Goal: Contribute content: Contribute content

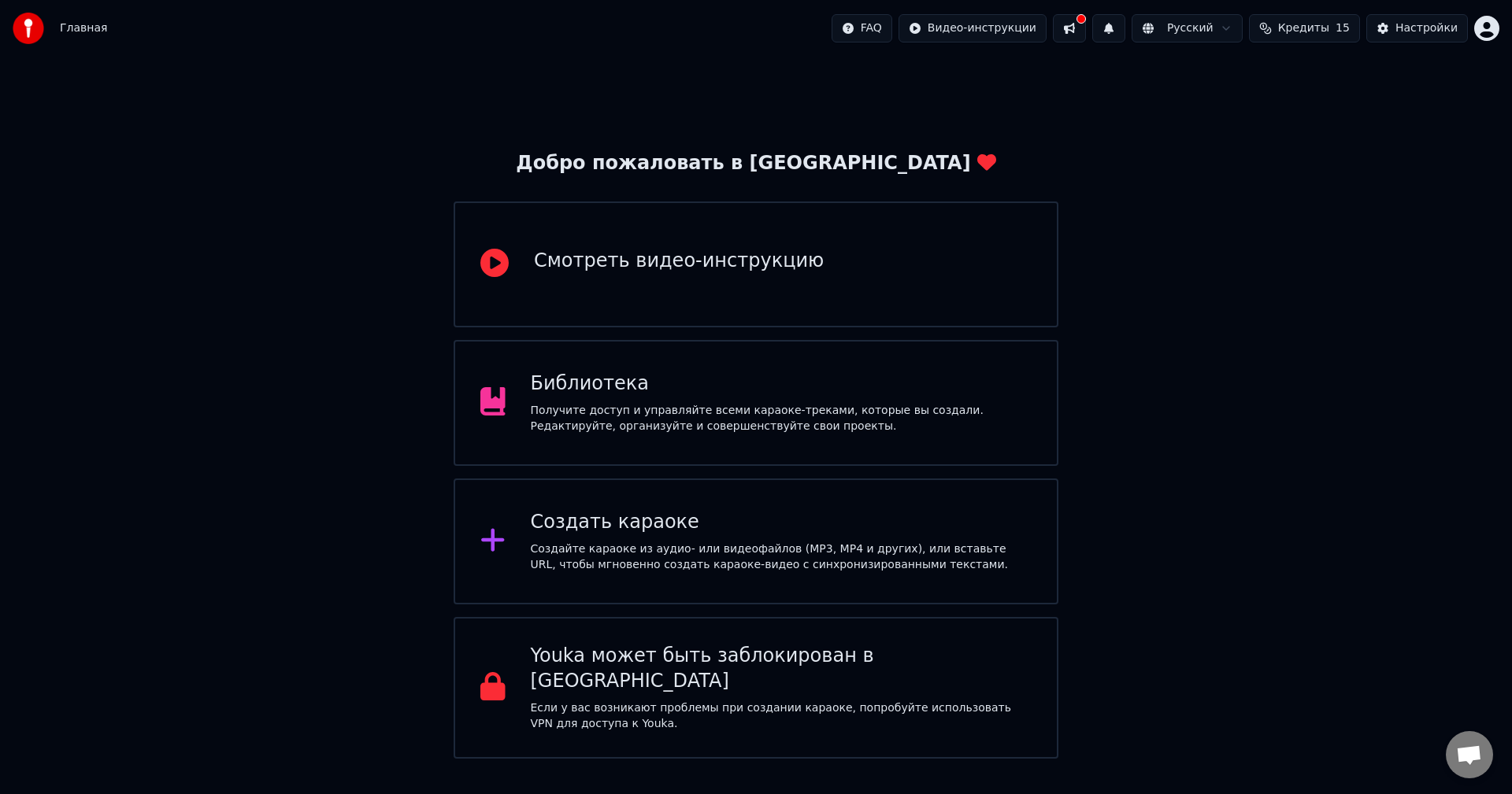
click at [760, 569] on div "Создайте караоке из аудио- или видеофайлов (MP3, MP4 и других), или вставьте UR…" at bounding box center [781, 557] width 501 height 31
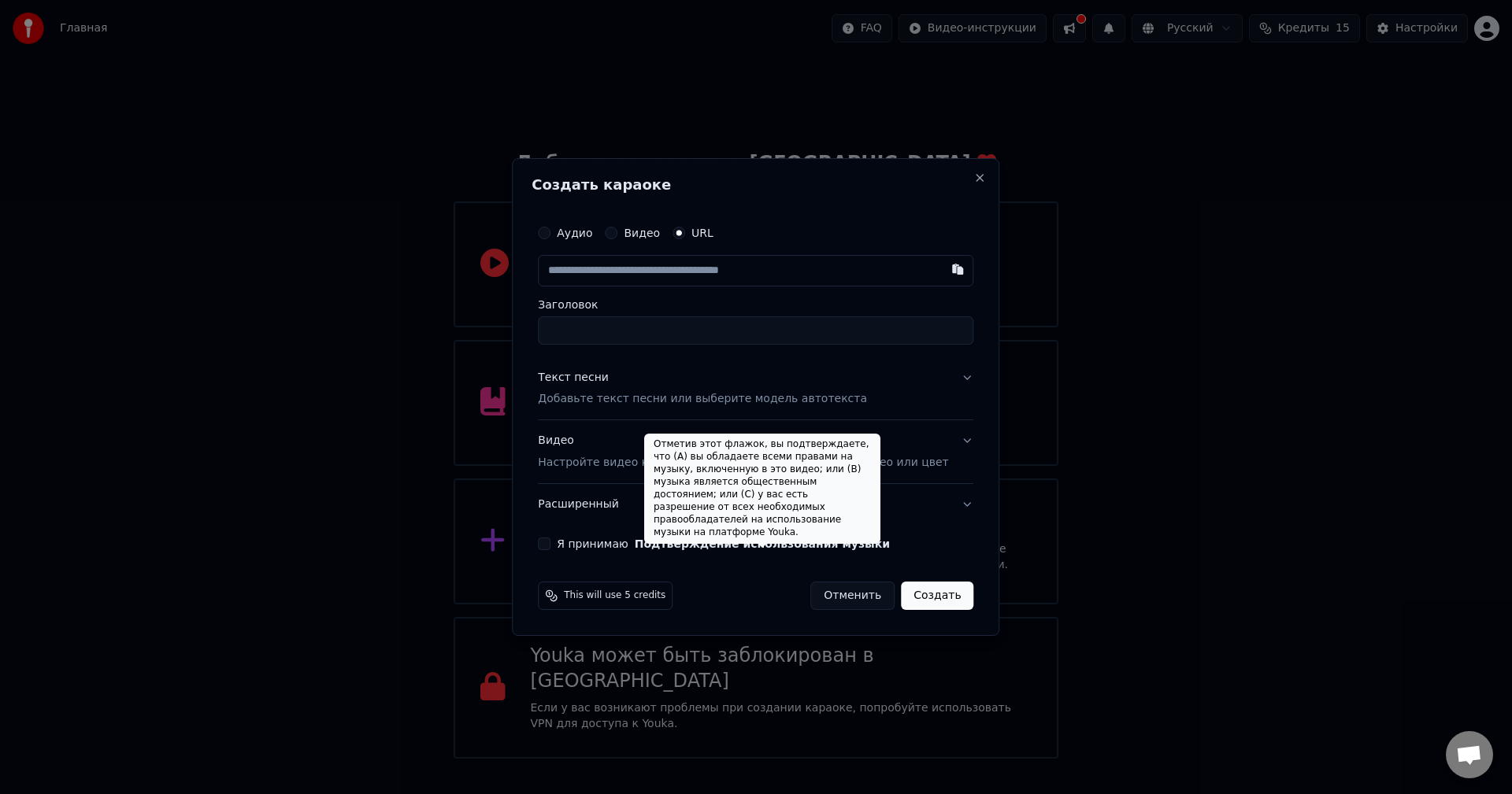
paste input "**********"
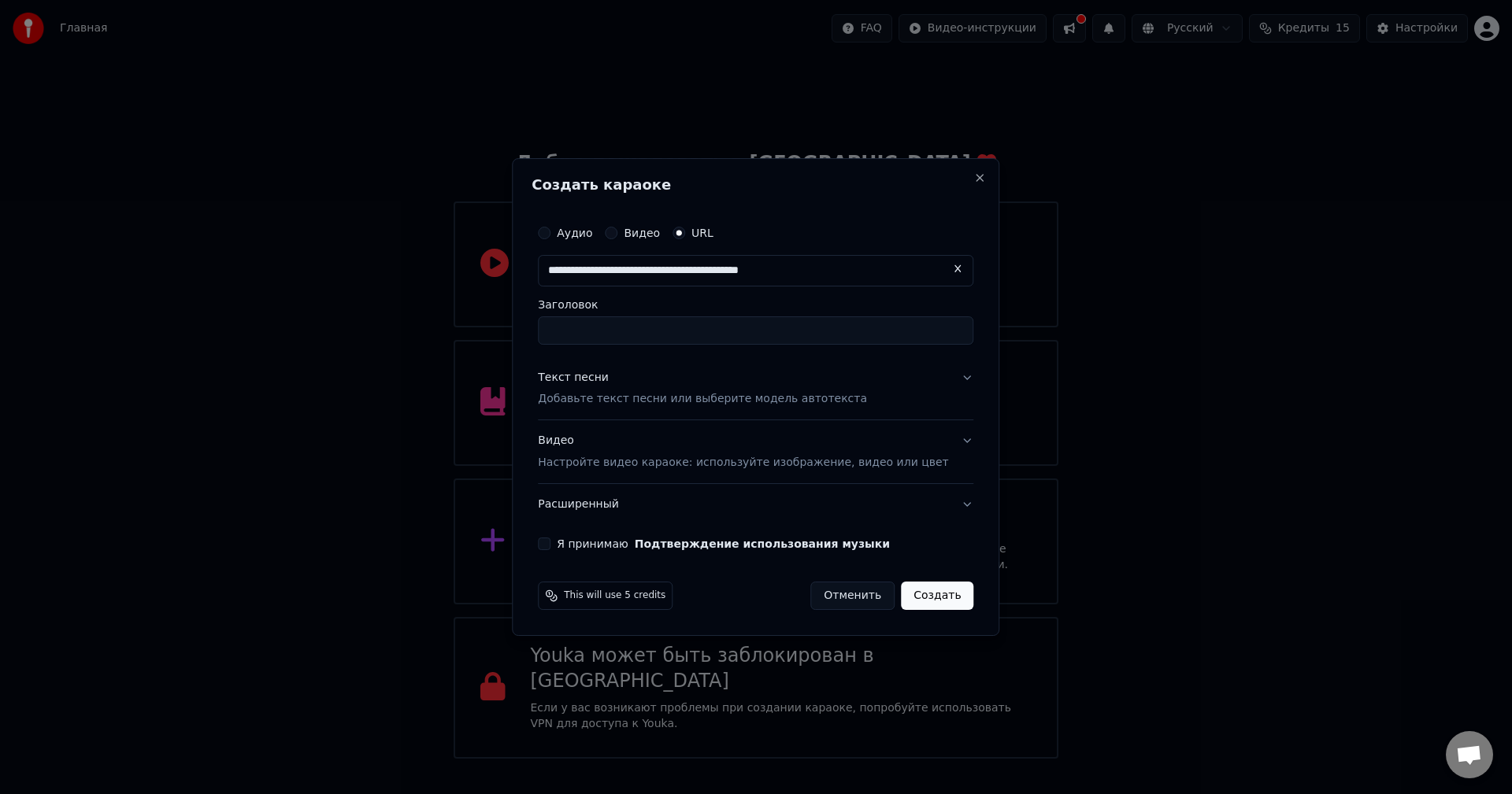
type input "**********"
click at [720, 373] on div "Текст песни Добавьте текст песни или выберите модель автотекста" at bounding box center [703, 389] width 329 height 38
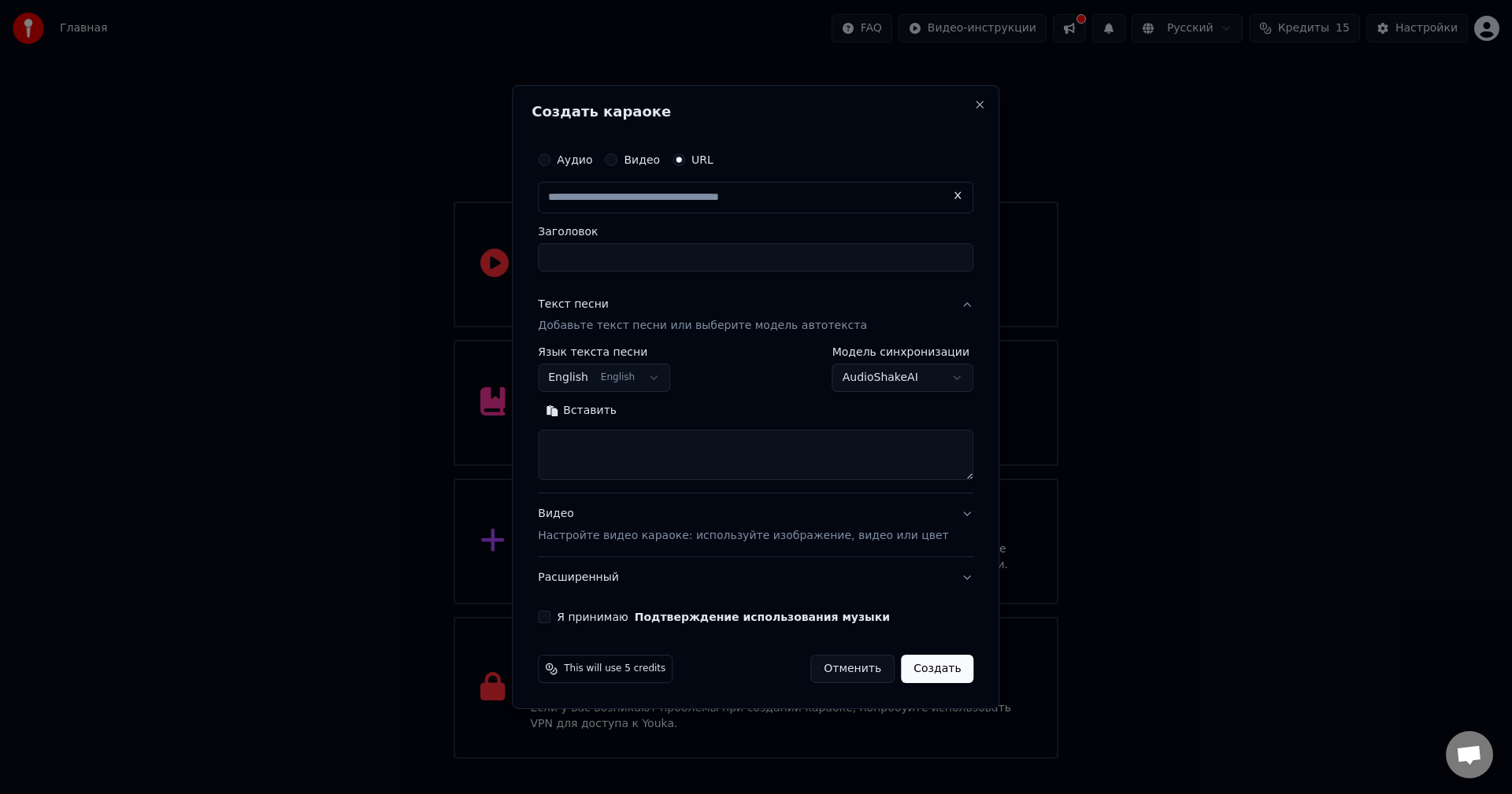
type input "**********"
click at [892, 263] on input "**********" at bounding box center [756, 258] width 436 height 28
type input "**********"
click button at bounding box center [958, 196] width 31 height 28
click at [610, 463] on textarea at bounding box center [756, 456] width 436 height 51
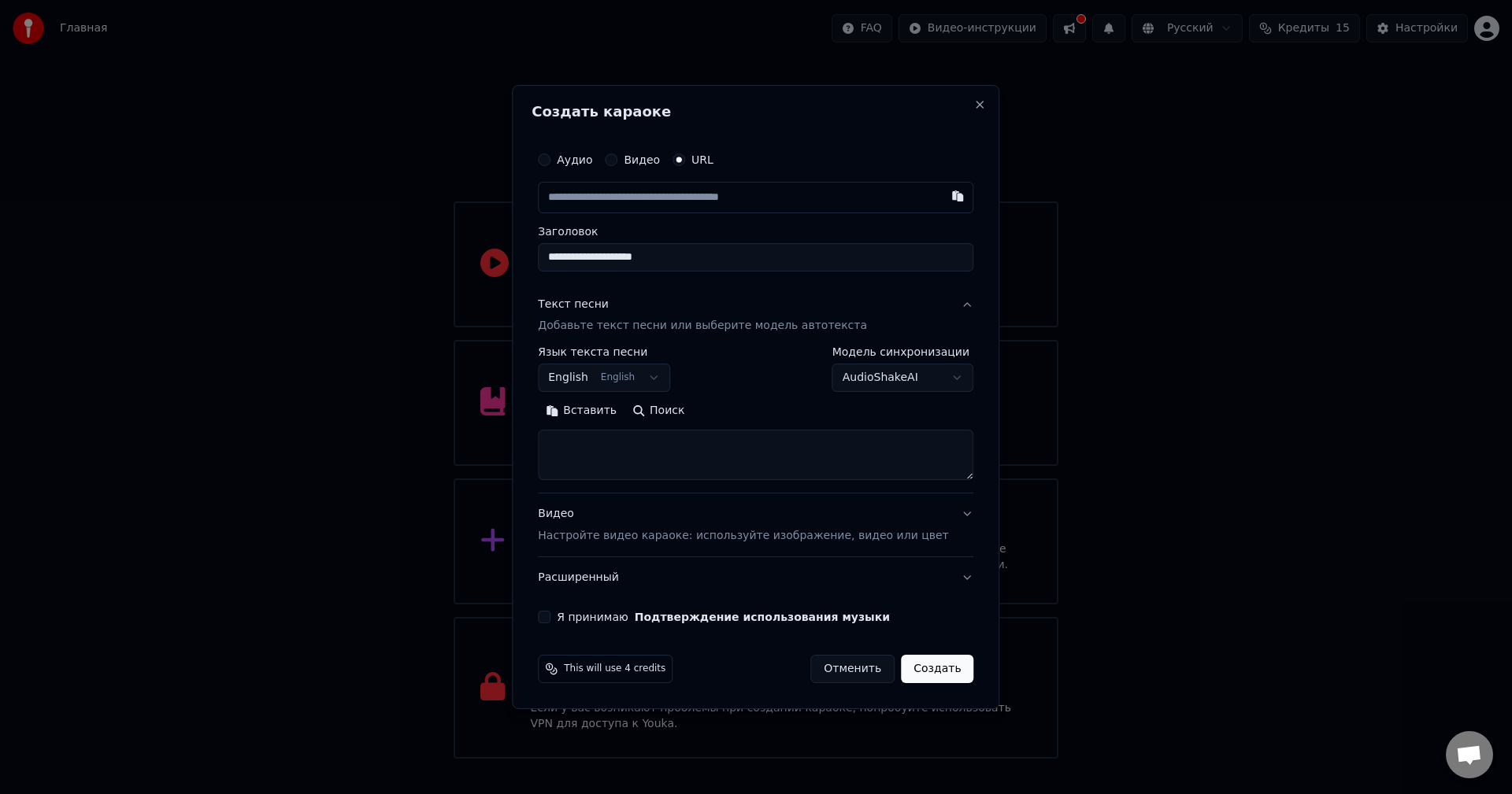
paste textarea "**********"
type textarea "**********"
click at [600, 379] on body "Главная FAQ Видео-инструкции Русский Кредиты 15 Настройки Добро пожаловать в Yo…" at bounding box center [756, 379] width 1512 height 759
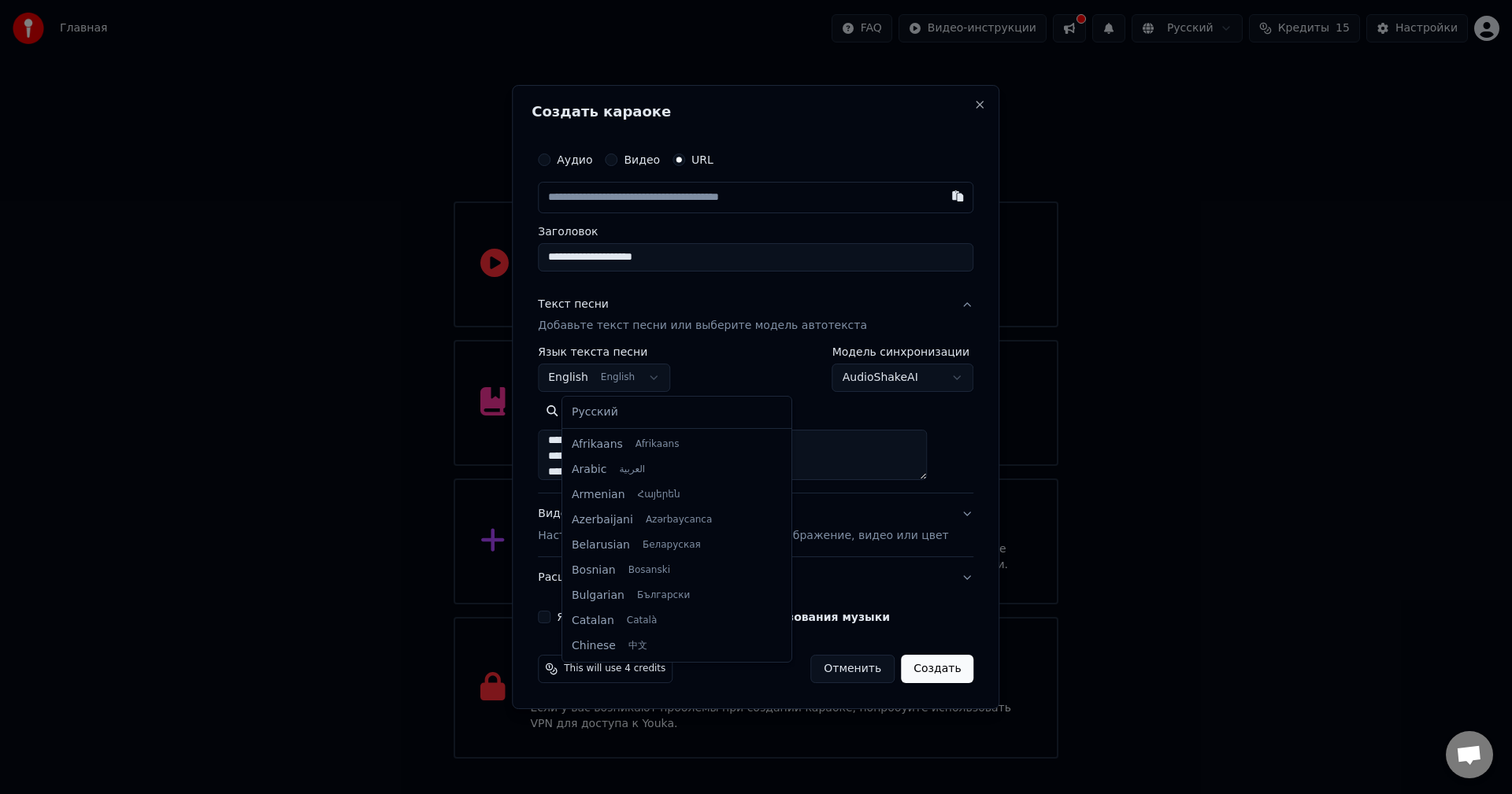
scroll to position [126, 0]
select select "**"
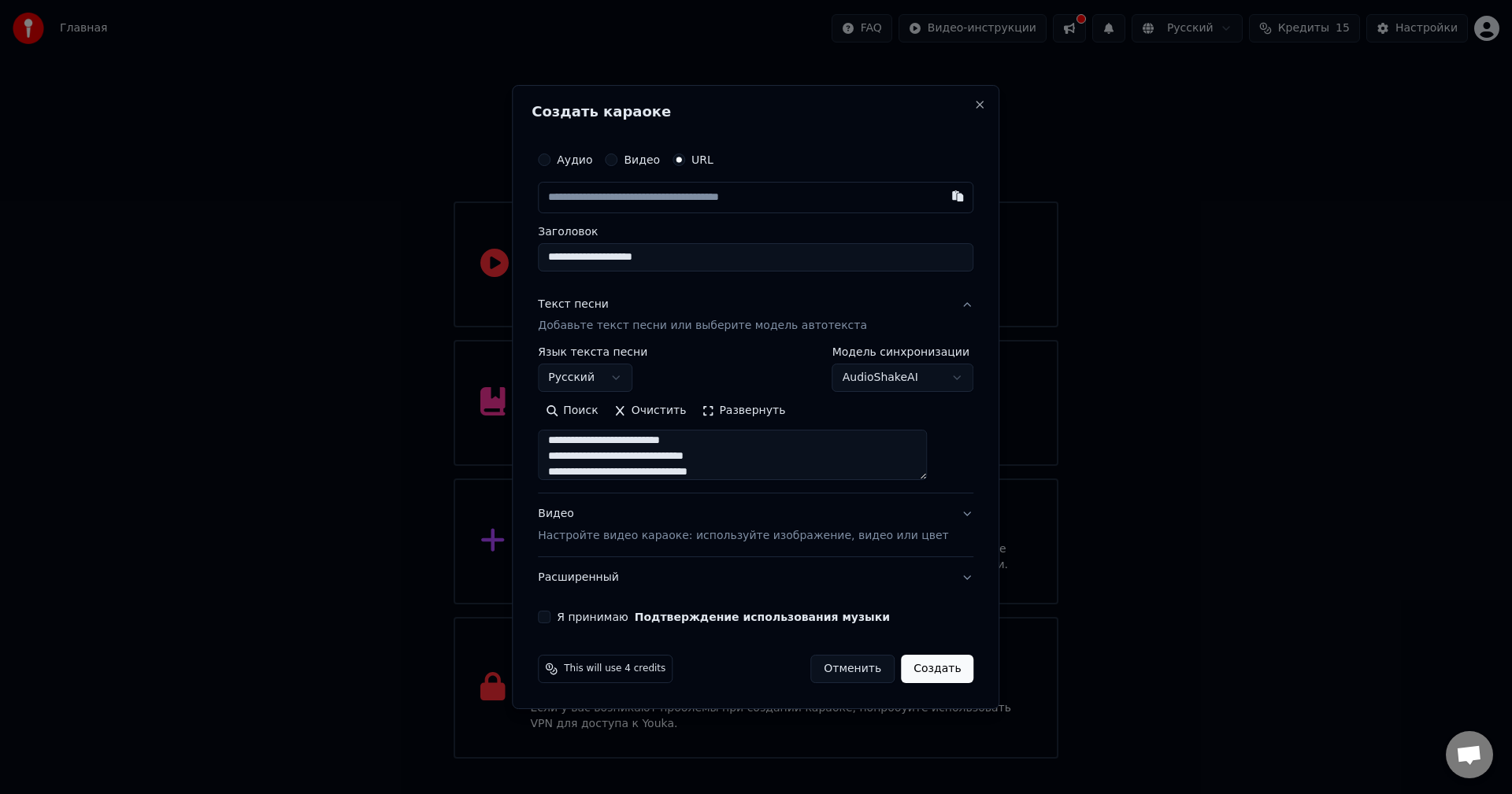
click at [581, 616] on label "Я принимаю Подтверждение использования музыки" at bounding box center [724, 617] width 333 height 11
click at [550, 616] on button "Я принимаю Подтверждение использования музыки" at bounding box center [544, 616] width 12 height 12
type button "on"
click at [625, 532] on p "Настройте видео караоке: используйте изображение, видео или цвет" at bounding box center [743, 536] width 410 height 16
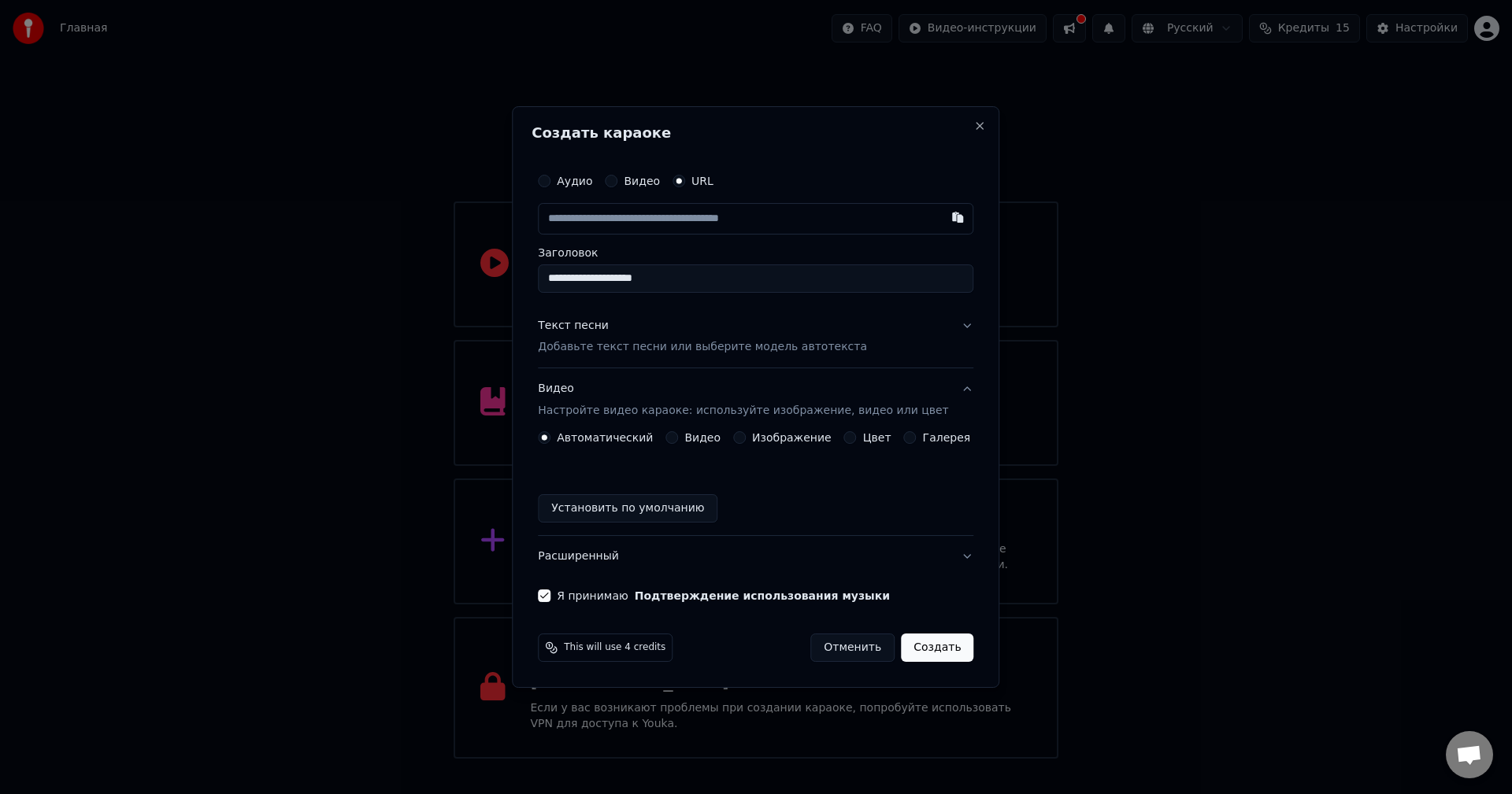
click at [687, 441] on div "Видео" at bounding box center [692, 437] width 56 height 12
click at [678, 437] on button "Видео" at bounding box center [671, 437] width 12 height 12
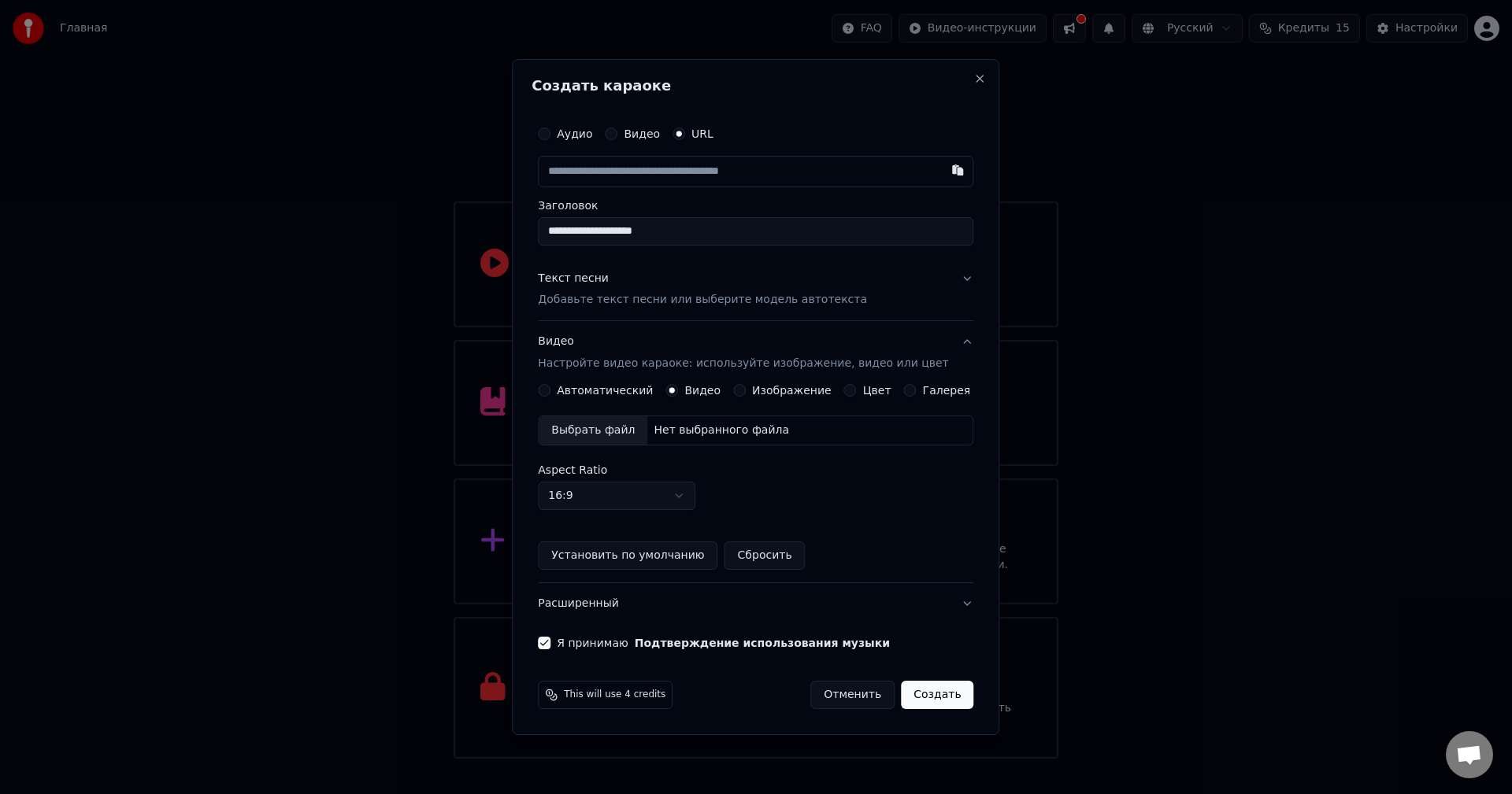
click at [608, 427] on div "Выбрать файл" at bounding box center [592, 431] width 108 height 28
click at [763, 173] on input "text" at bounding box center [756, 171] width 436 height 31
drag, startPoint x: 660, startPoint y: 178, endPoint x: 642, endPoint y: 214, distance: 40.2
click at [642, 214] on div "**********" at bounding box center [756, 183] width 436 height 128
paste input "**********"
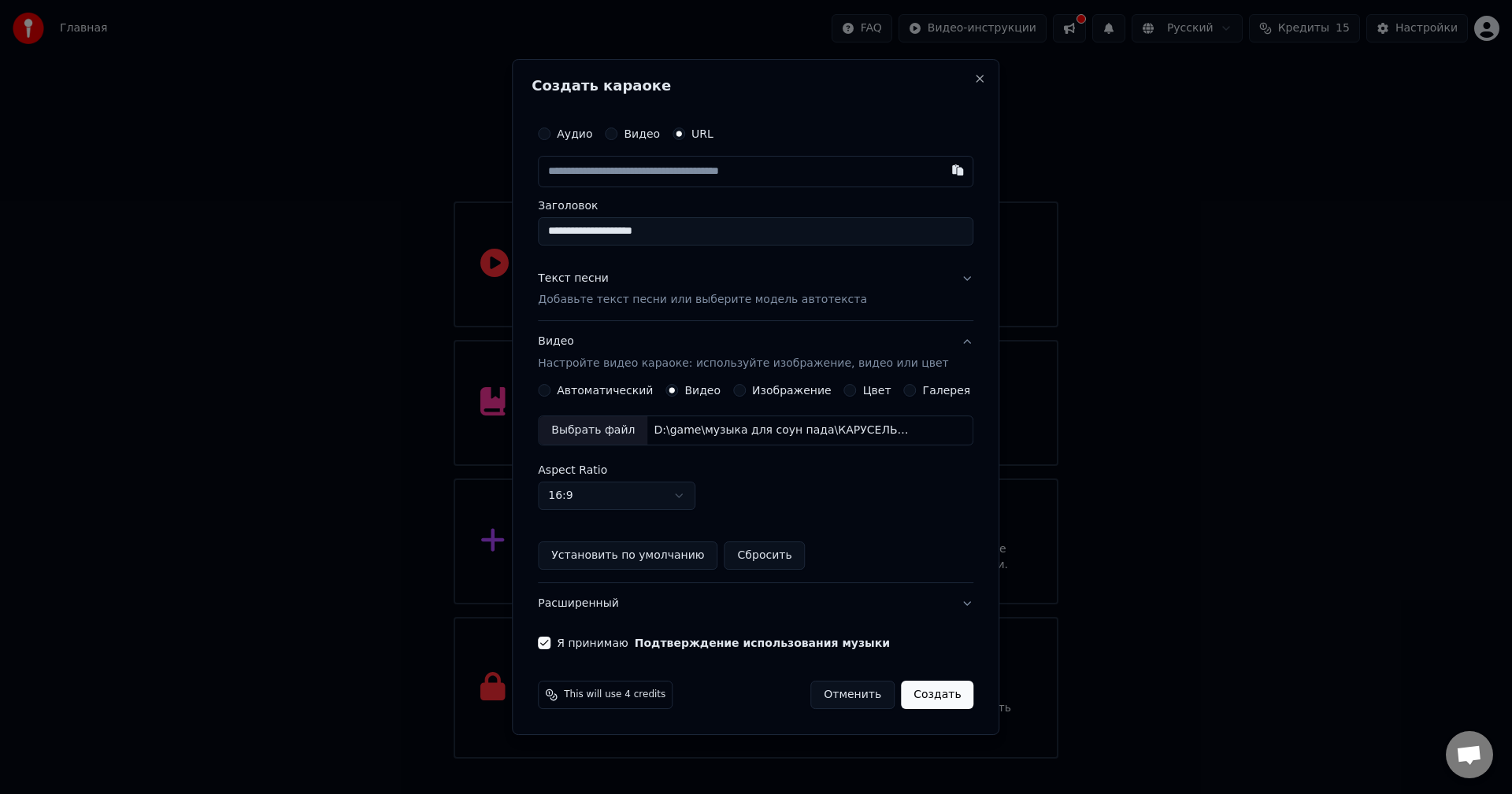
type input "**********"
click at [924, 642] on div "Я принимаю Подтверждение использования музыки" at bounding box center [756, 643] width 436 height 12
click at [900, 228] on input "**********" at bounding box center [756, 231] width 436 height 28
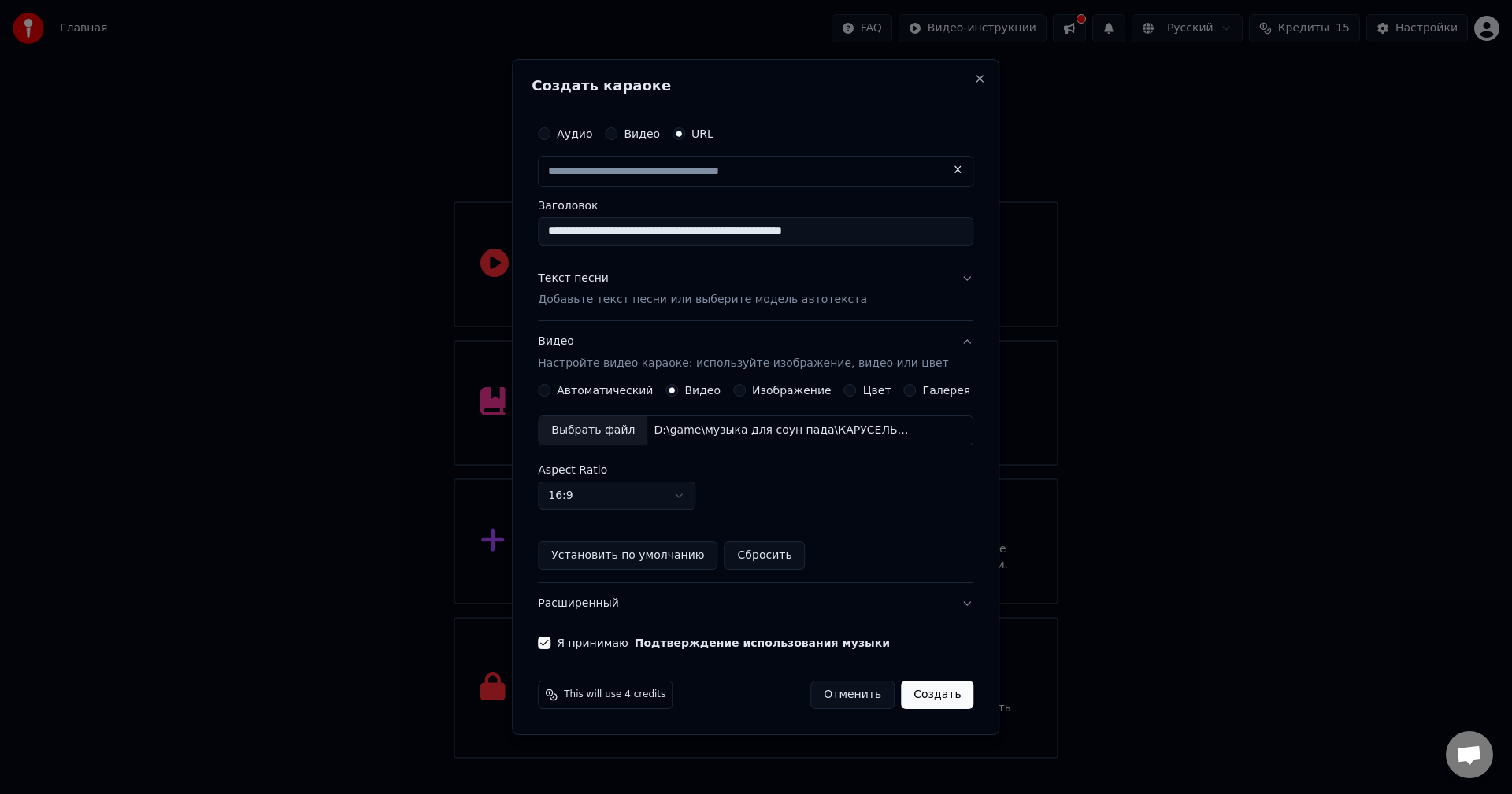
drag, startPoint x: 899, startPoint y: 229, endPoint x: 683, endPoint y: 230, distance: 216.0
click at [683, 230] on input "**********" at bounding box center [756, 231] width 436 height 28
type input "**********"
click at [905, 692] on button "Создать" at bounding box center [936, 695] width 72 height 28
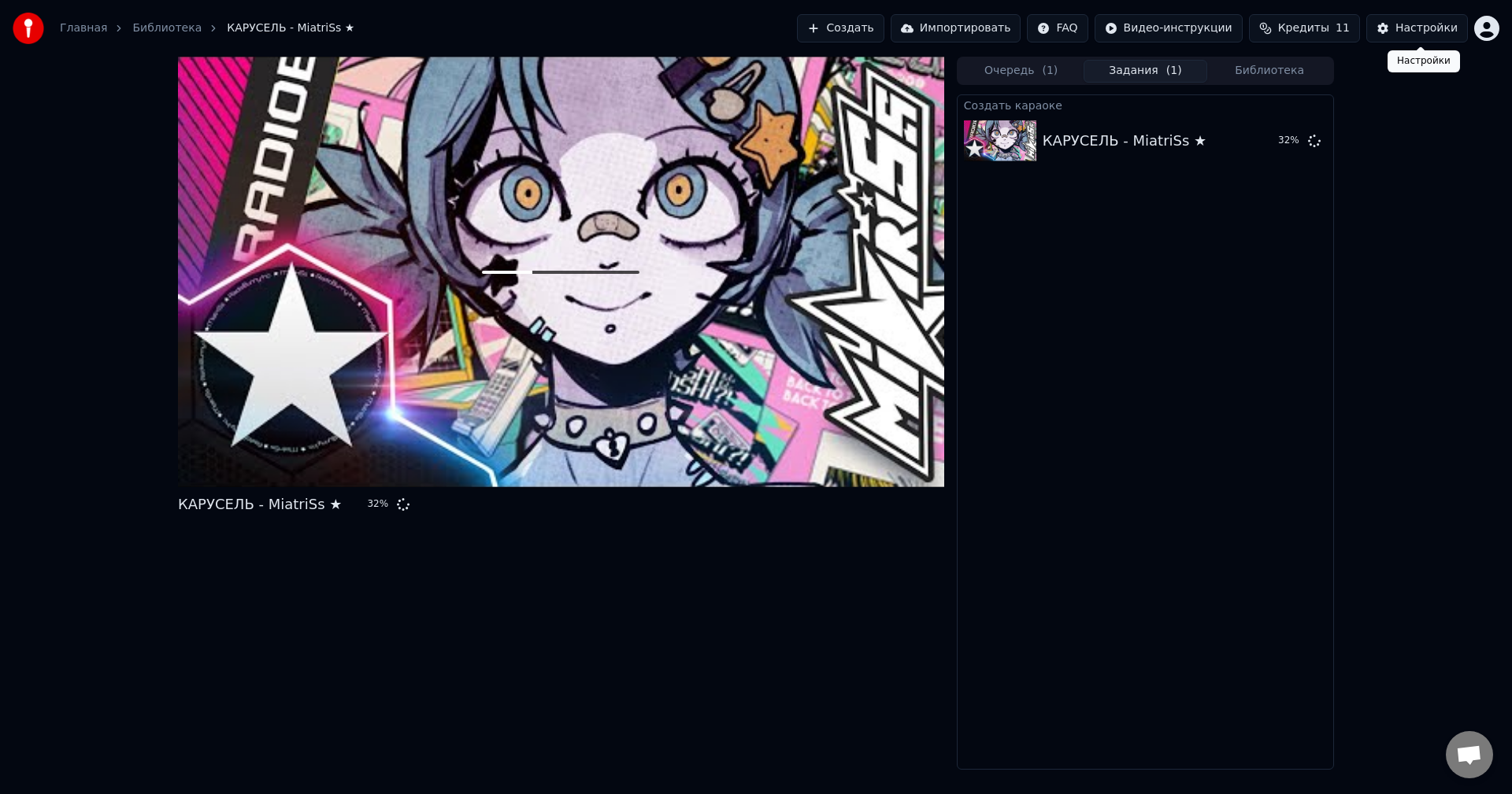
click at [1427, 18] on button "Настройки" at bounding box center [1417, 28] width 102 height 28
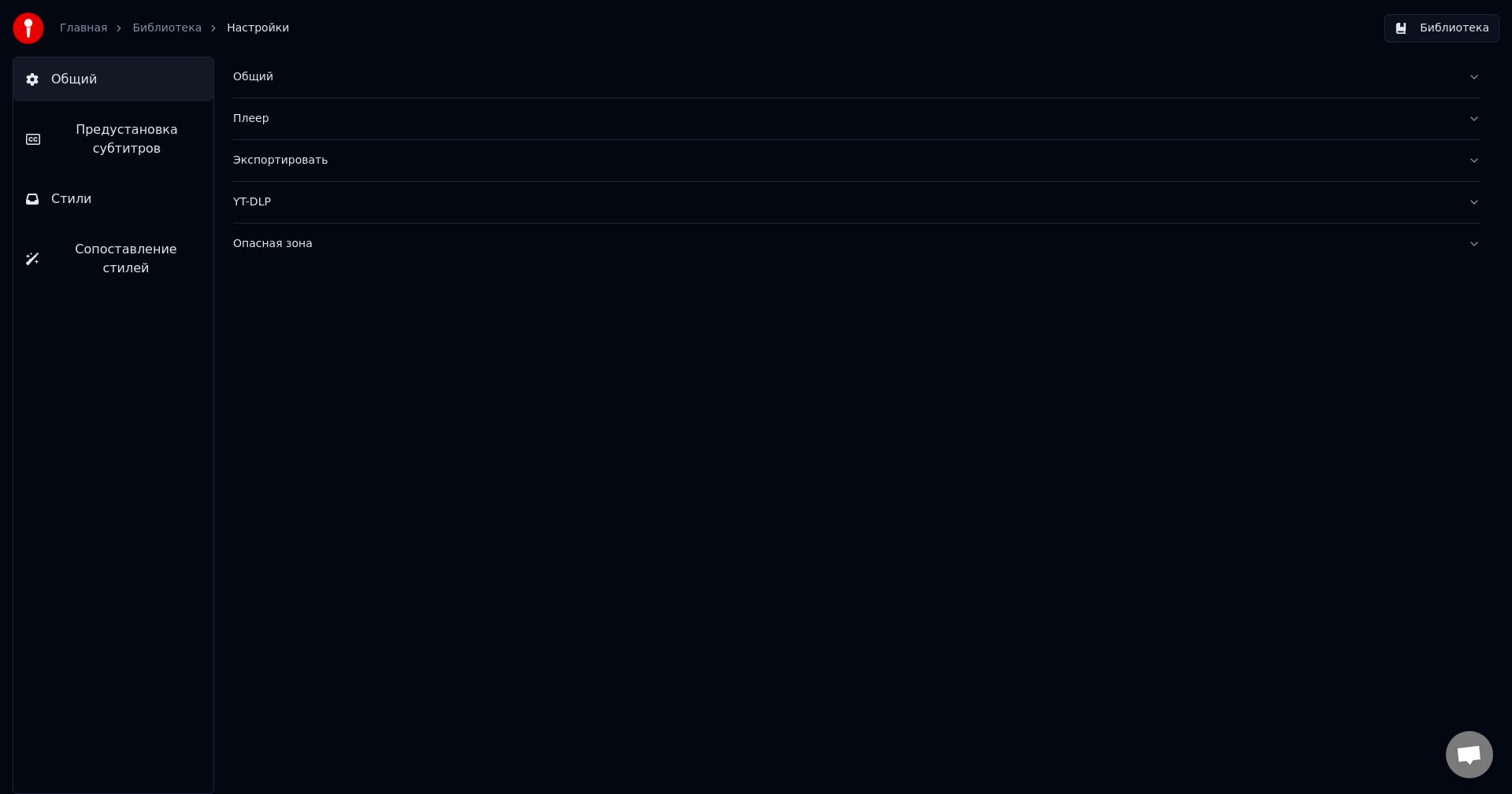
click at [155, 141] on span "Предустановка субтитров" at bounding box center [126, 139] width 148 height 38
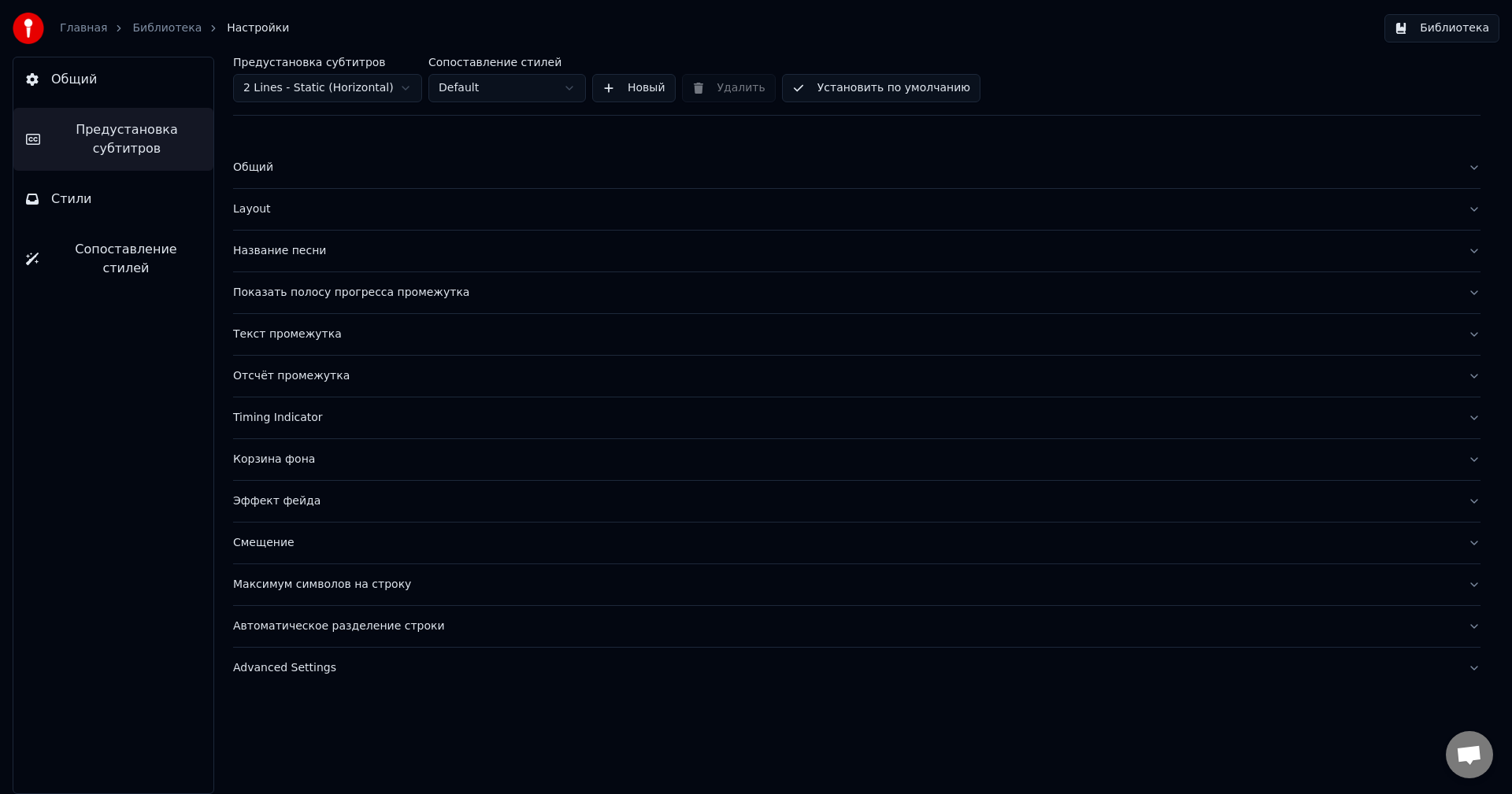
click at [138, 200] on button "Стили" at bounding box center [113, 198] width 200 height 44
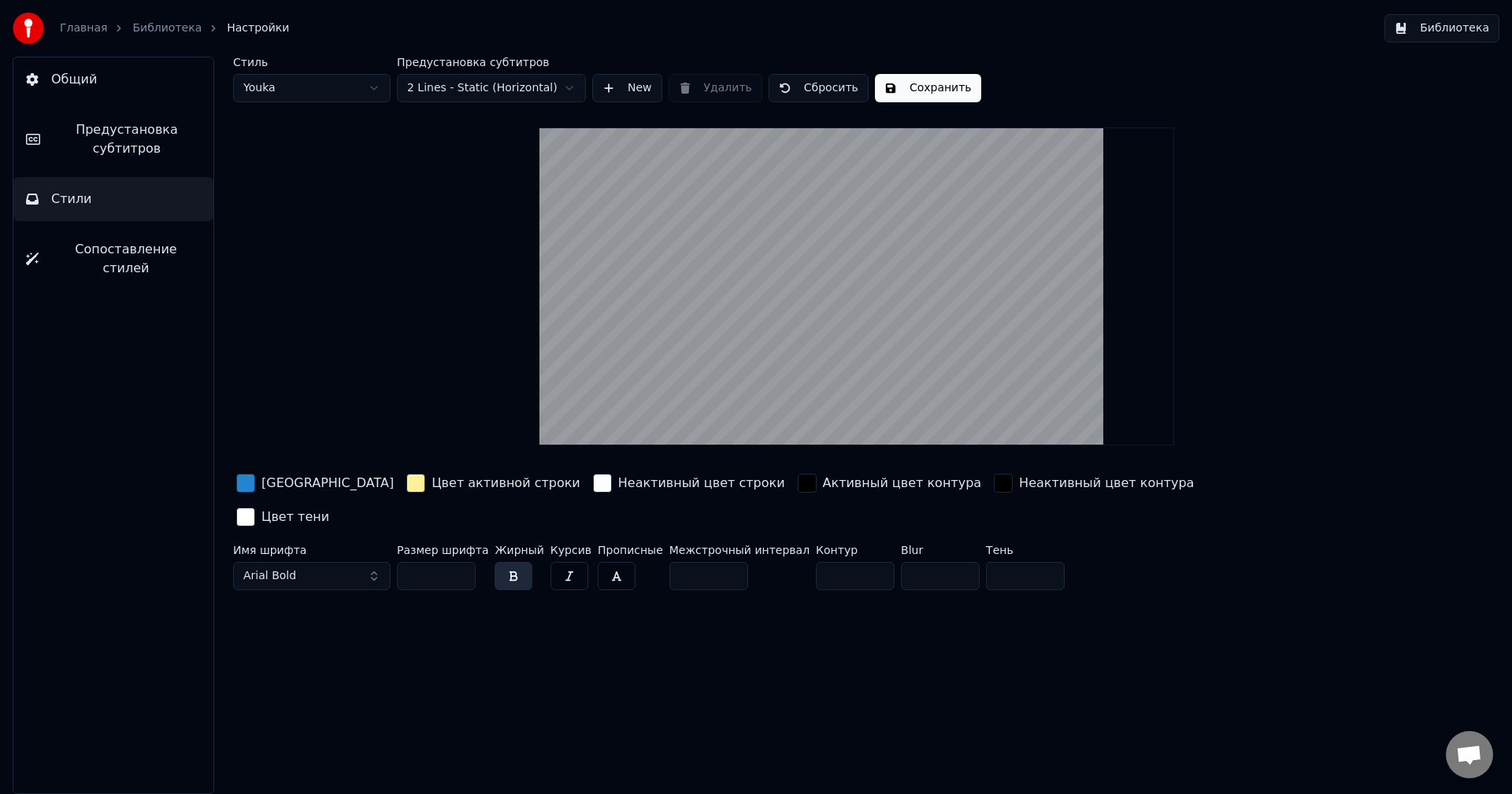
click at [850, 369] on video at bounding box center [856, 287] width 634 height 318
drag, startPoint x: 848, startPoint y: 369, endPoint x: 810, endPoint y: 324, distance: 58.9
click at [811, 325] on video at bounding box center [856, 287] width 634 height 318
click at [170, 25] on link "Библиотека" at bounding box center [167, 28] width 70 height 16
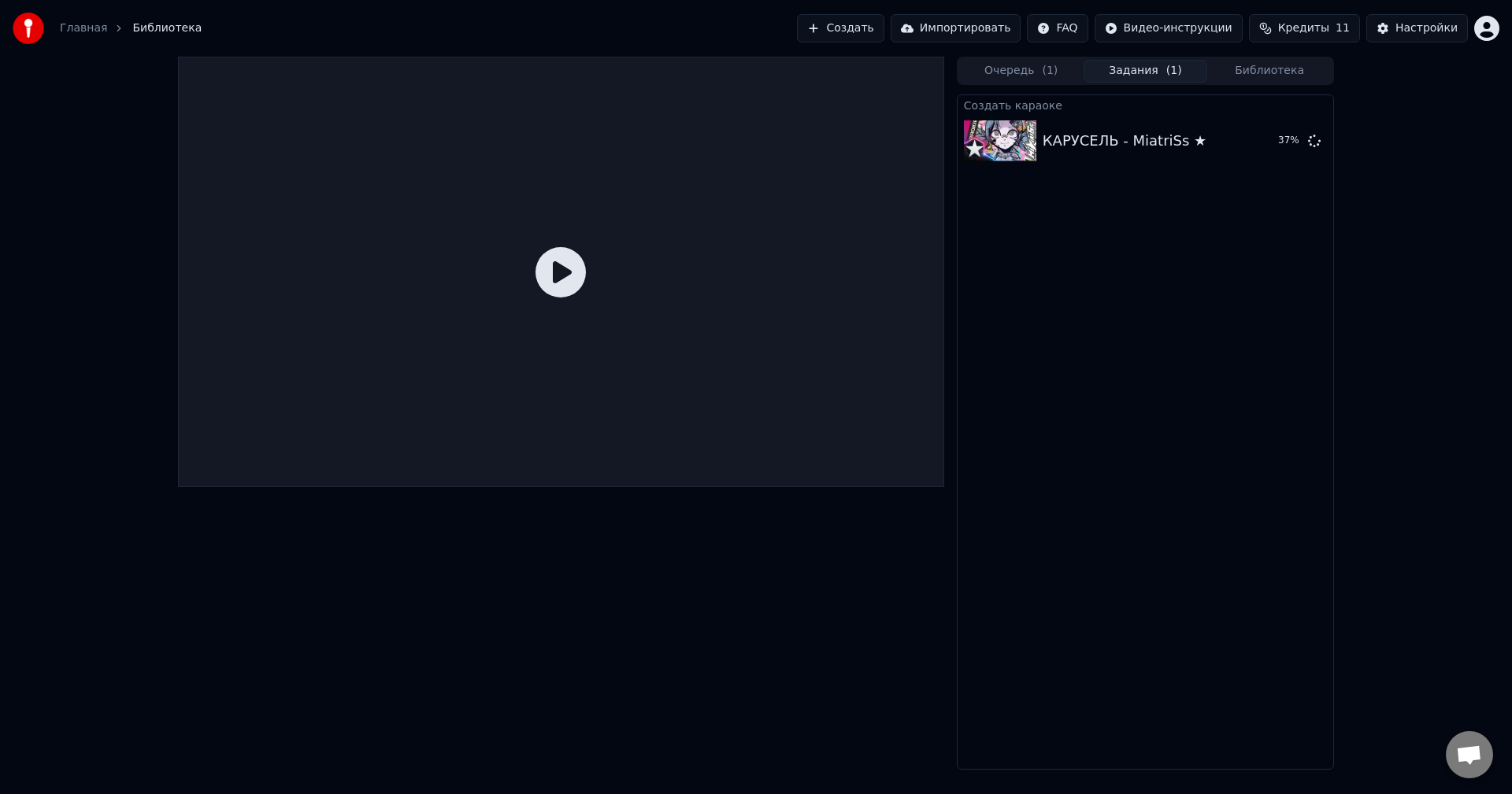
click at [580, 276] on icon at bounding box center [561, 273] width 51 height 51
click at [566, 273] on icon at bounding box center [561, 273] width 51 height 51
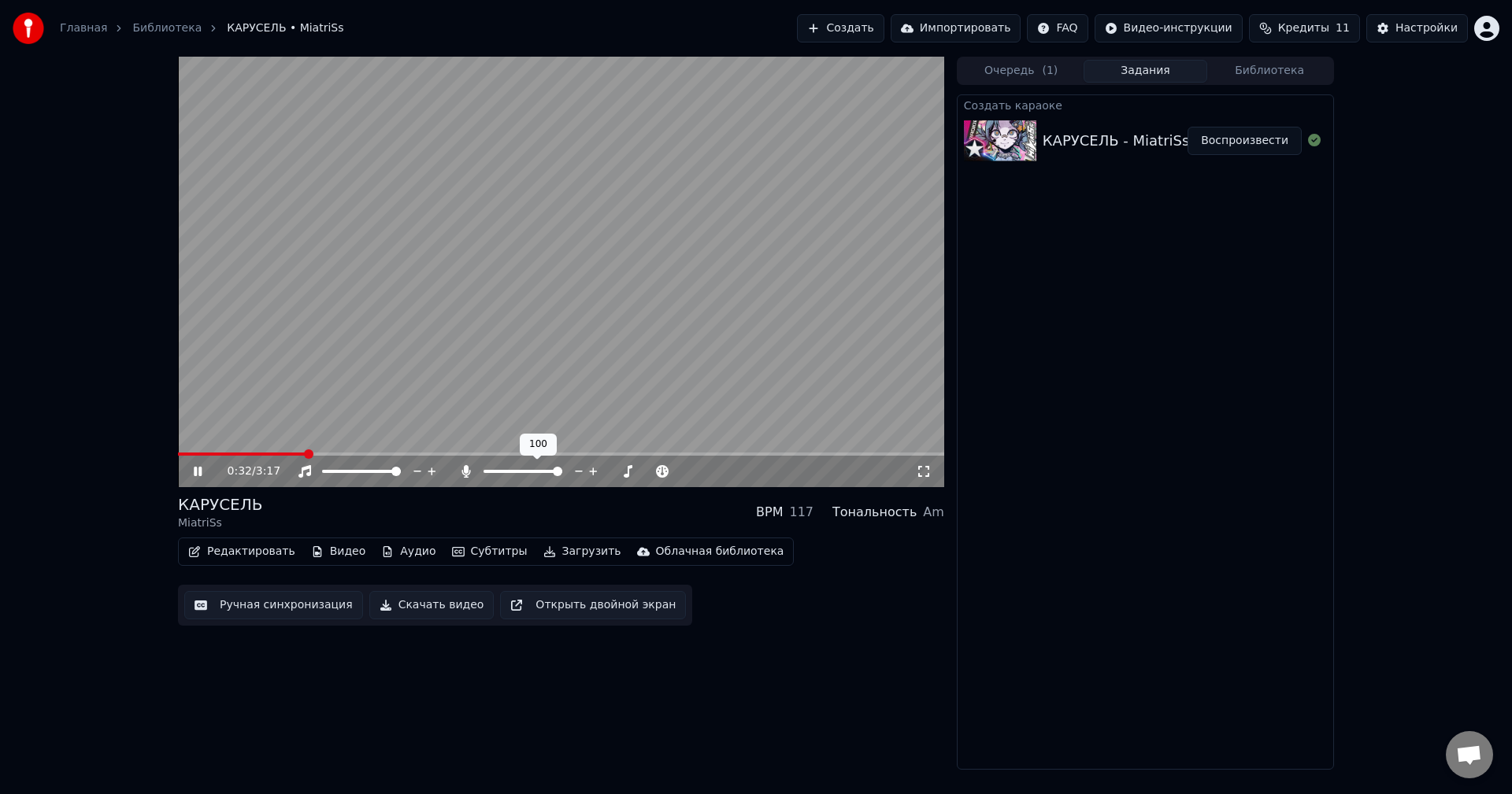
click at [563, 470] on span at bounding box center [557, 471] width 9 height 9
click at [322, 476] on span at bounding box center [326, 471] width 9 height 9
drag, startPoint x: 326, startPoint y: 466, endPoint x: 369, endPoint y: 466, distance: 43.0
click at [369, 466] on div at bounding box center [375, 471] width 127 height 16
click at [401, 467] on span at bounding box center [396, 471] width 9 height 9
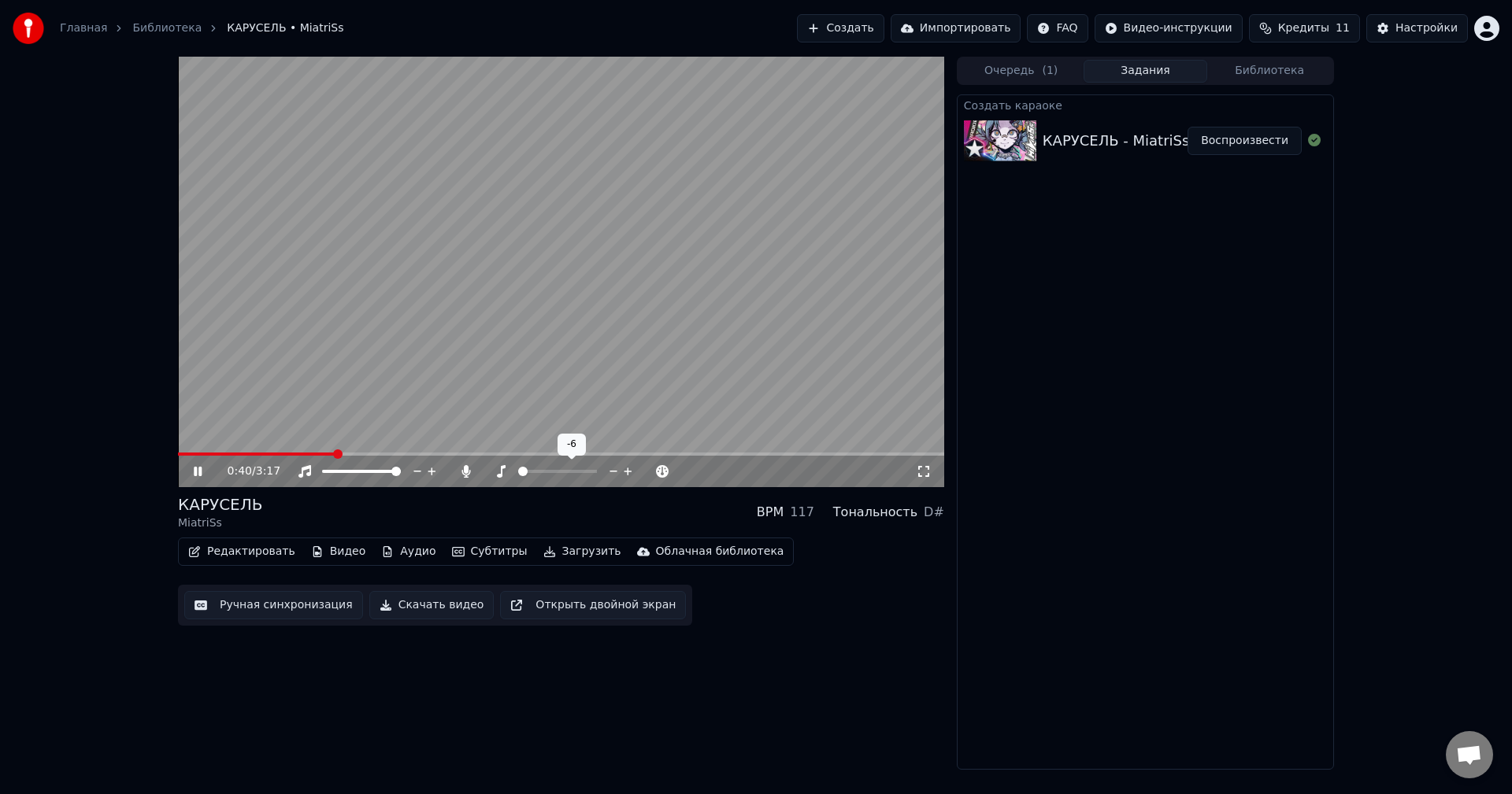
click at [518, 469] on span at bounding box center [523, 471] width 9 height 9
click at [560, 468] on span at bounding box center [557, 471] width 9 height 9
drag, startPoint x: 533, startPoint y: 469, endPoint x: 504, endPoint y: 469, distance: 29.0
click at [504, 469] on div at bounding box center [537, 471] width 127 height 16
click at [484, 471] on span at bounding box center [488, 471] width 9 height 9
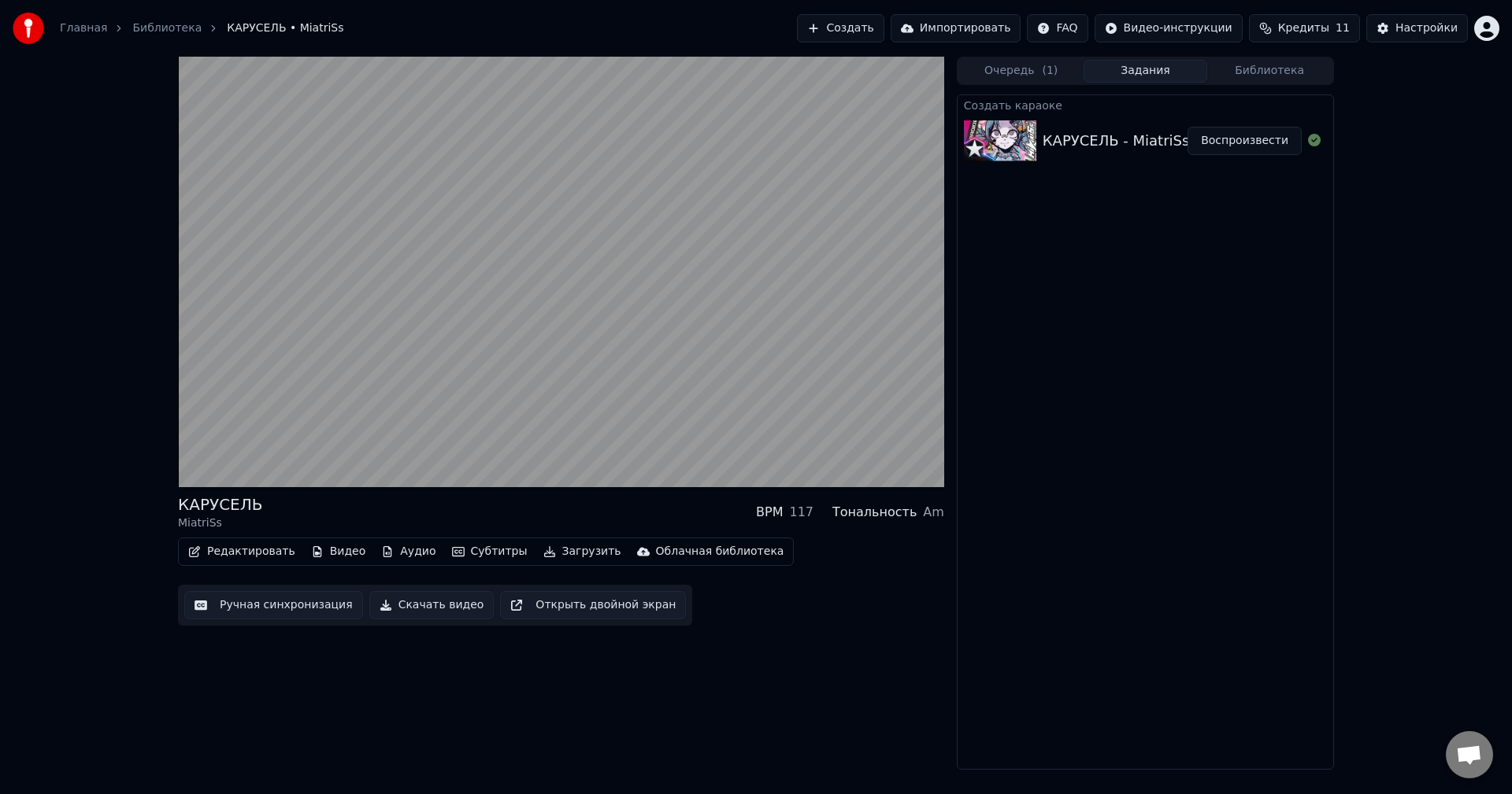
click at [210, 550] on button "Редактировать" at bounding box center [241, 551] width 119 height 22
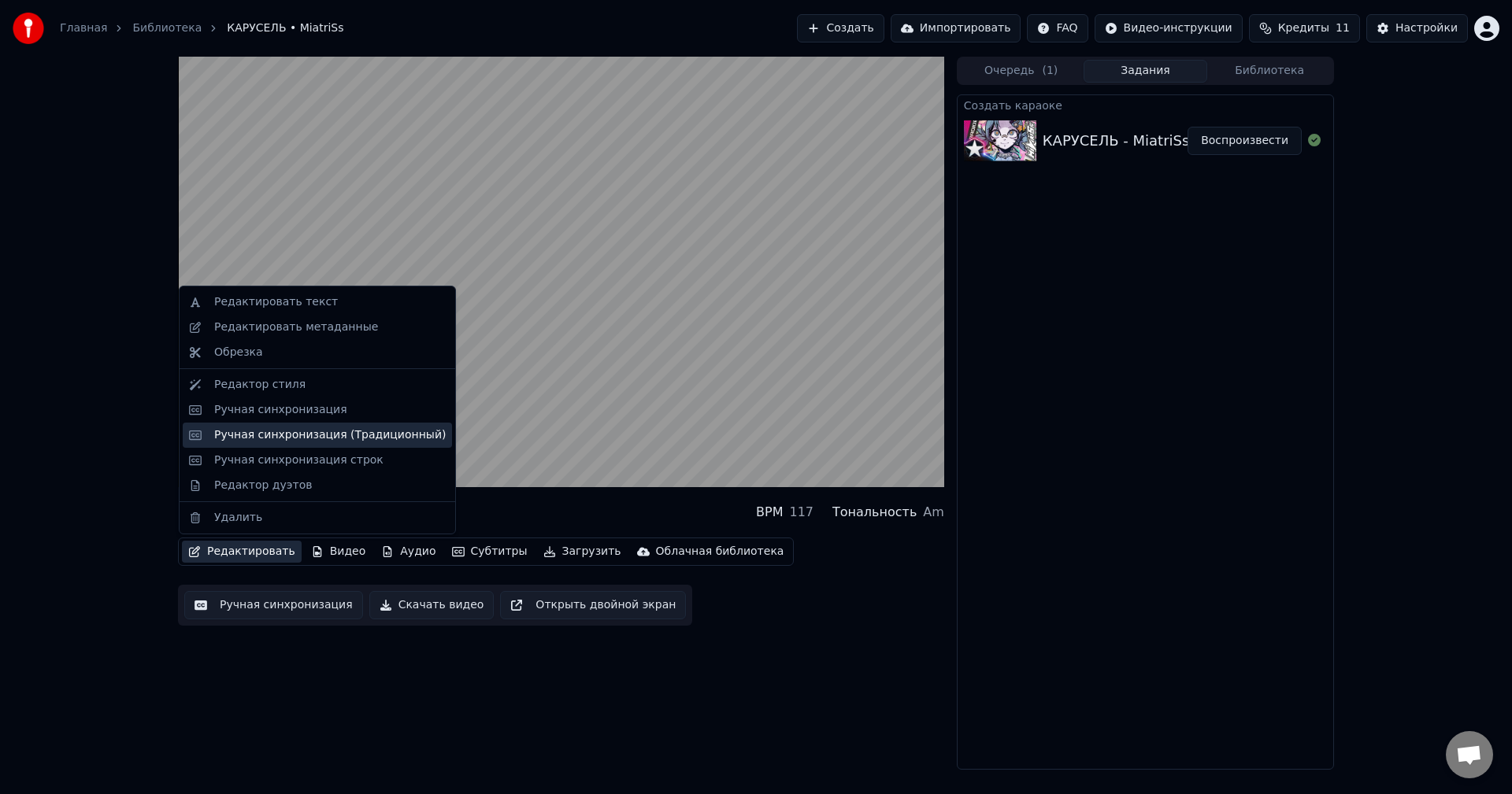
click at [311, 437] on div "Ручная синхронизация (Традиционный)" at bounding box center [330, 435] width 231 height 16
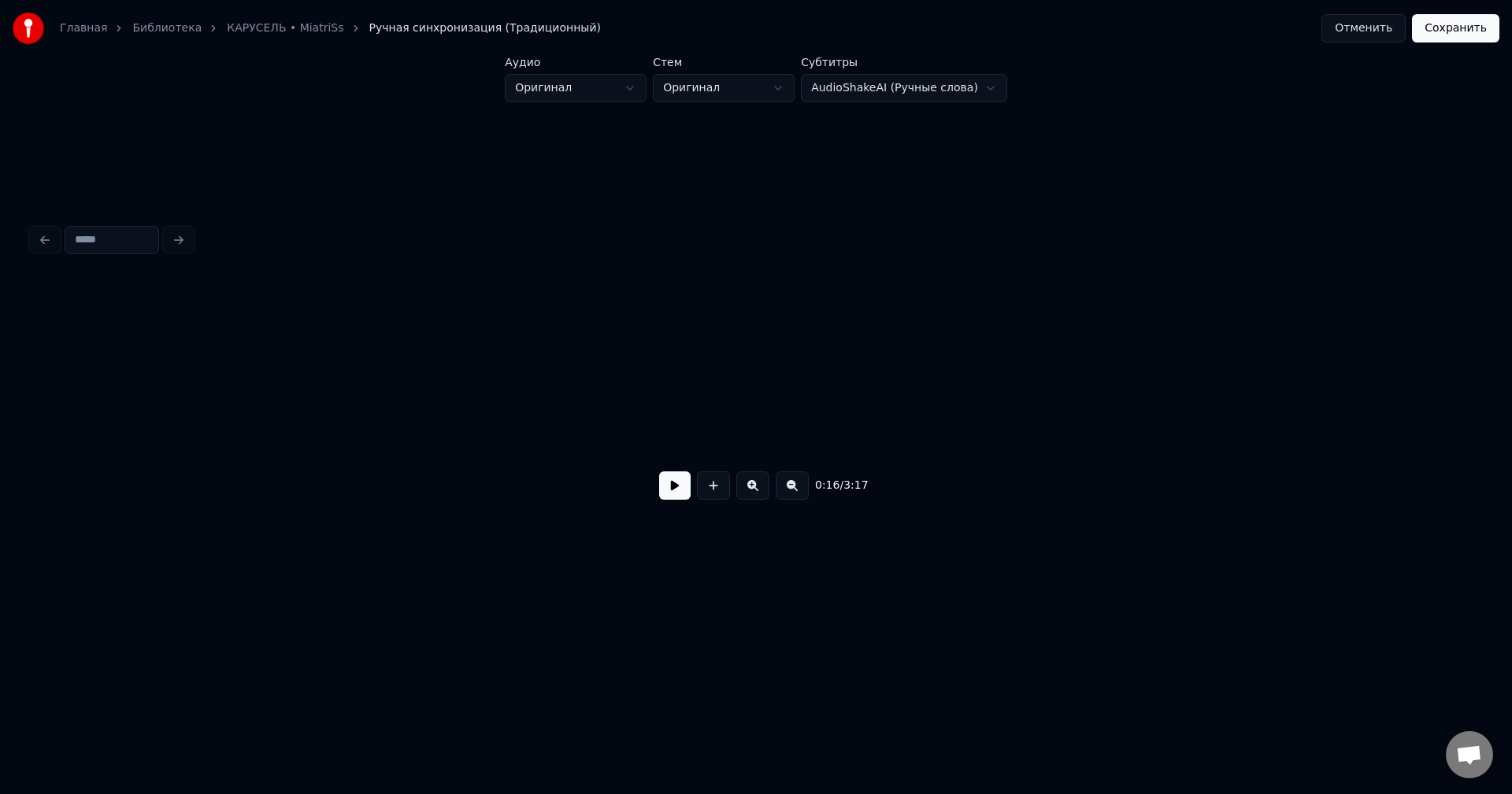
scroll to position [0, 2646]
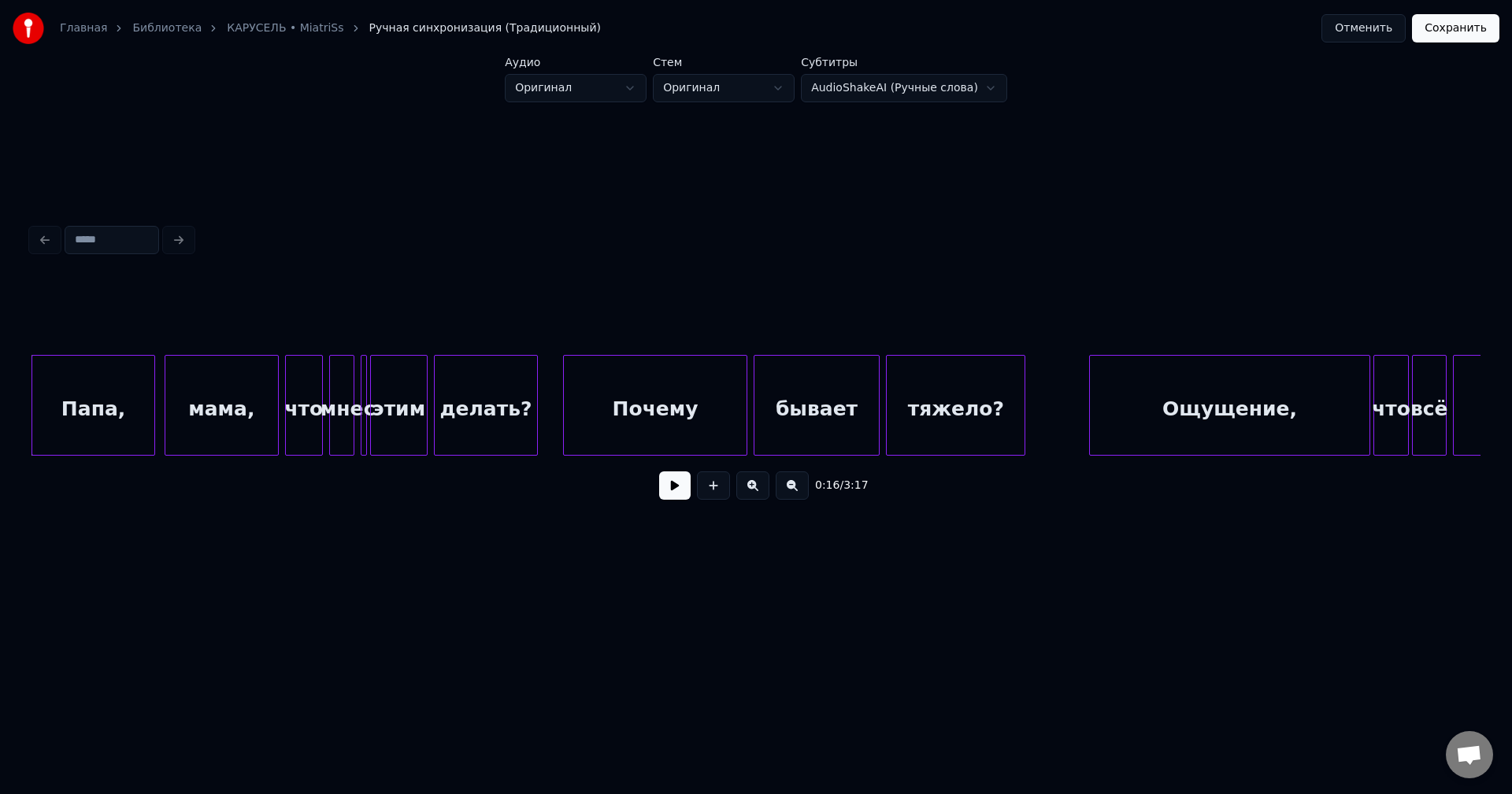
click at [676, 499] on button at bounding box center [674, 485] width 31 height 28
click at [675, 503] on div "0:22 / 3:17" at bounding box center [756, 485] width 1424 height 35
drag, startPoint x: 669, startPoint y: 497, endPoint x: 702, endPoint y: 485, distance: 35.1
click at [668, 496] on button at bounding box center [674, 485] width 31 height 28
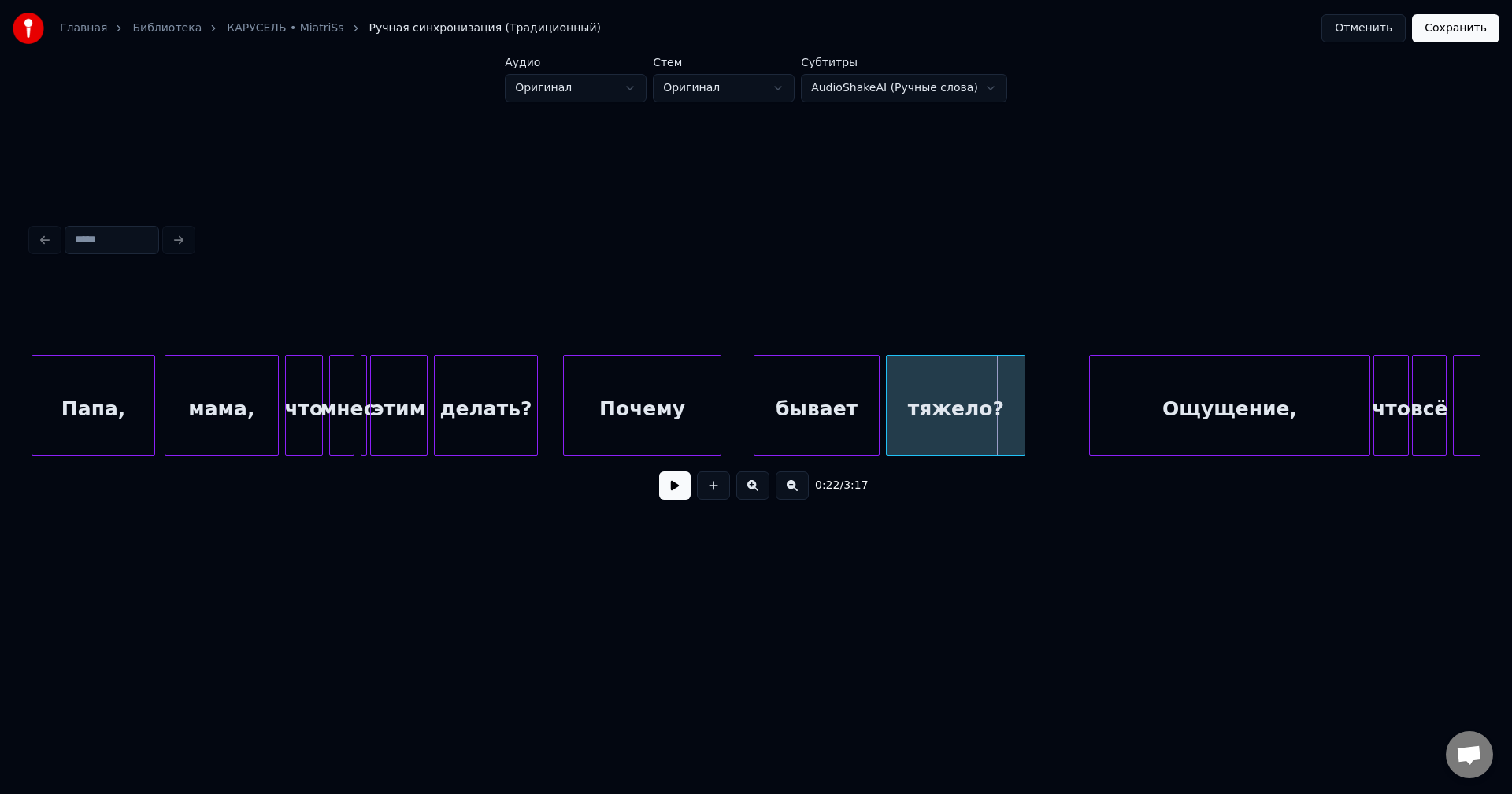
click at [716, 406] on div at bounding box center [718, 405] width 5 height 99
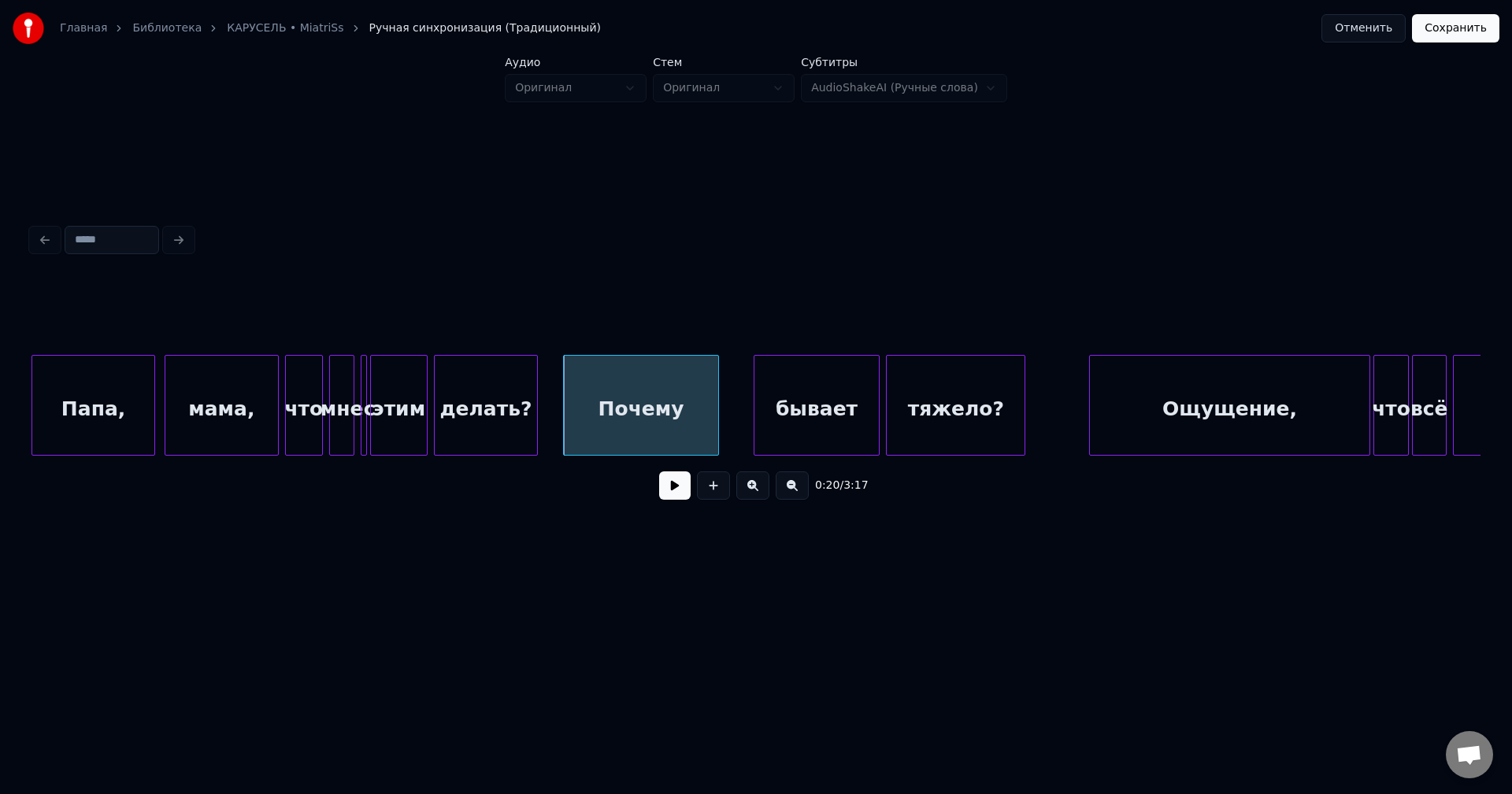
click at [794, 403] on div "бывает" at bounding box center [817, 409] width 125 height 107
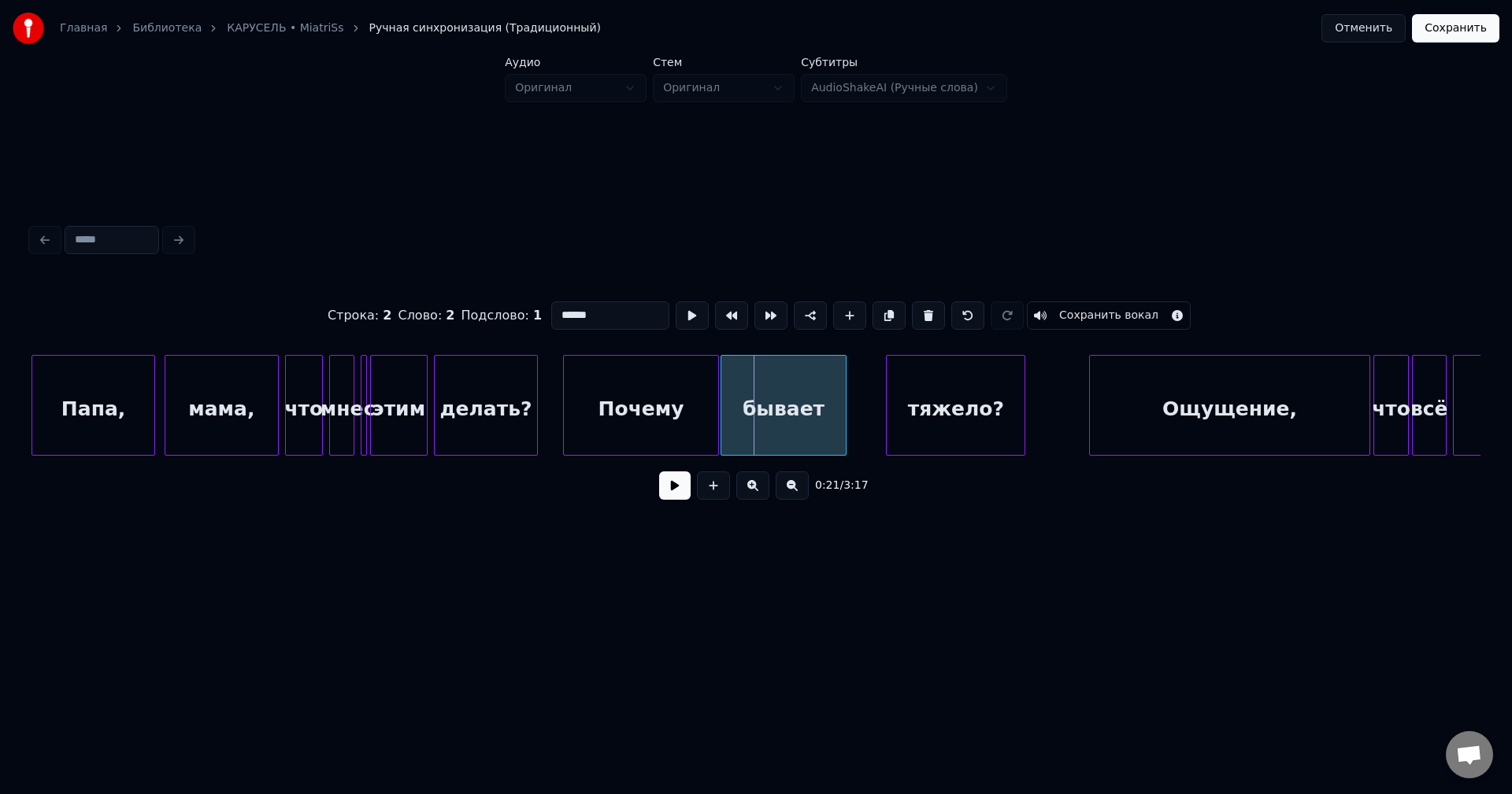
click at [755, 402] on div "бывает" at bounding box center [784, 409] width 125 height 107
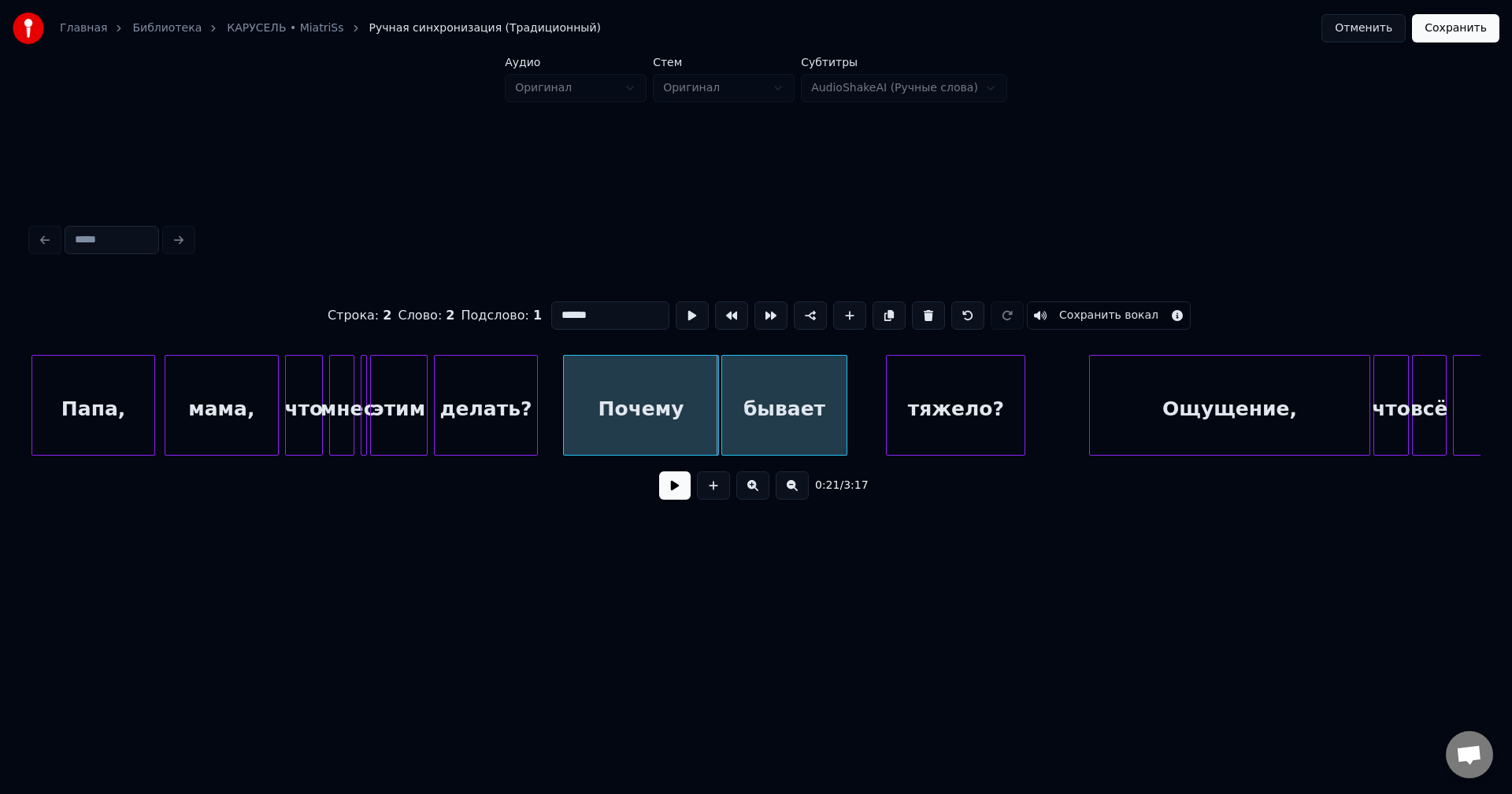
click at [741, 415] on div "бывает" at bounding box center [784, 409] width 125 height 107
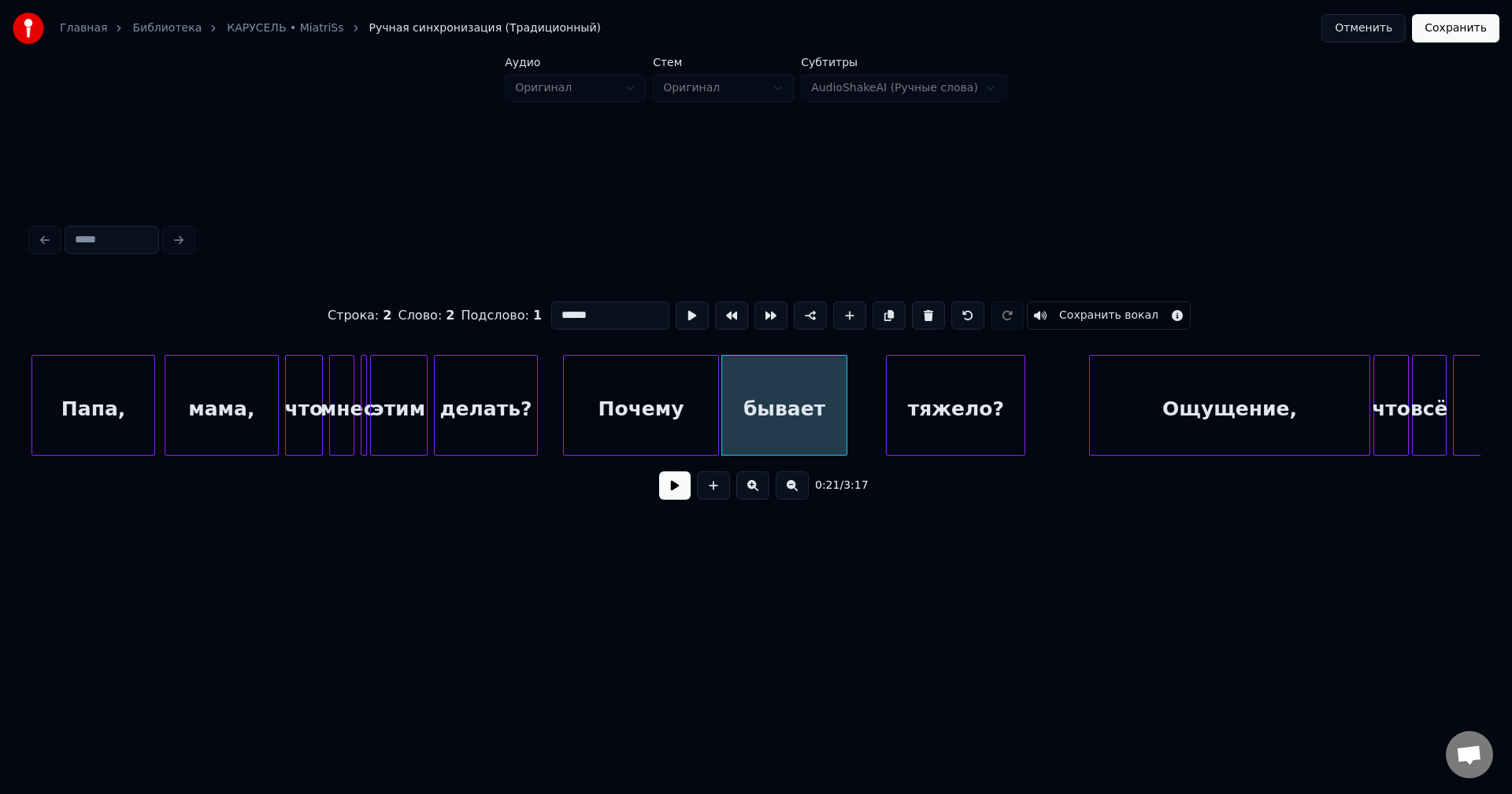
click at [682, 487] on button at bounding box center [674, 485] width 31 height 28
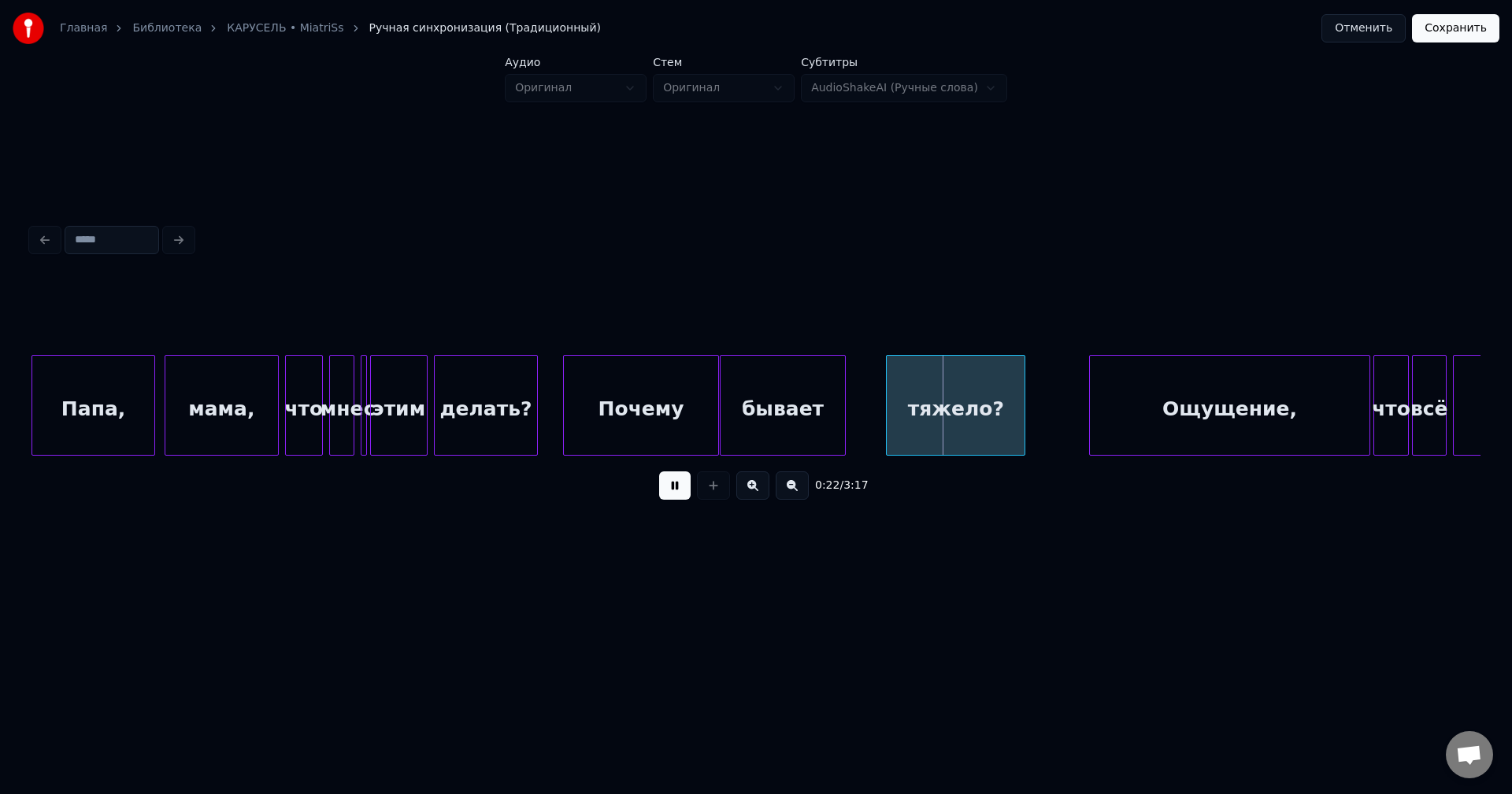
click at [783, 402] on div "бывает" at bounding box center [783, 409] width 125 height 107
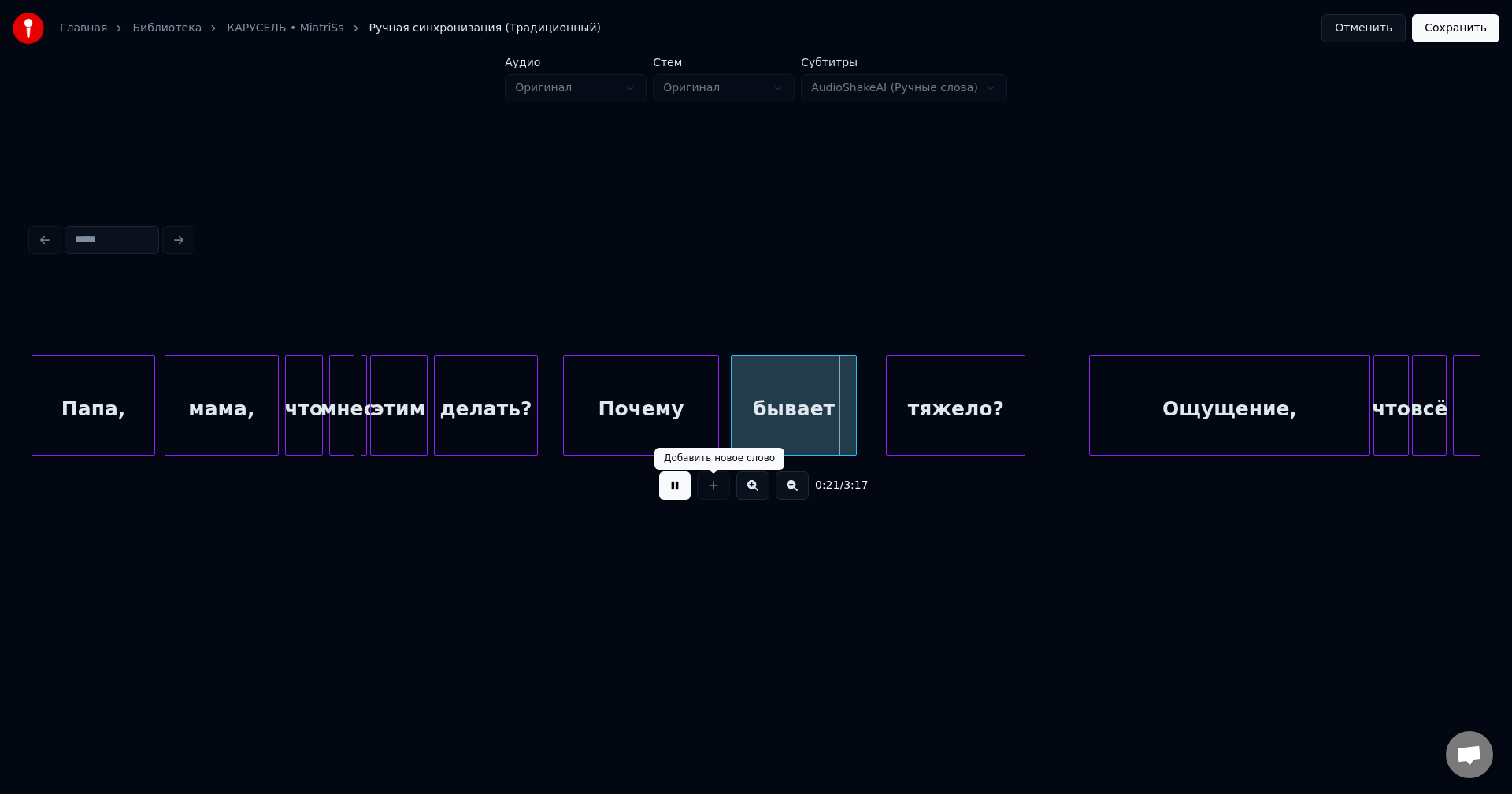
click at [683, 498] on button at bounding box center [674, 485] width 31 height 28
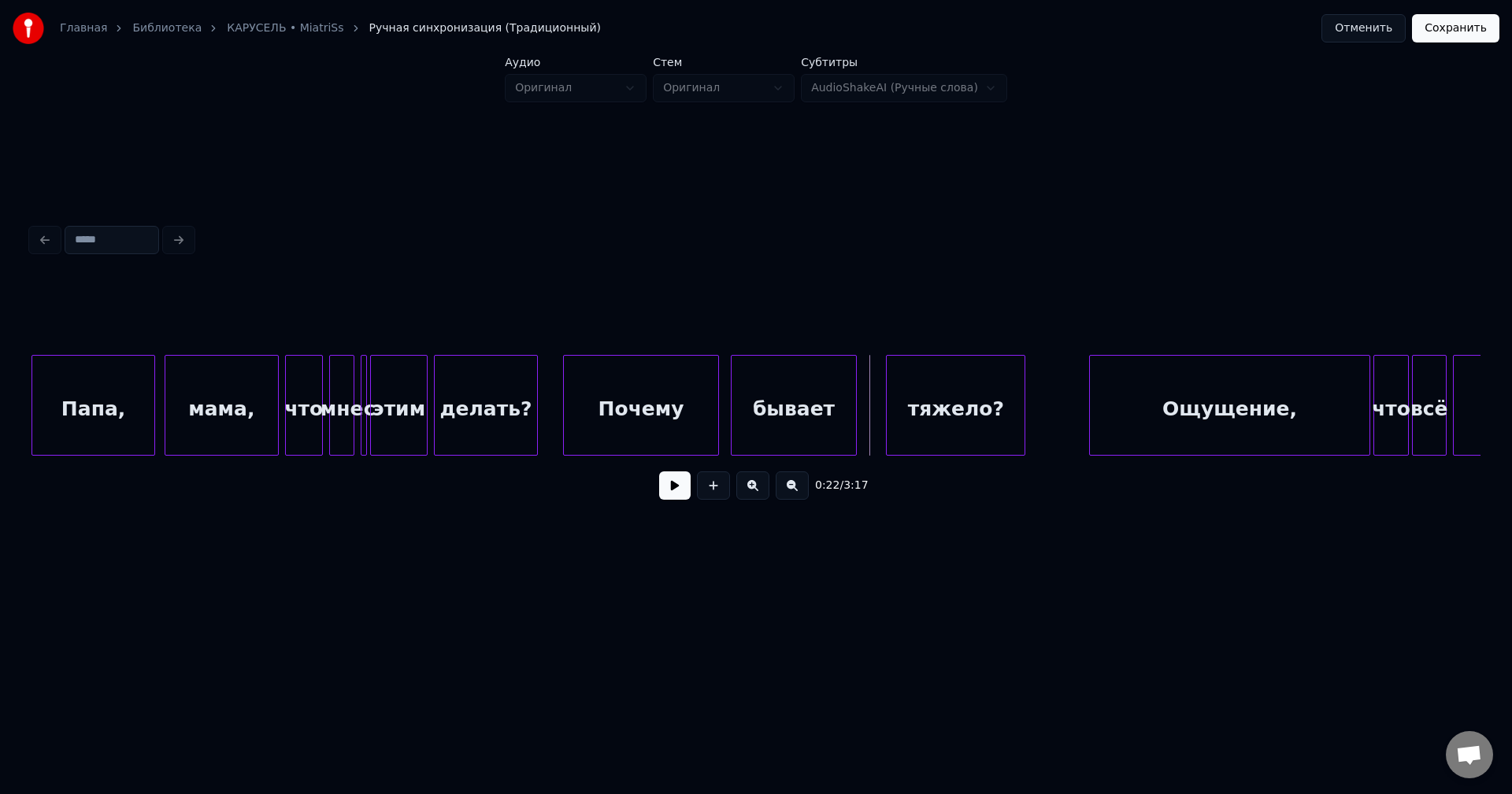
click at [570, 393] on div "Почему" at bounding box center [640, 409] width 153 height 107
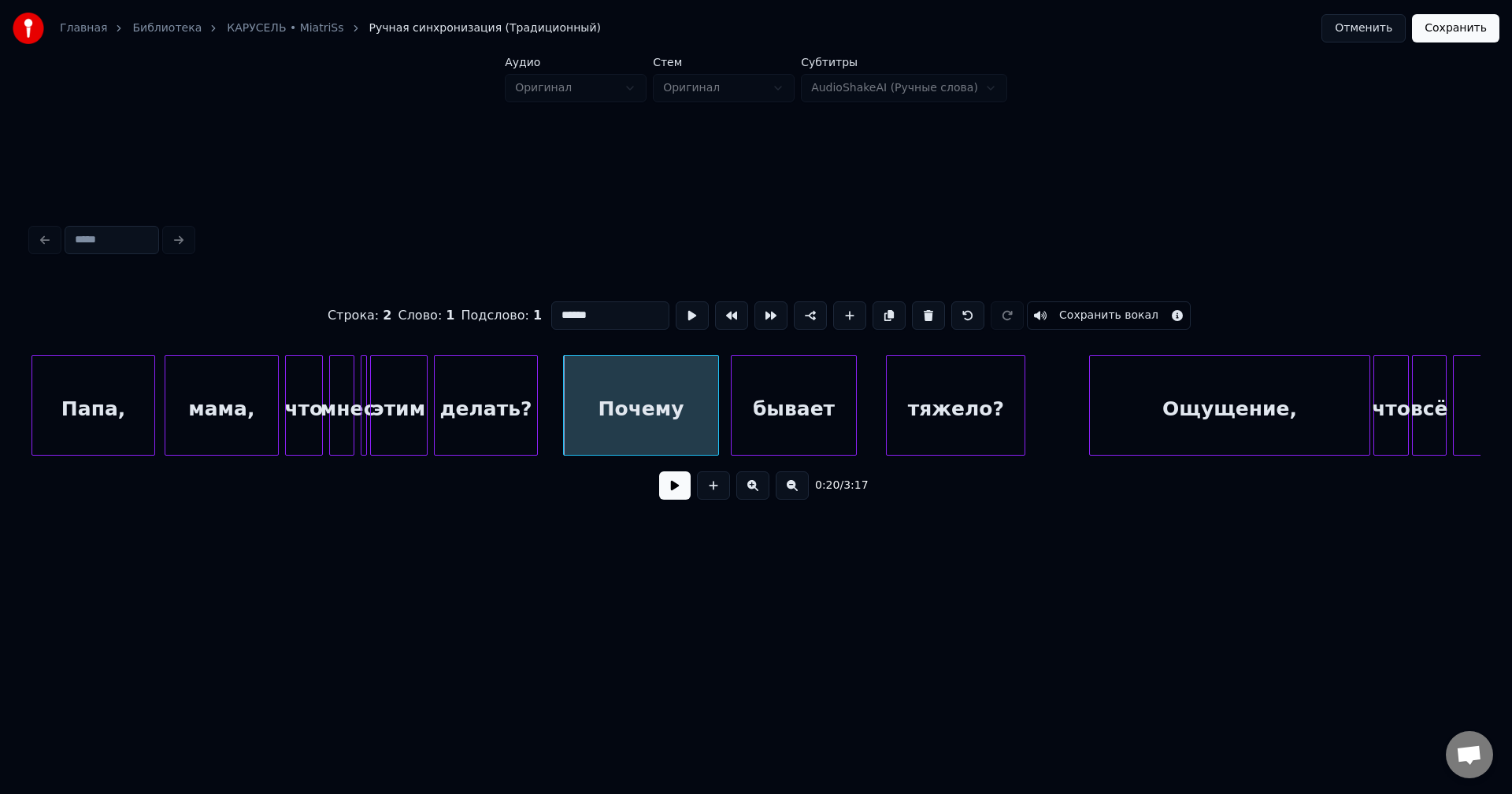
click at [668, 492] on button at bounding box center [674, 485] width 31 height 28
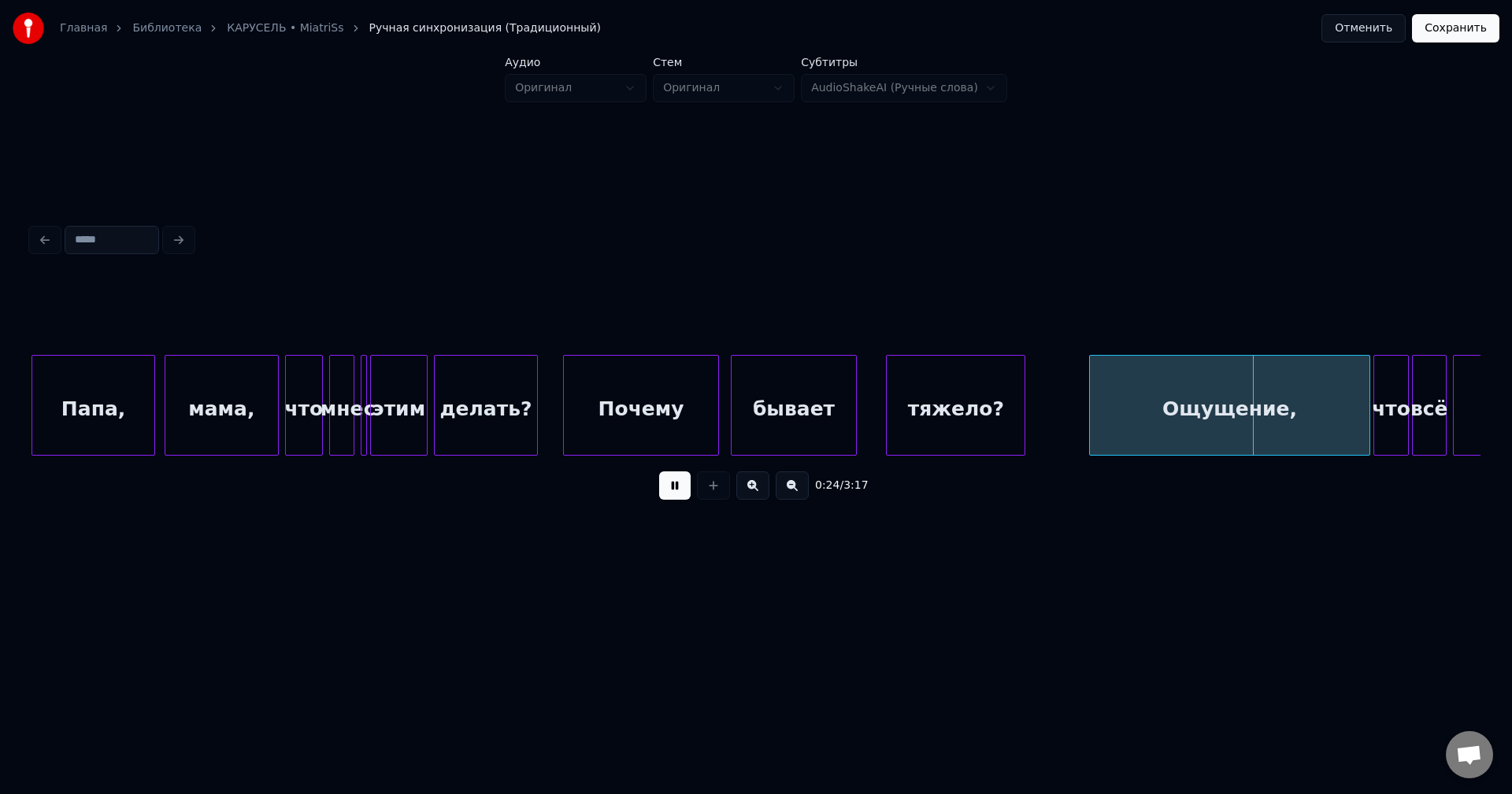
drag, startPoint x: 670, startPoint y: 482, endPoint x: 691, endPoint y: 482, distance: 21.0
click at [671, 482] on button at bounding box center [674, 485] width 31 height 28
click at [1103, 397] on div "Ощущение," at bounding box center [1200, 409] width 280 height 107
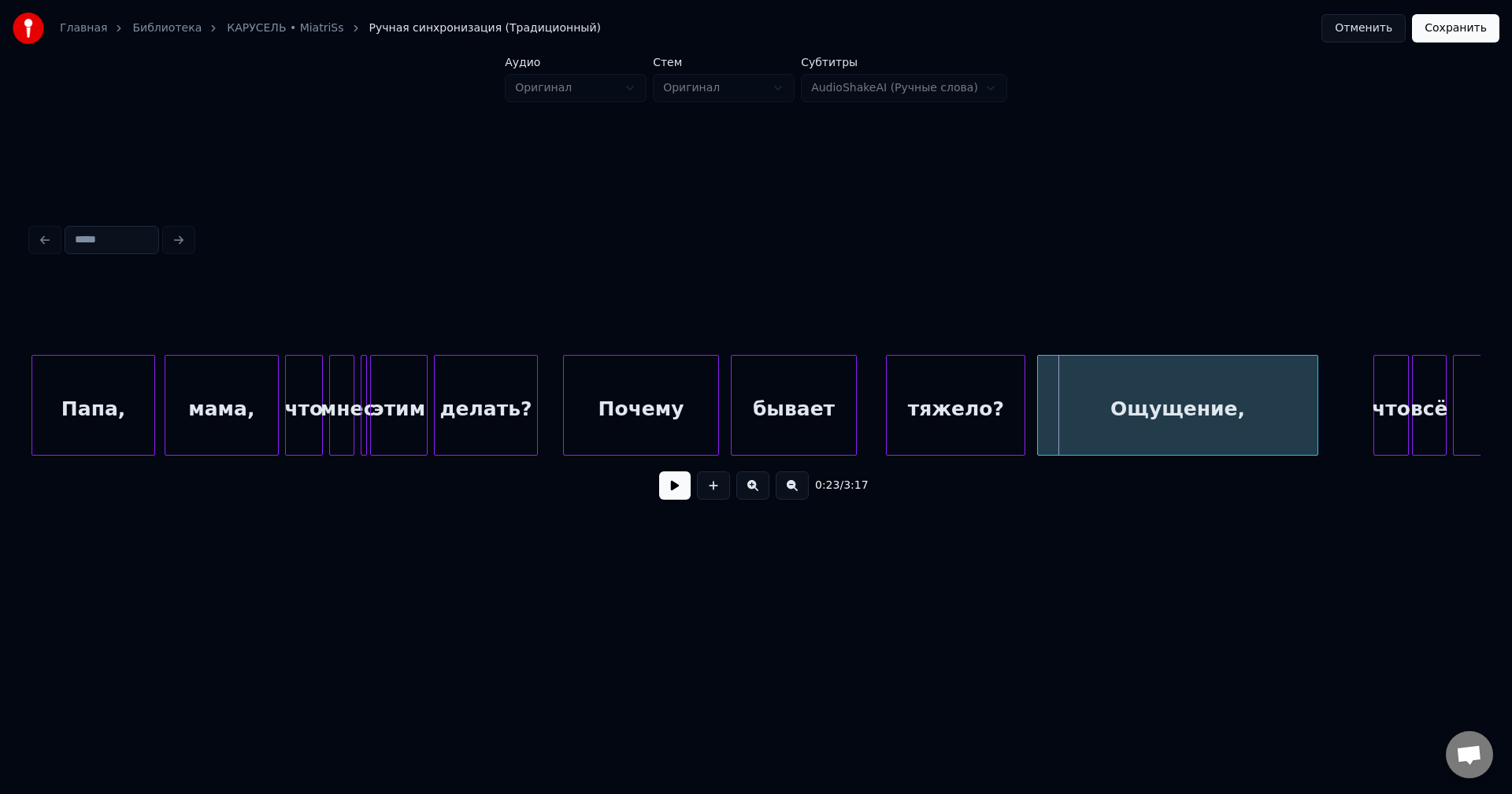
click at [1113, 423] on div "Ощущение," at bounding box center [1178, 409] width 280 height 107
click at [667, 487] on button at bounding box center [674, 485] width 31 height 28
click at [678, 491] on button at bounding box center [674, 485] width 31 height 28
click at [1123, 410] on div "Ощущение," at bounding box center [1178, 409] width 280 height 107
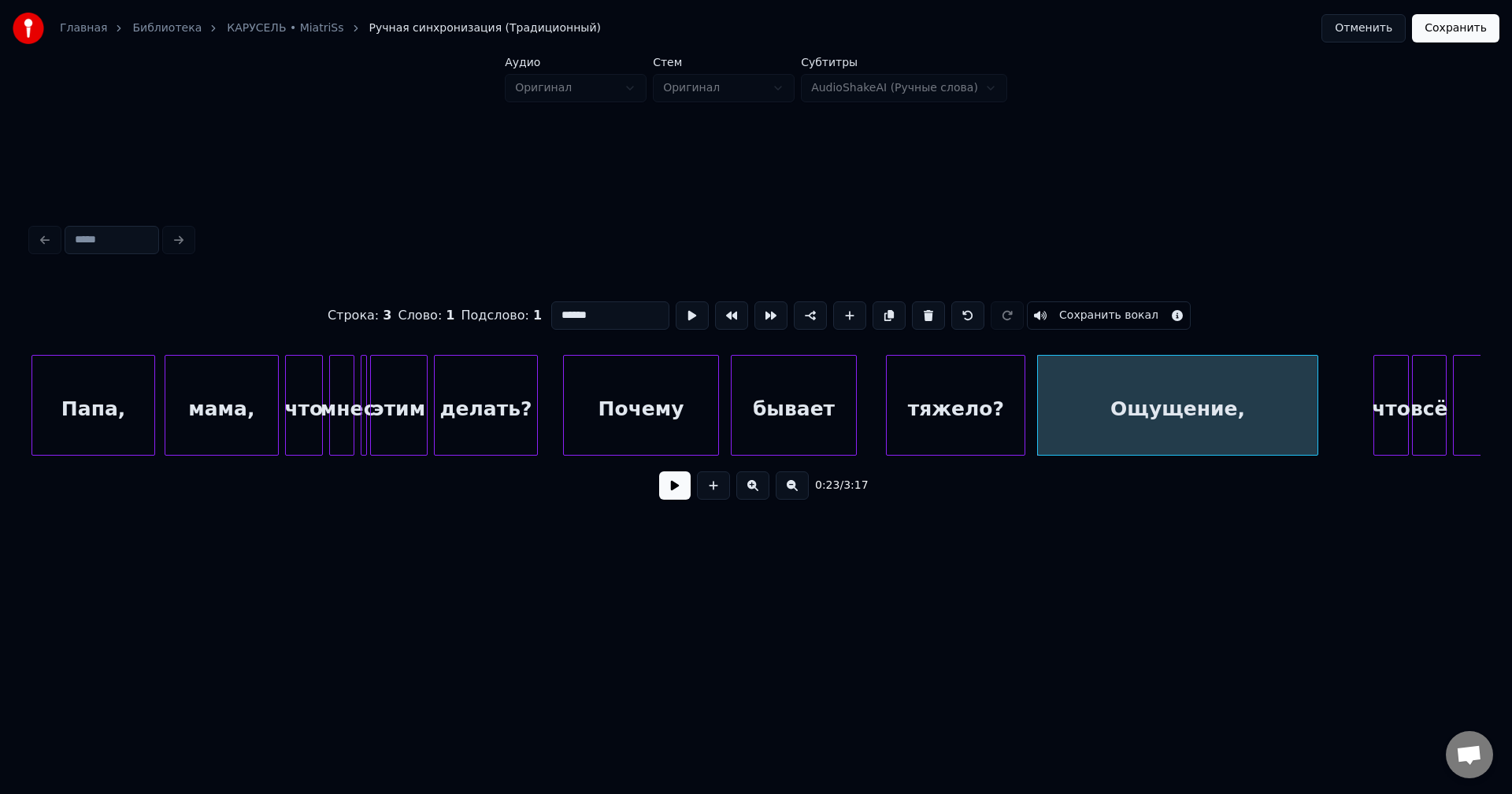
type input "*********"
click at [676, 495] on button at bounding box center [674, 485] width 31 height 28
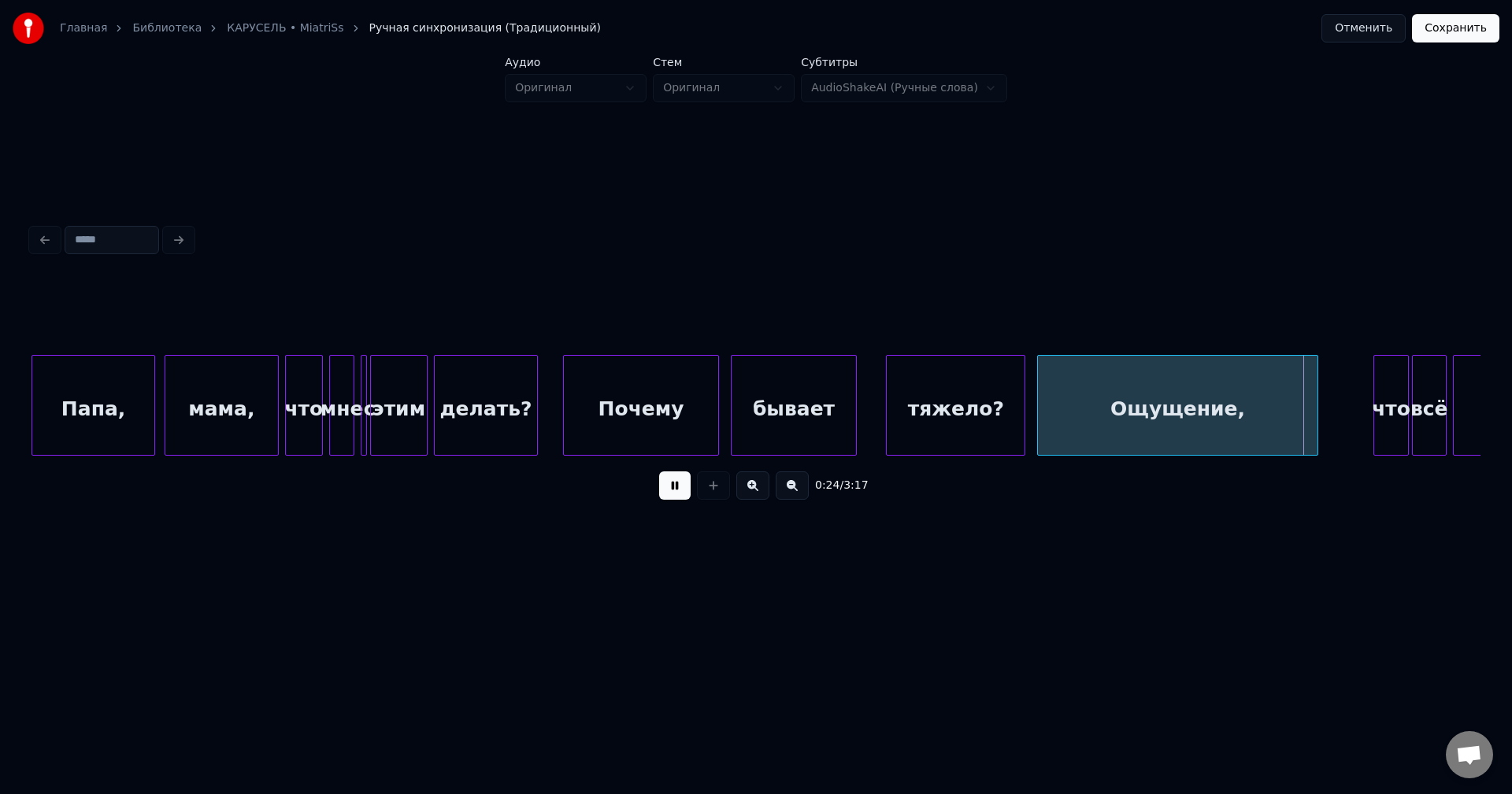
drag, startPoint x: 680, startPoint y: 495, endPoint x: 700, endPoint y: 497, distance: 20.1
click at [681, 495] on button at bounding box center [674, 485] width 31 height 28
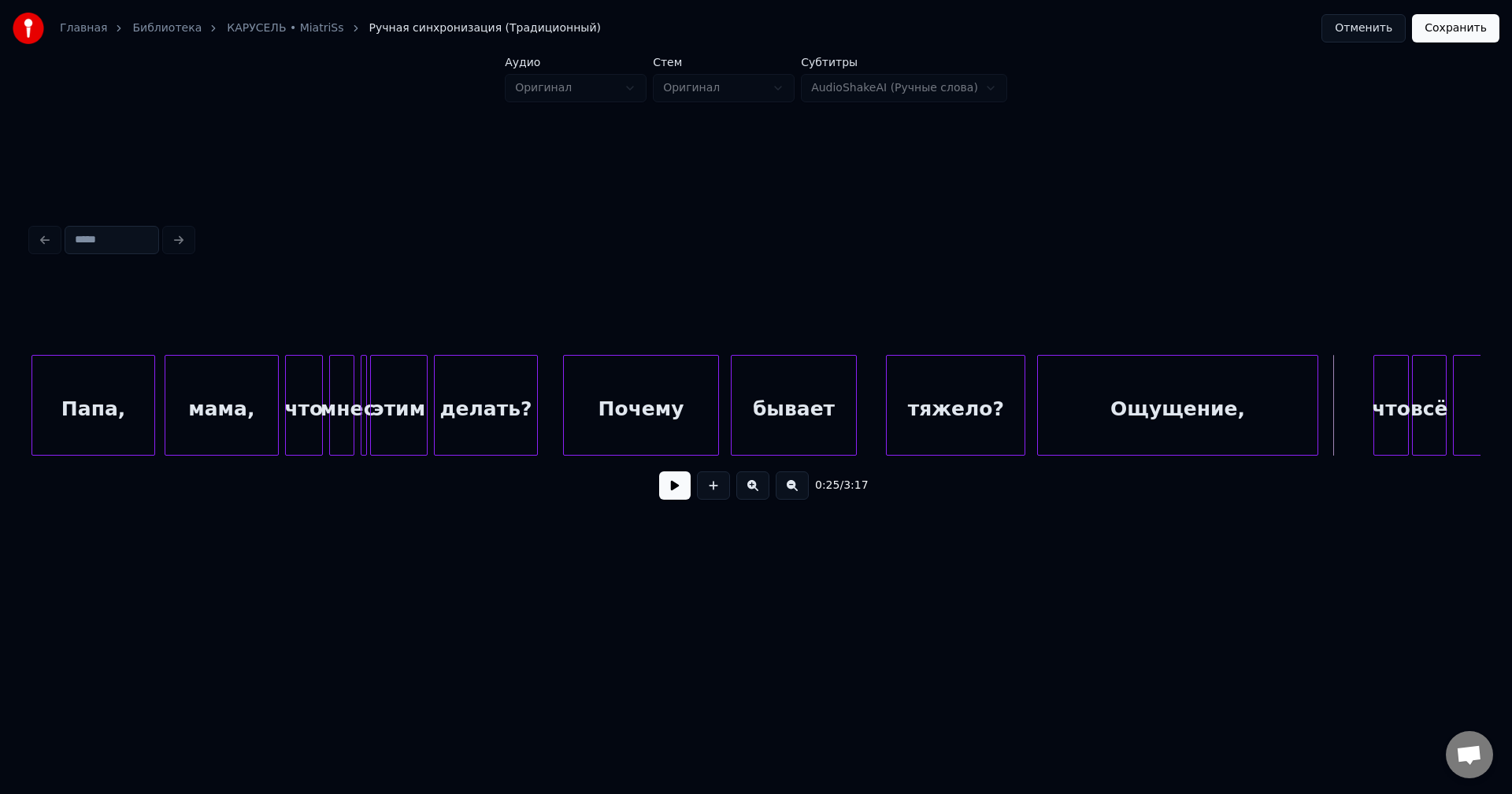
click at [679, 496] on button at bounding box center [674, 485] width 31 height 28
click at [1378, 389] on div "что" at bounding box center [1375, 409] width 33 height 107
click at [1409, 396] on div "всё" at bounding box center [1410, 409] width 33 height 107
click at [676, 485] on button at bounding box center [674, 485] width 31 height 28
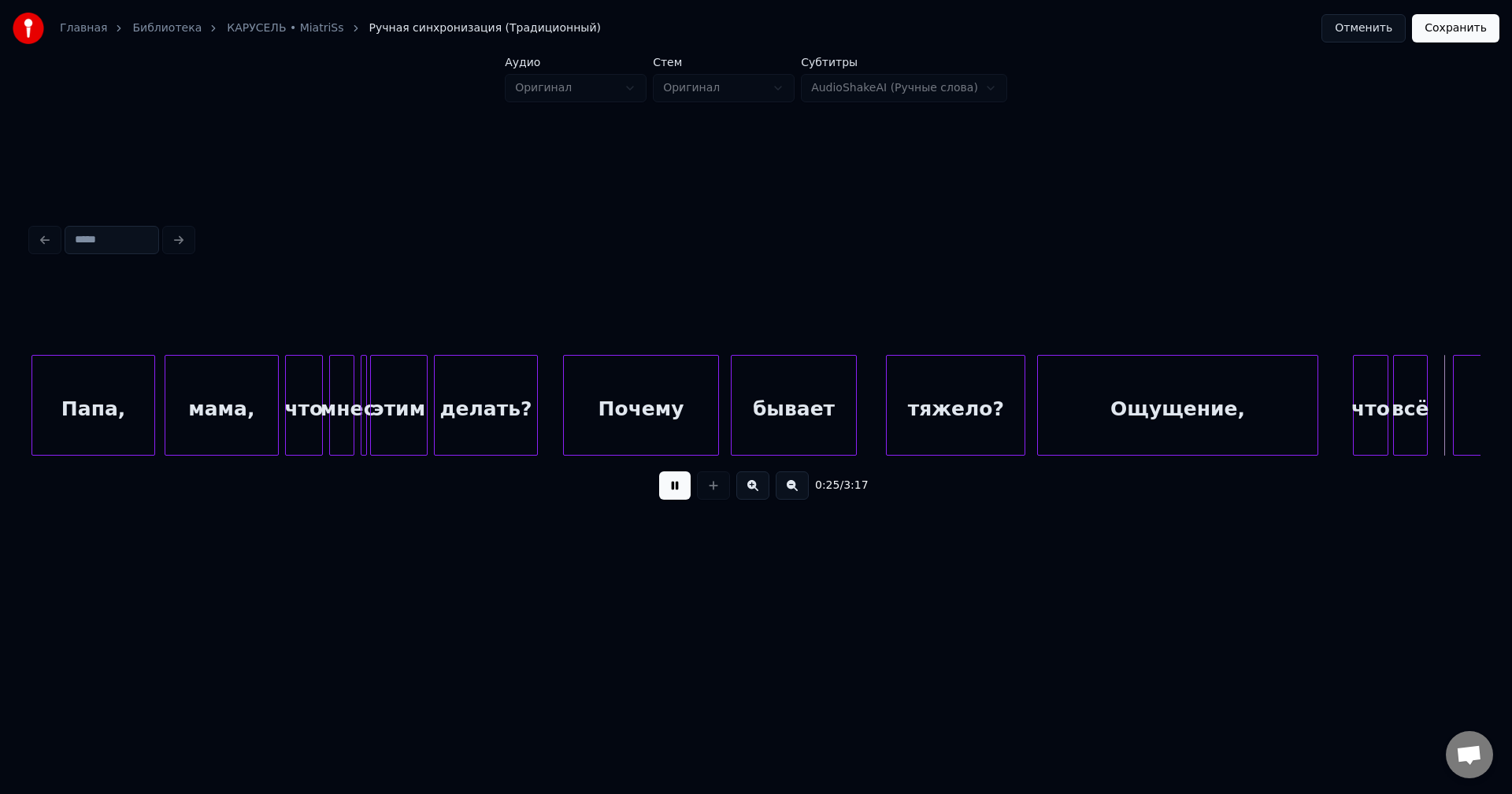
click at [676, 485] on button at bounding box center [674, 485] width 31 height 28
click at [1280, 408] on div "Ощущение," at bounding box center [1178, 409] width 280 height 107
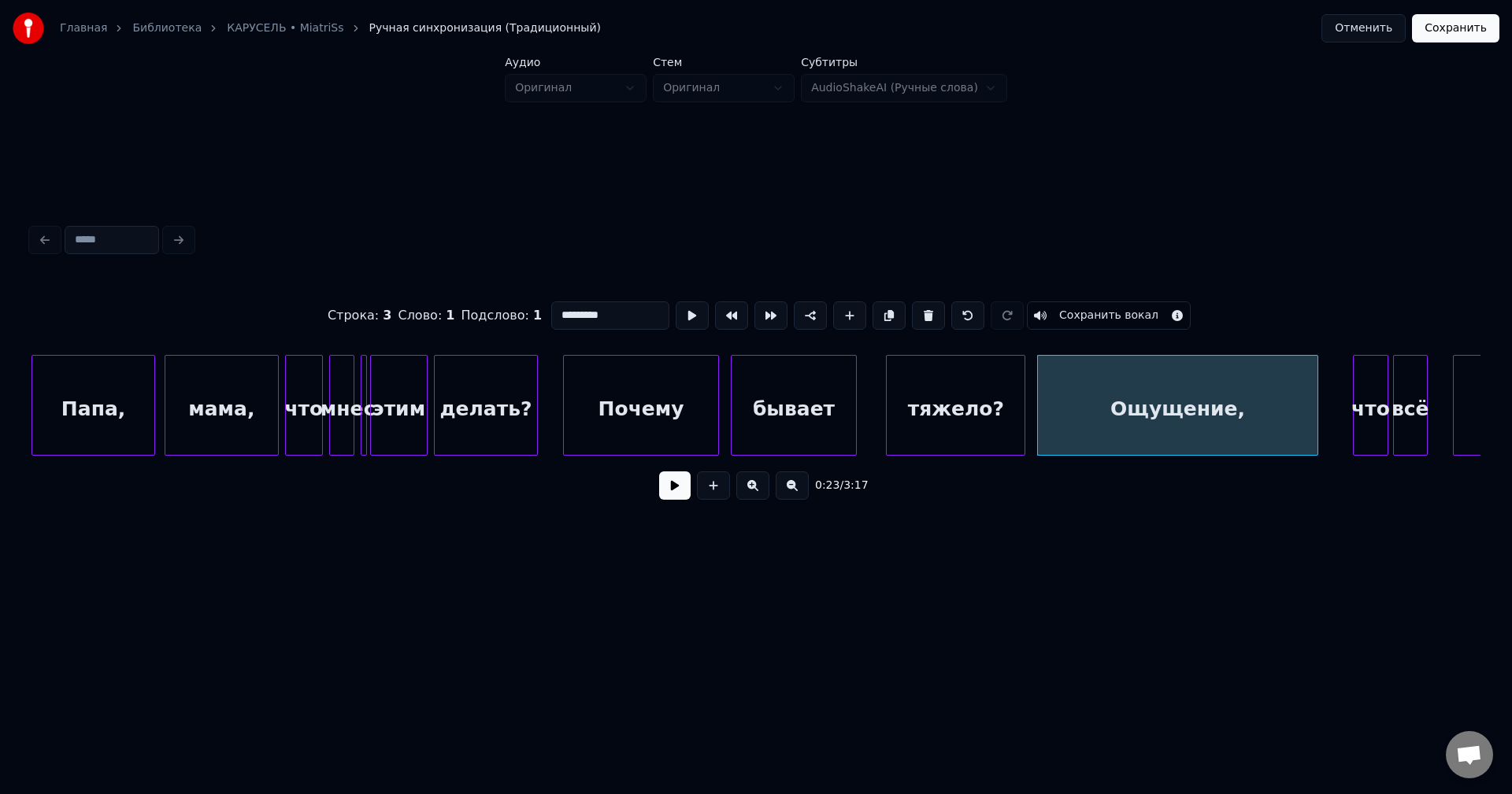
drag, startPoint x: 688, startPoint y: 485, endPoint x: 676, endPoint y: 486, distance: 12.0
click at [684, 485] on div "0:23 / 3:17" at bounding box center [756, 485] width 1424 height 35
click at [671, 489] on button at bounding box center [674, 485] width 31 height 28
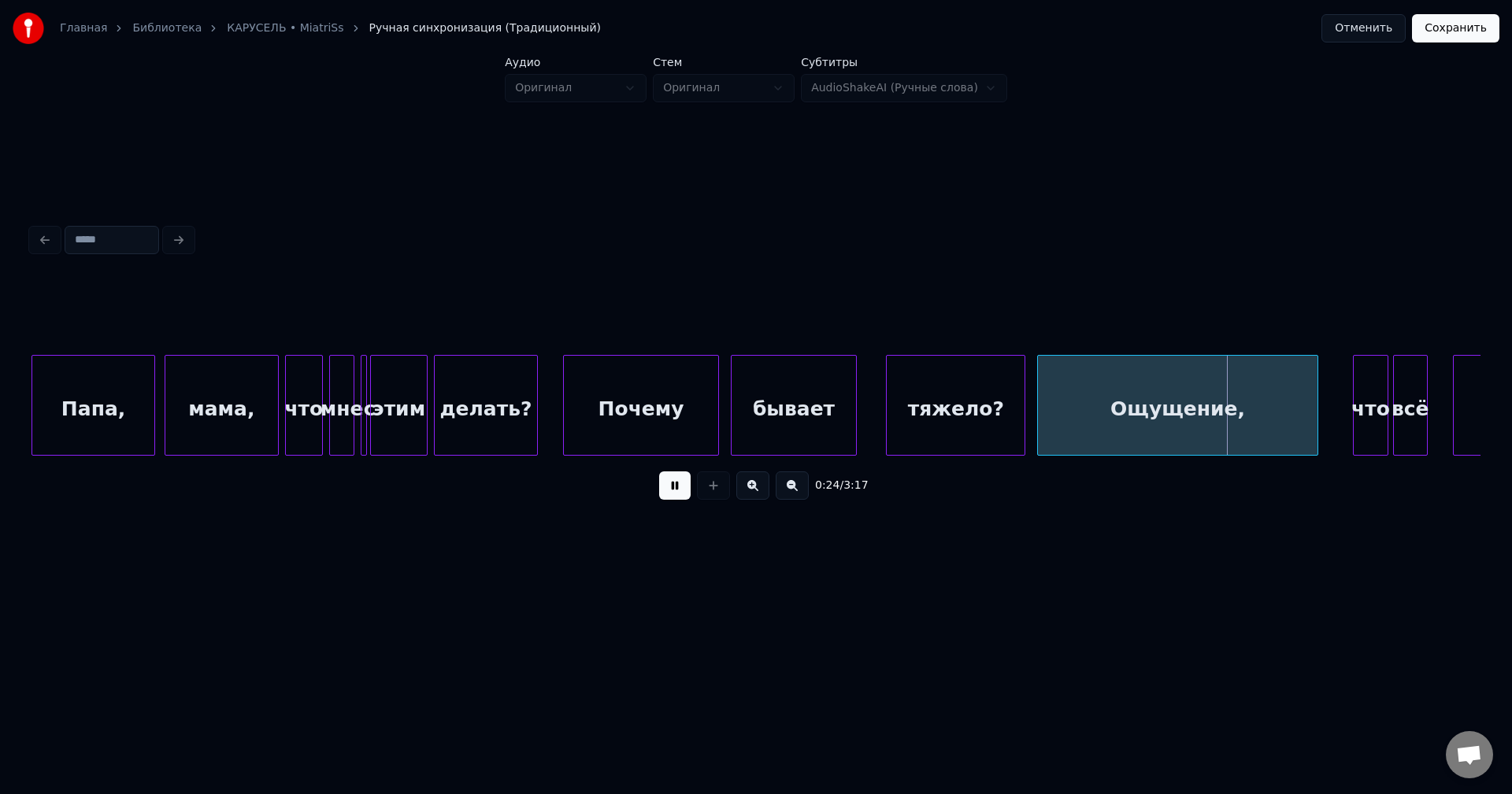
drag, startPoint x: 1176, startPoint y: 502, endPoint x: 1076, endPoint y: 508, distance: 100.2
click at [1045, 502] on div "0:24 / 3:17" at bounding box center [756, 485] width 1424 height 35
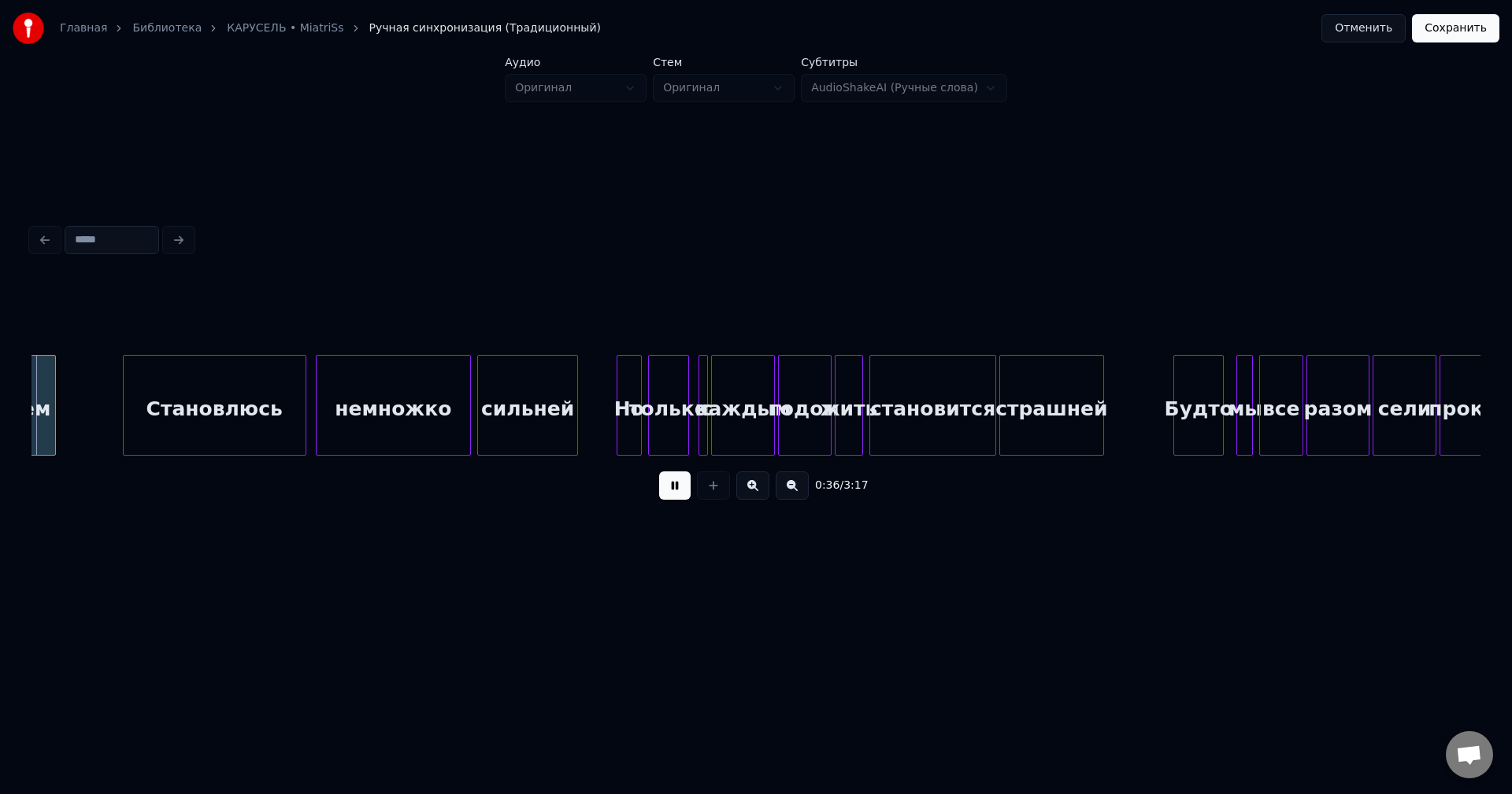
scroll to position [0, 5748]
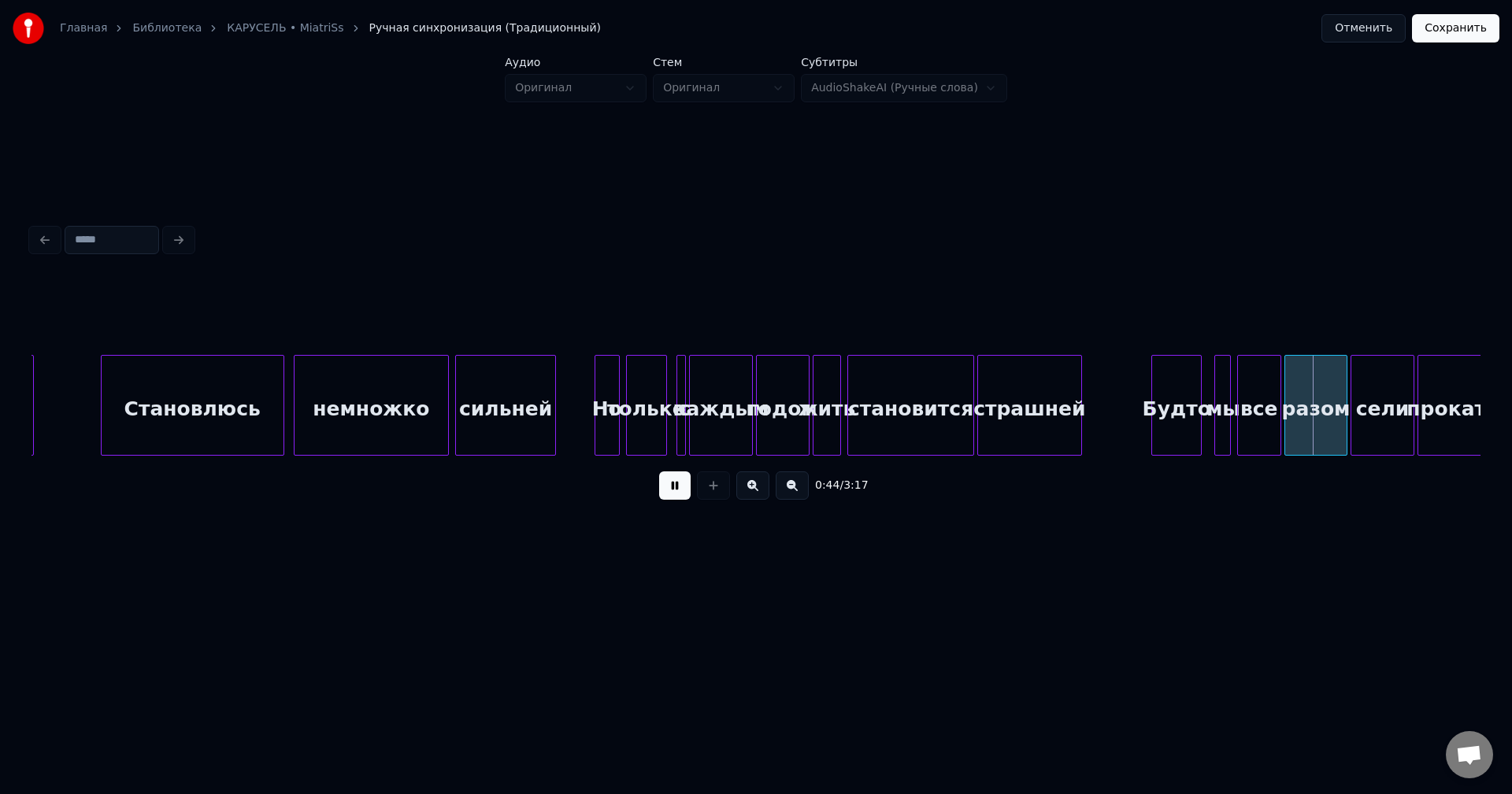
click at [676, 494] on button at bounding box center [674, 485] width 31 height 28
click at [1164, 415] on div "Будто" at bounding box center [1156, 409] width 49 height 107
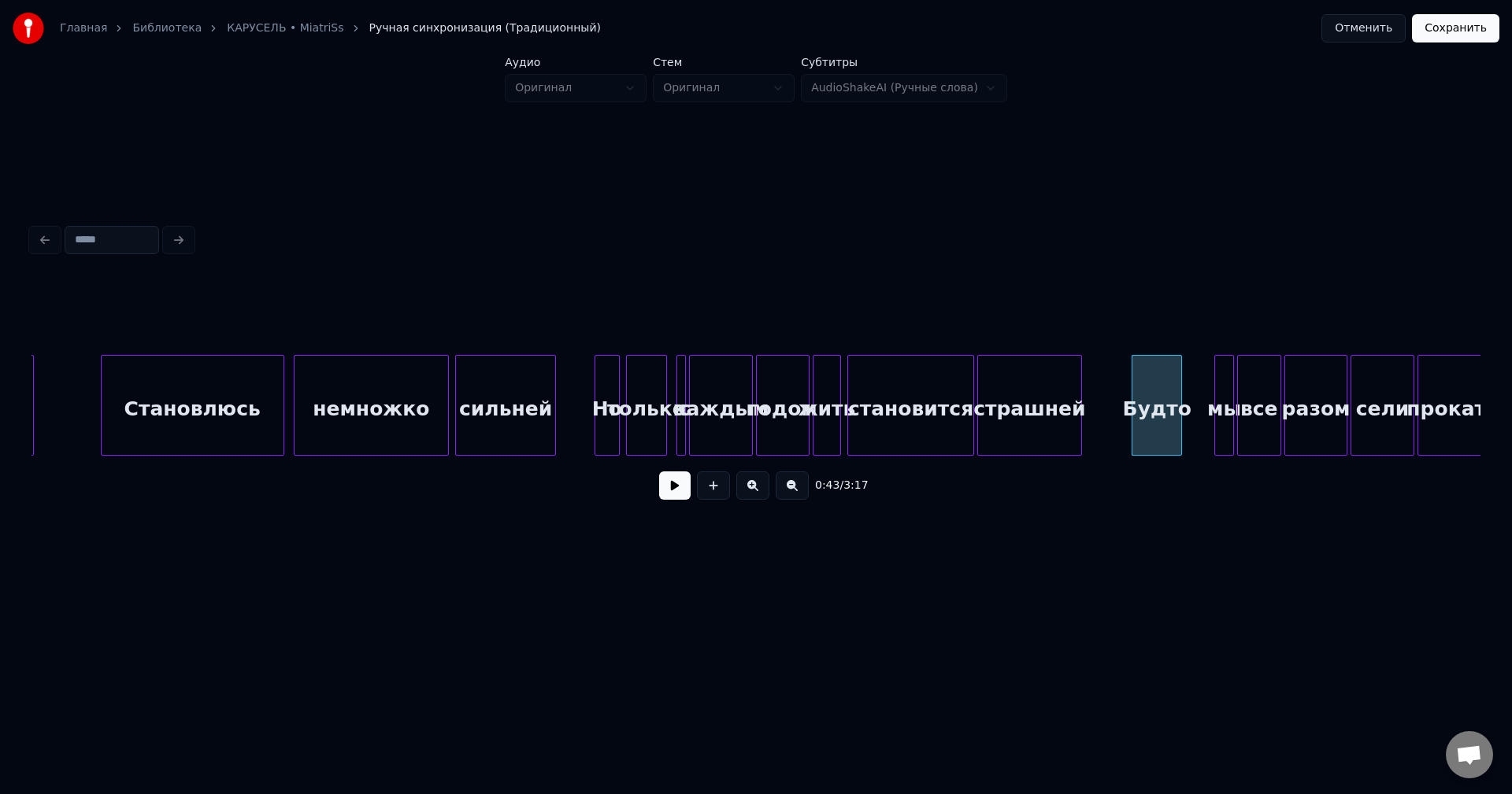
click at [1227, 418] on div "мы" at bounding box center [1223, 405] width 19 height 101
click at [1232, 418] on div at bounding box center [1230, 405] width 5 height 99
click at [1200, 394] on div "мы" at bounding box center [1200, 409] width 22 height 107
click at [1236, 395] on div "все" at bounding box center [1237, 409] width 42 height 107
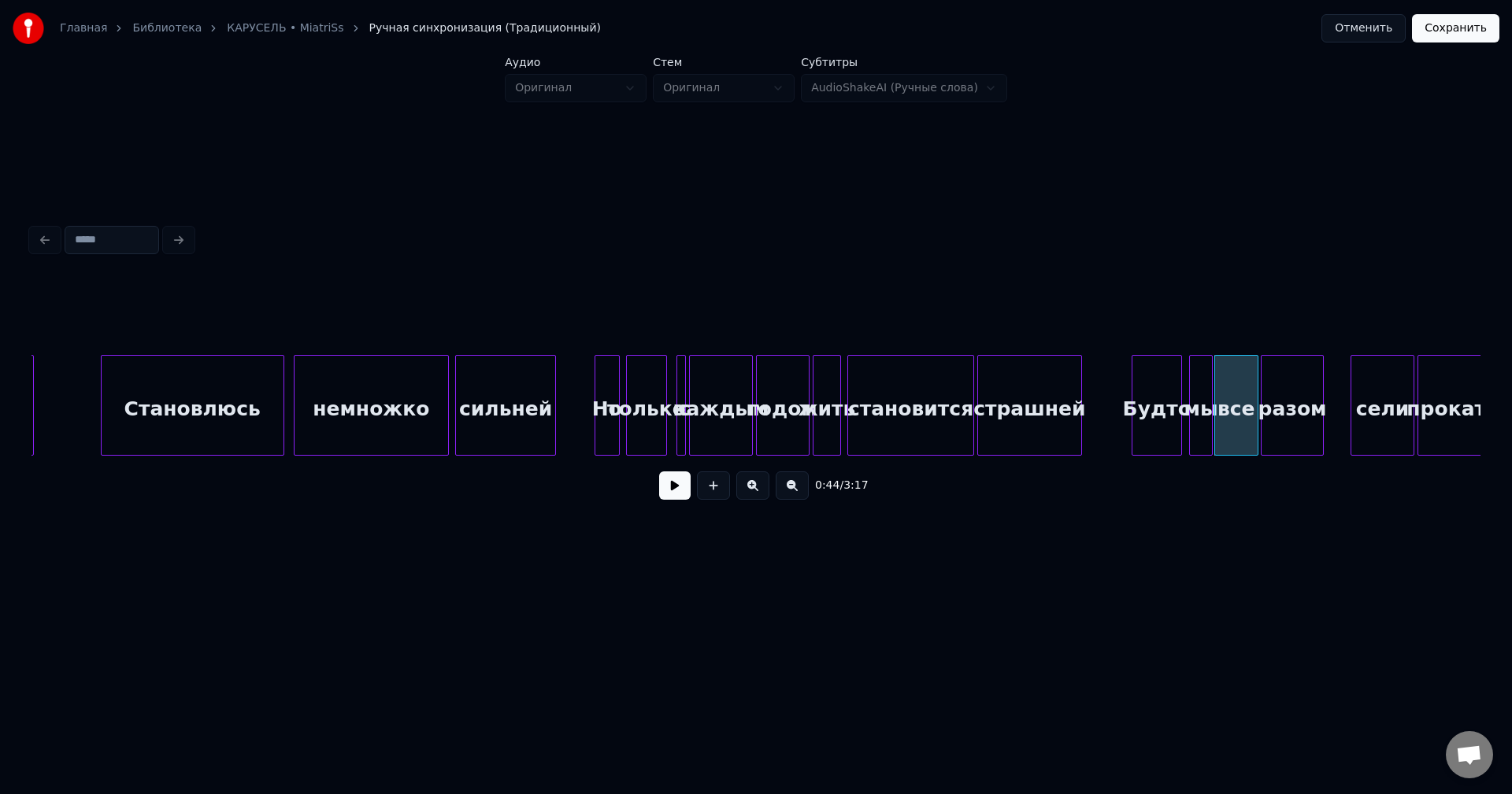
click at [1290, 402] on div "разом" at bounding box center [1292, 409] width 61 height 107
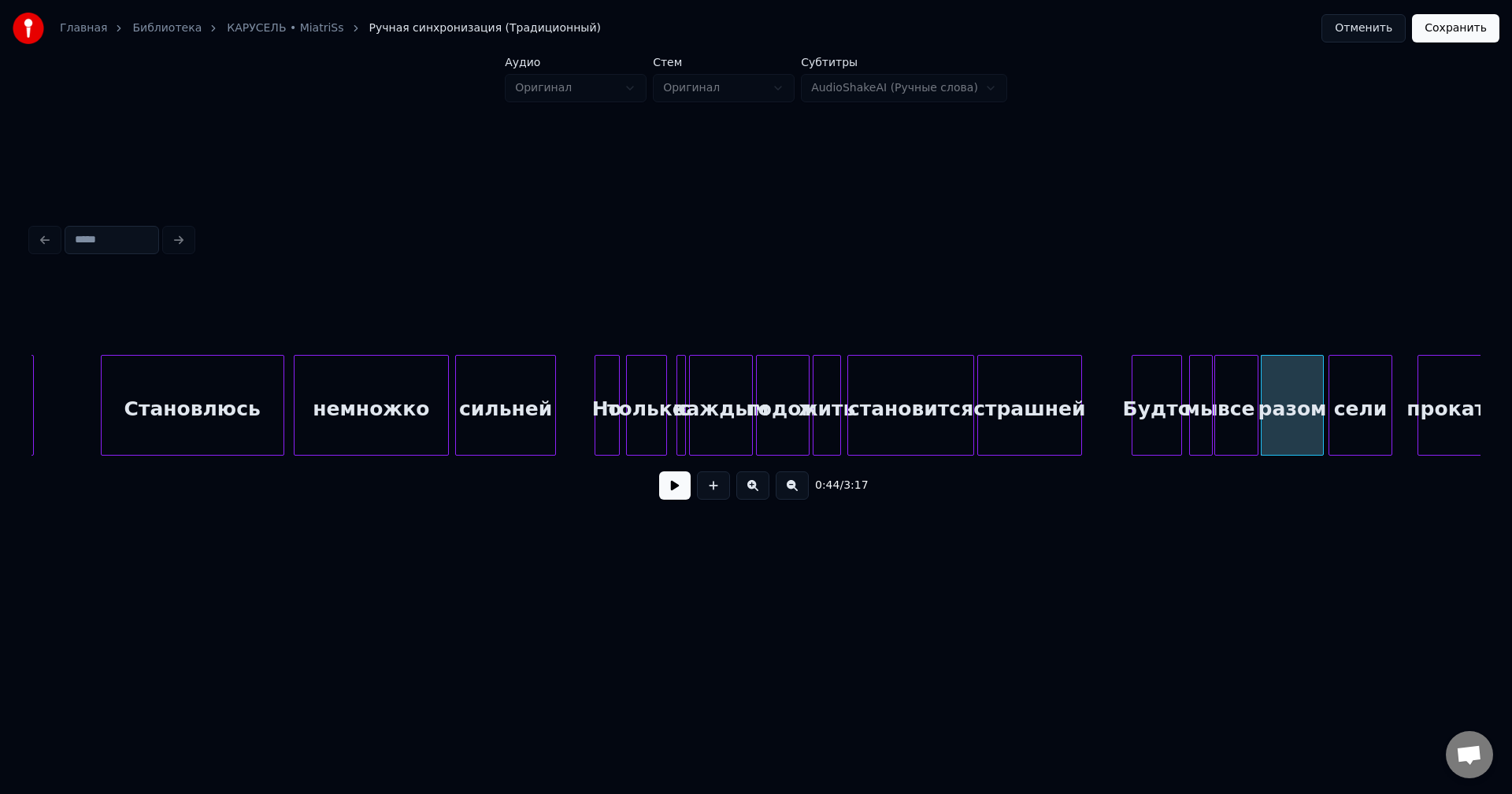
click at [1349, 402] on div "сели" at bounding box center [1360, 409] width 61 height 107
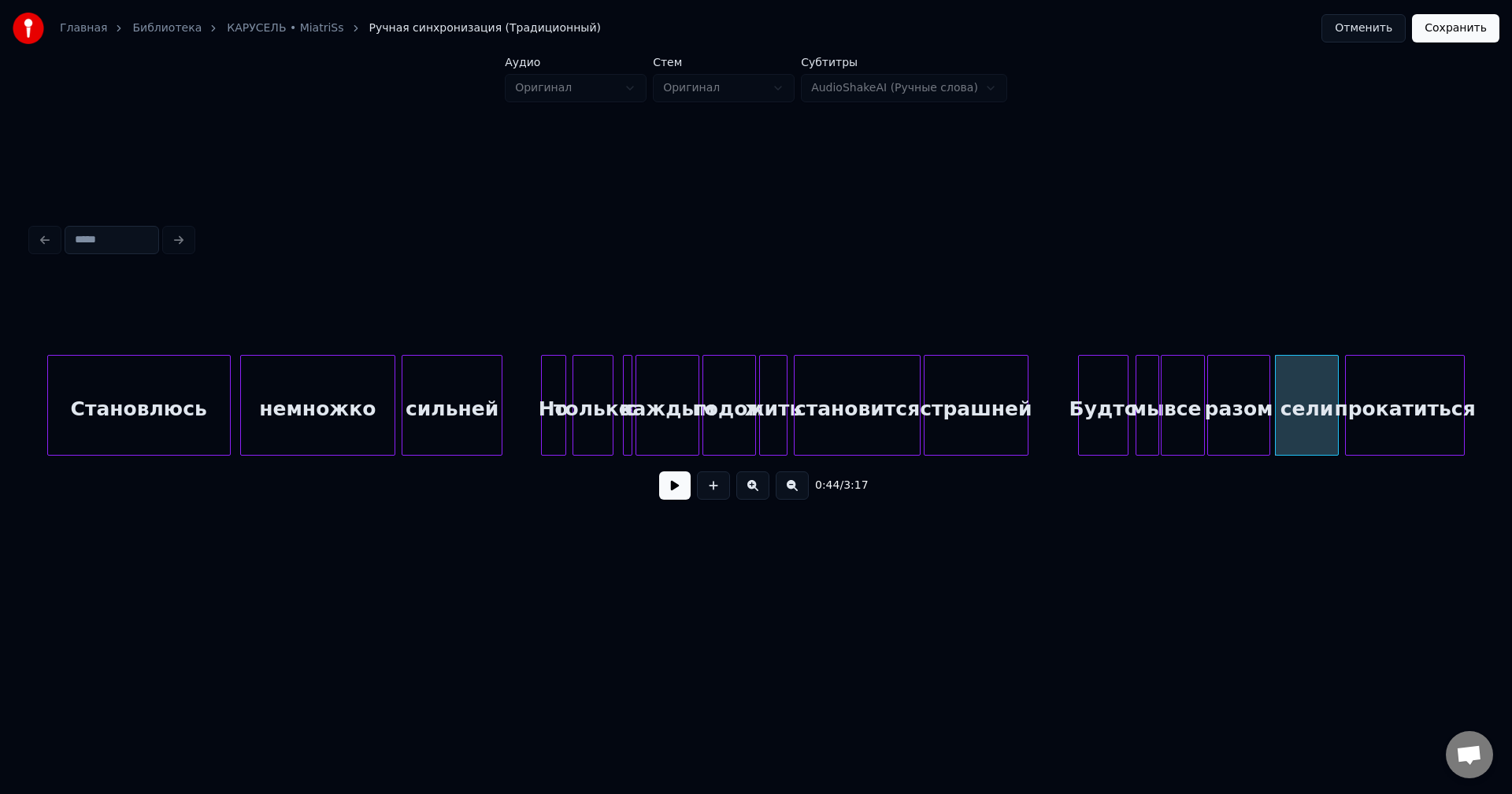
click at [1408, 405] on div "прокатиться" at bounding box center [1405, 409] width 119 height 107
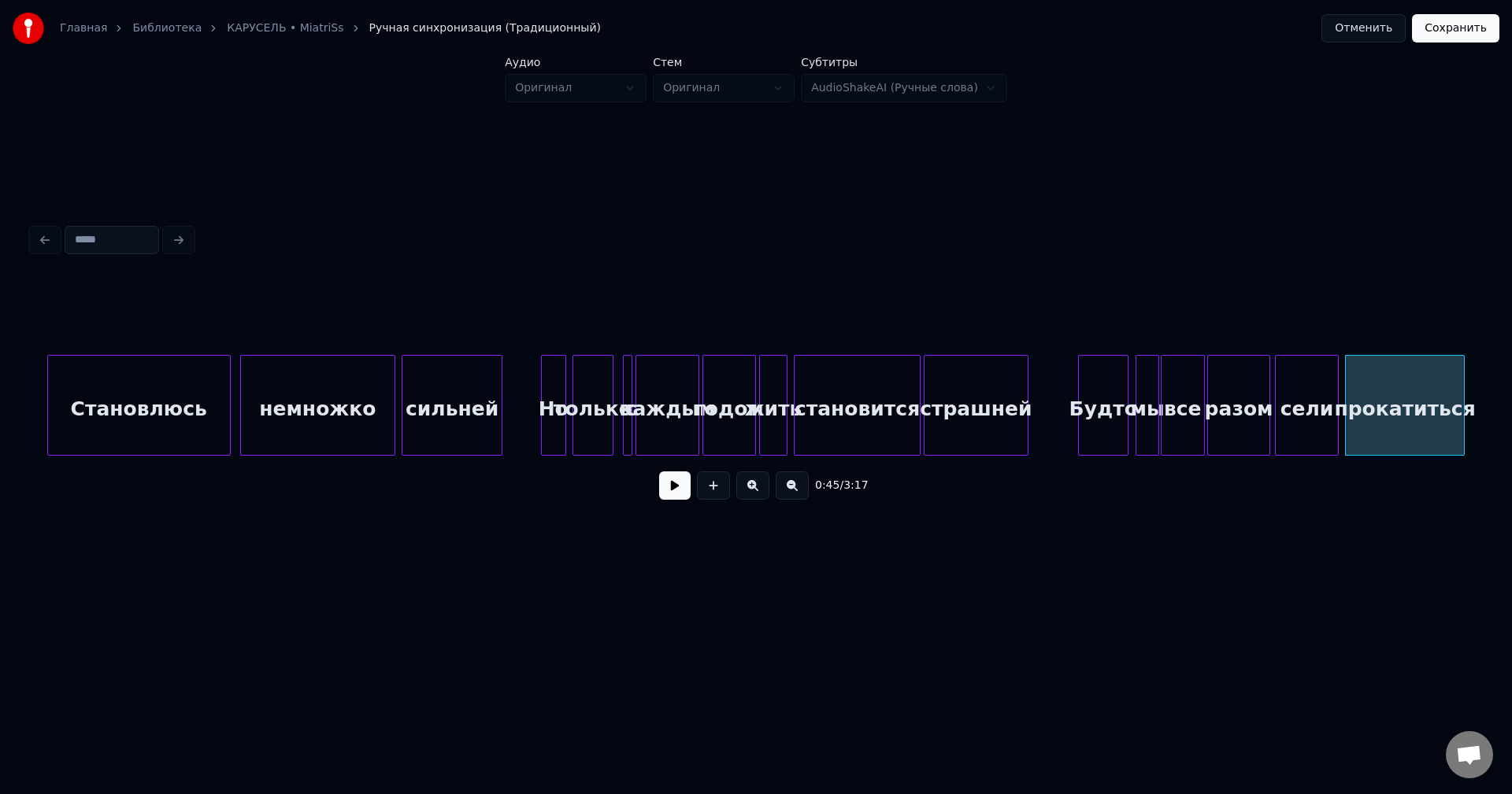
click at [1112, 400] on div "Будто" at bounding box center [1103, 409] width 49 height 107
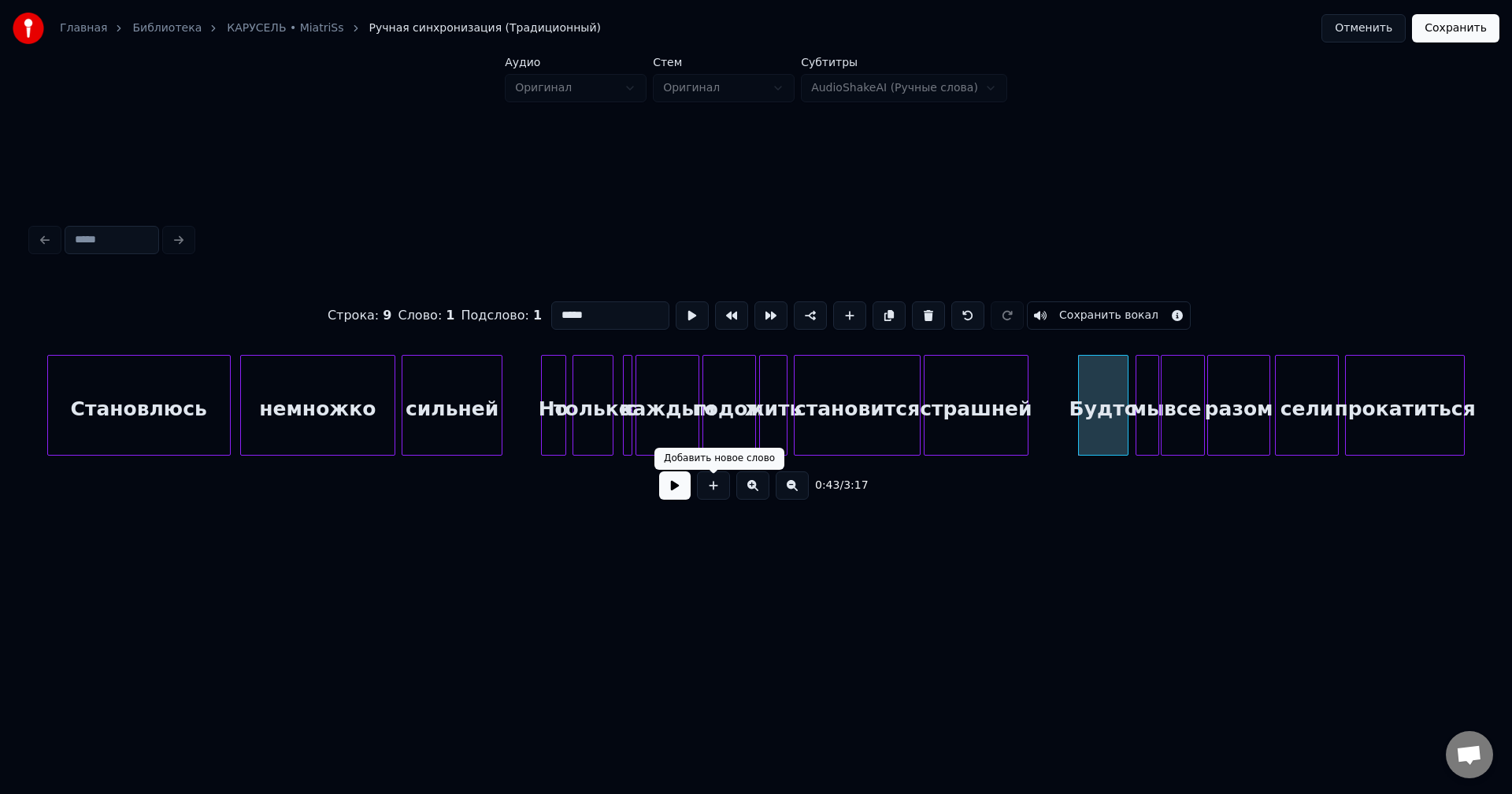
click at [676, 484] on button at bounding box center [674, 485] width 31 height 28
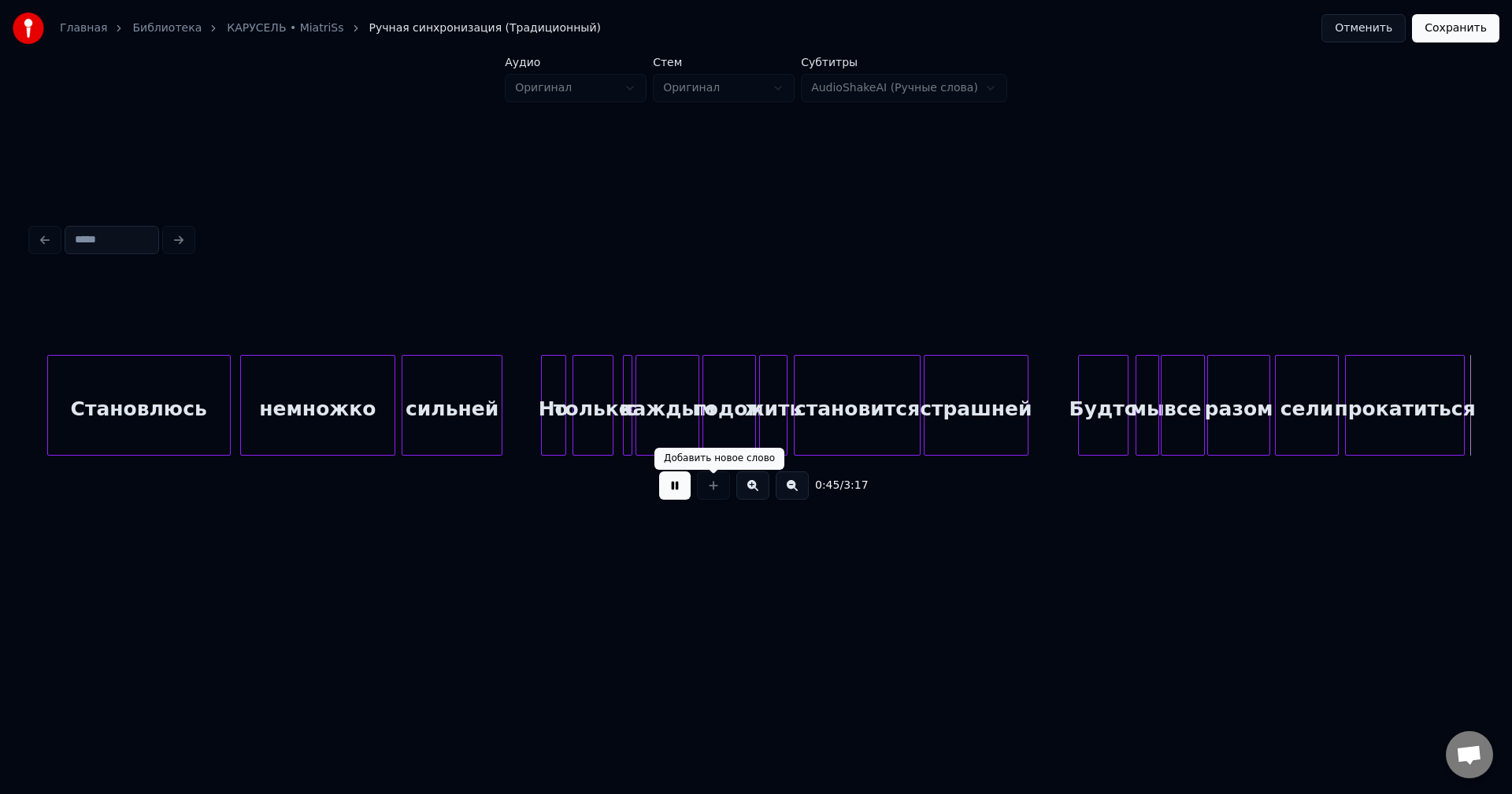
scroll to position [0, 7250]
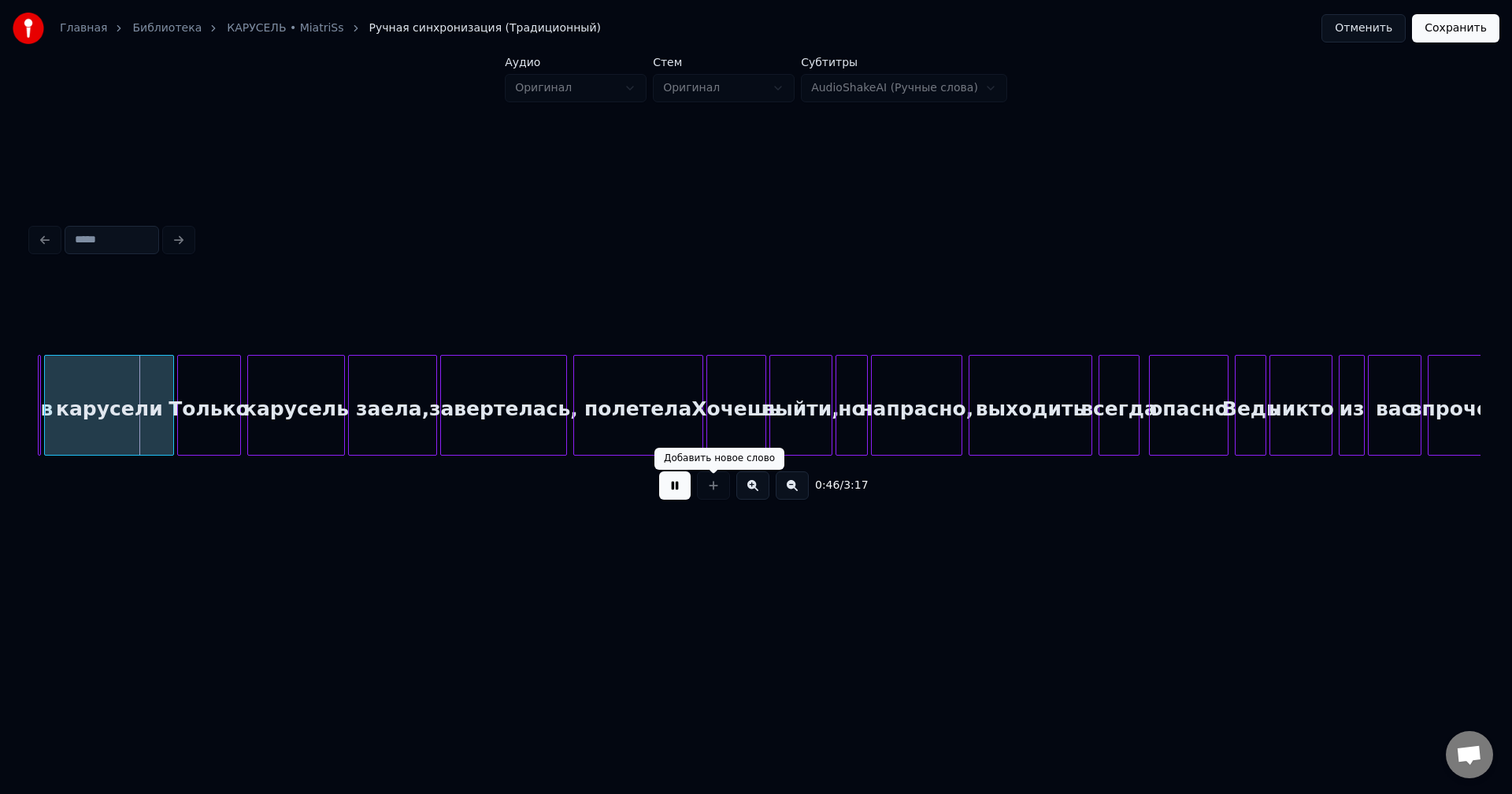
click at [680, 491] on button at bounding box center [674, 485] width 31 height 28
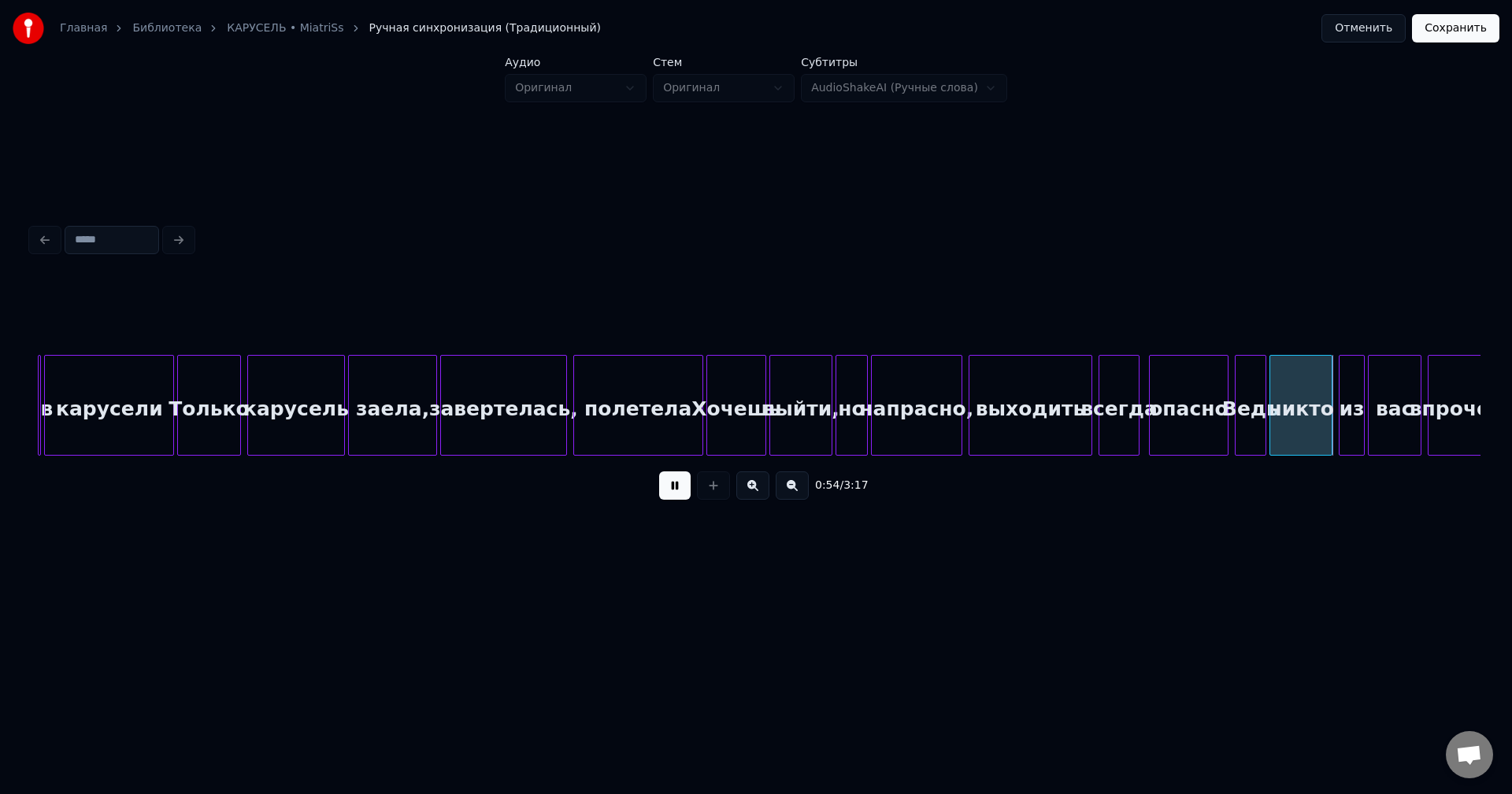
click at [686, 495] on button at bounding box center [674, 485] width 31 height 28
click at [683, 500] on button at bounding box center [674, 485] width 31 height 28
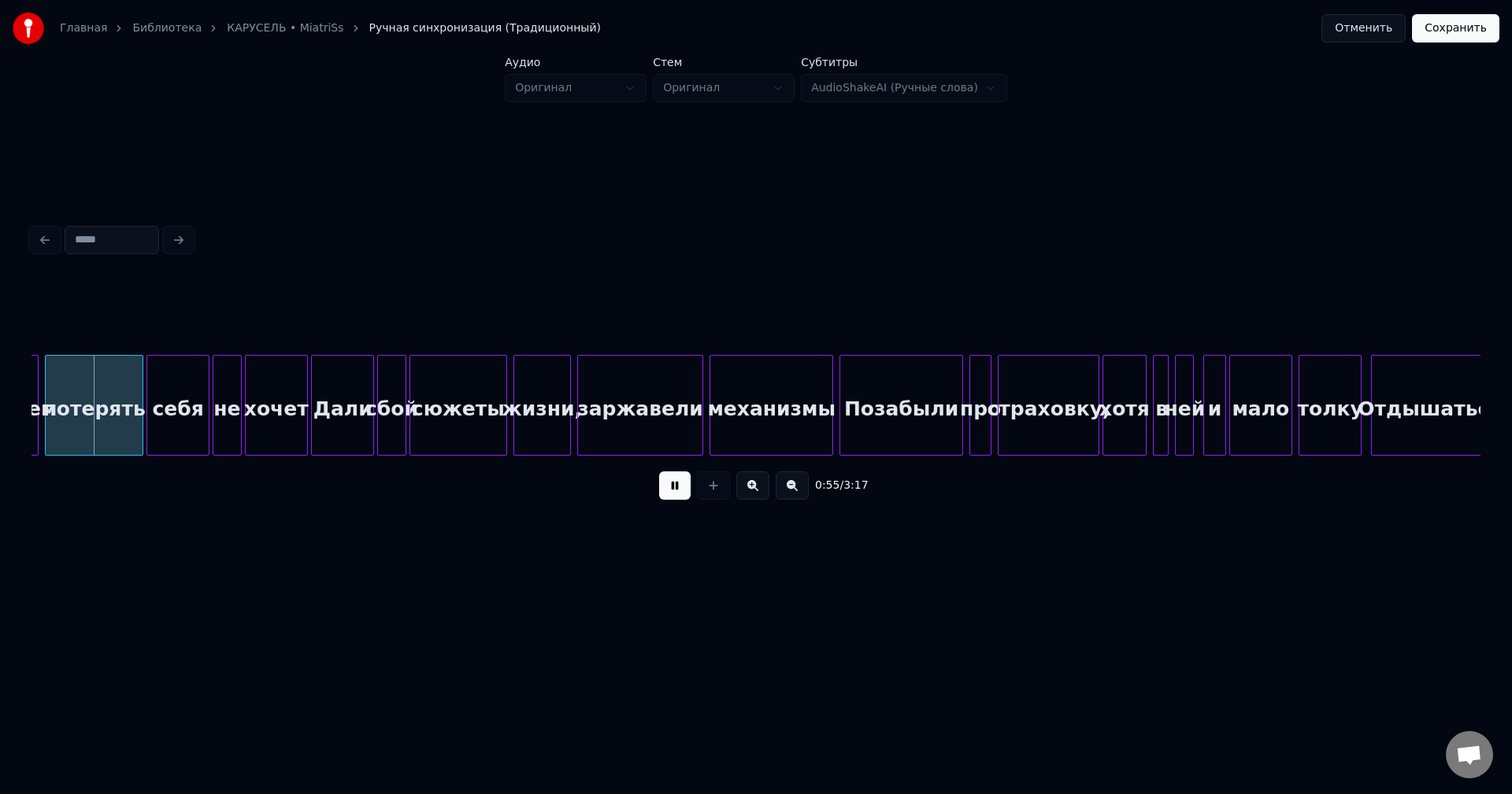
click at [683, 500] on button at bounding box center [674, 485] width 31 height 28
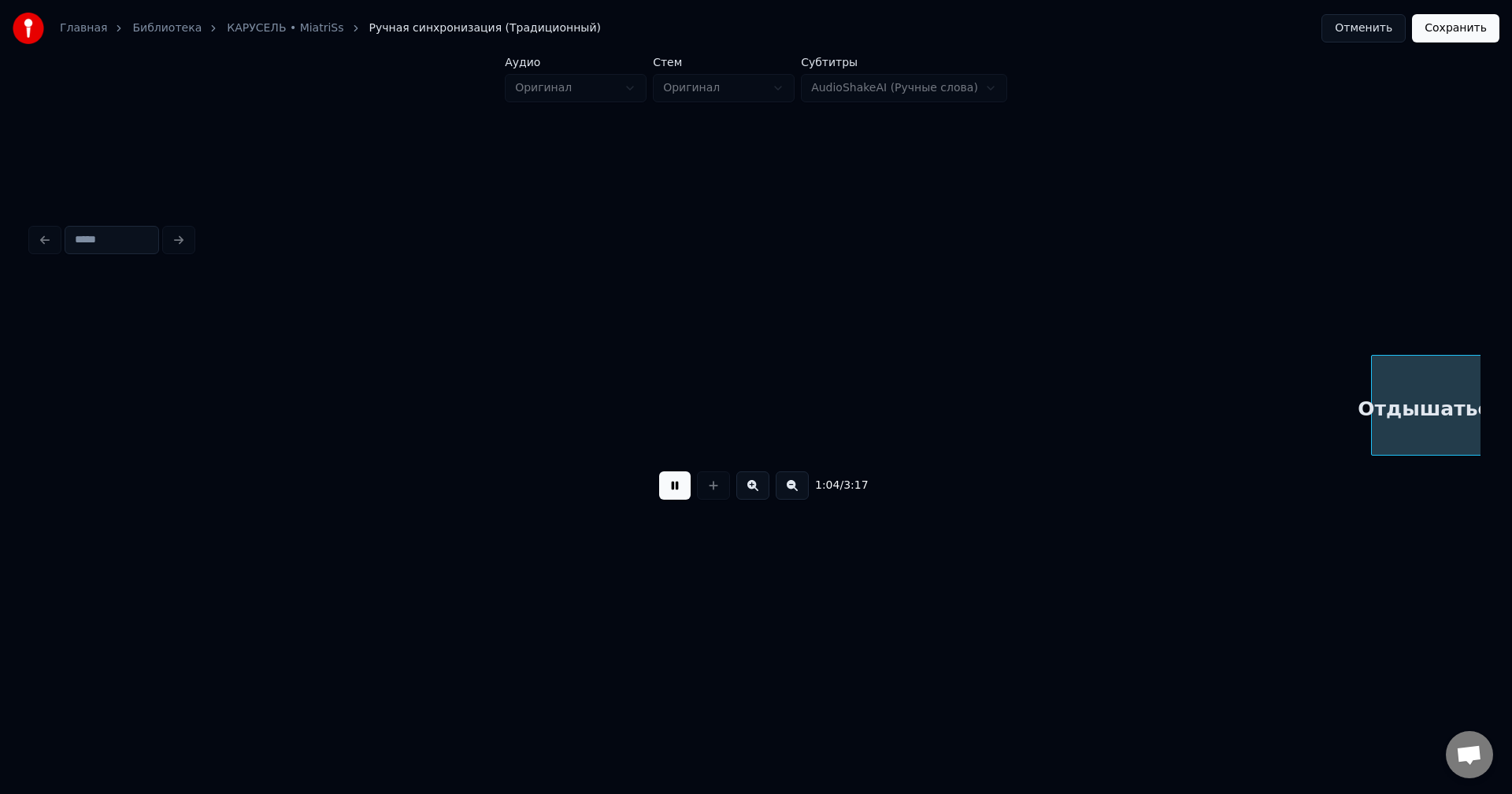
click at [683, 500] on button at bounding box center [674, 485] width 31 height 28
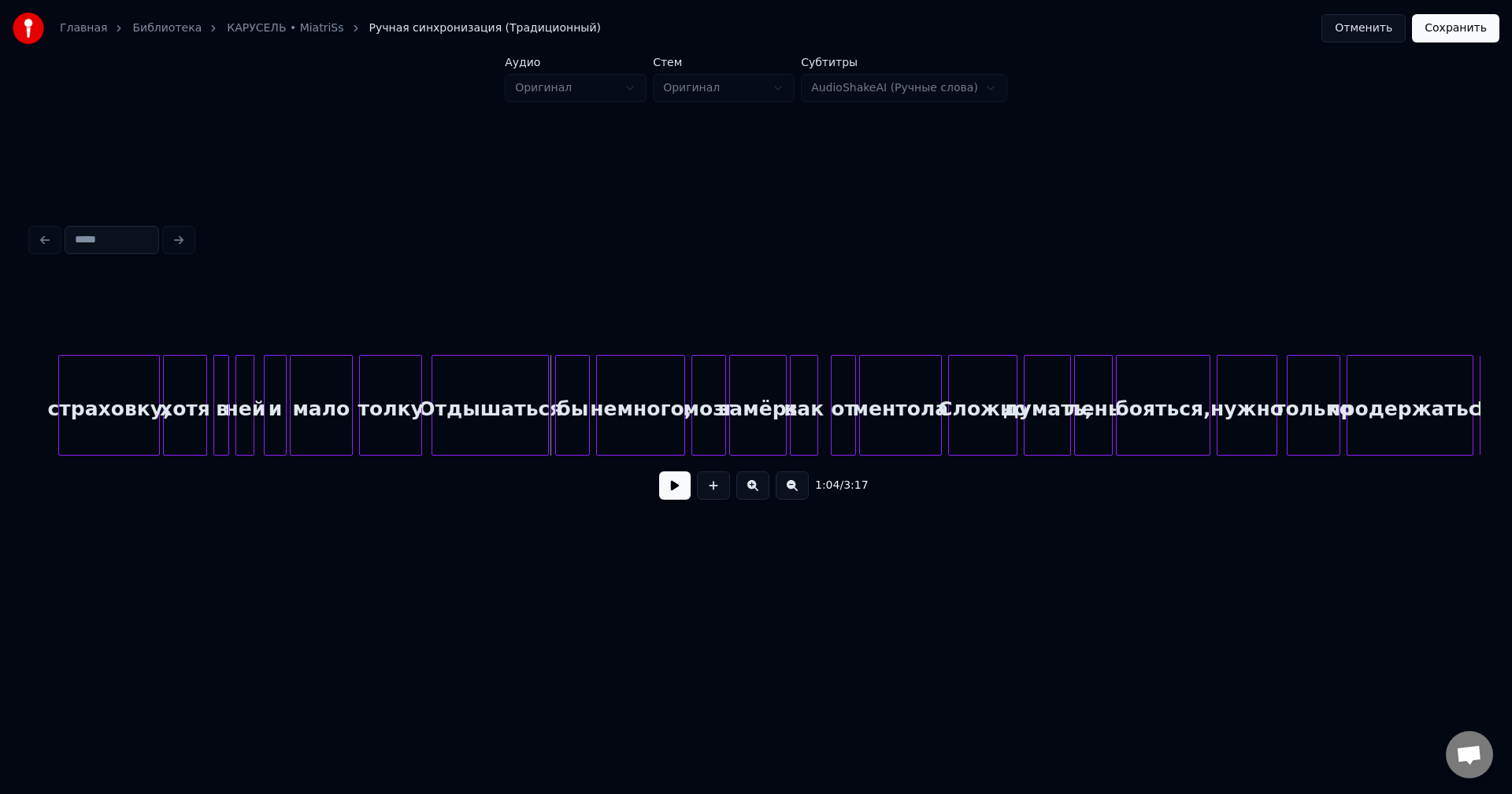
scroll to position [0, 9588]
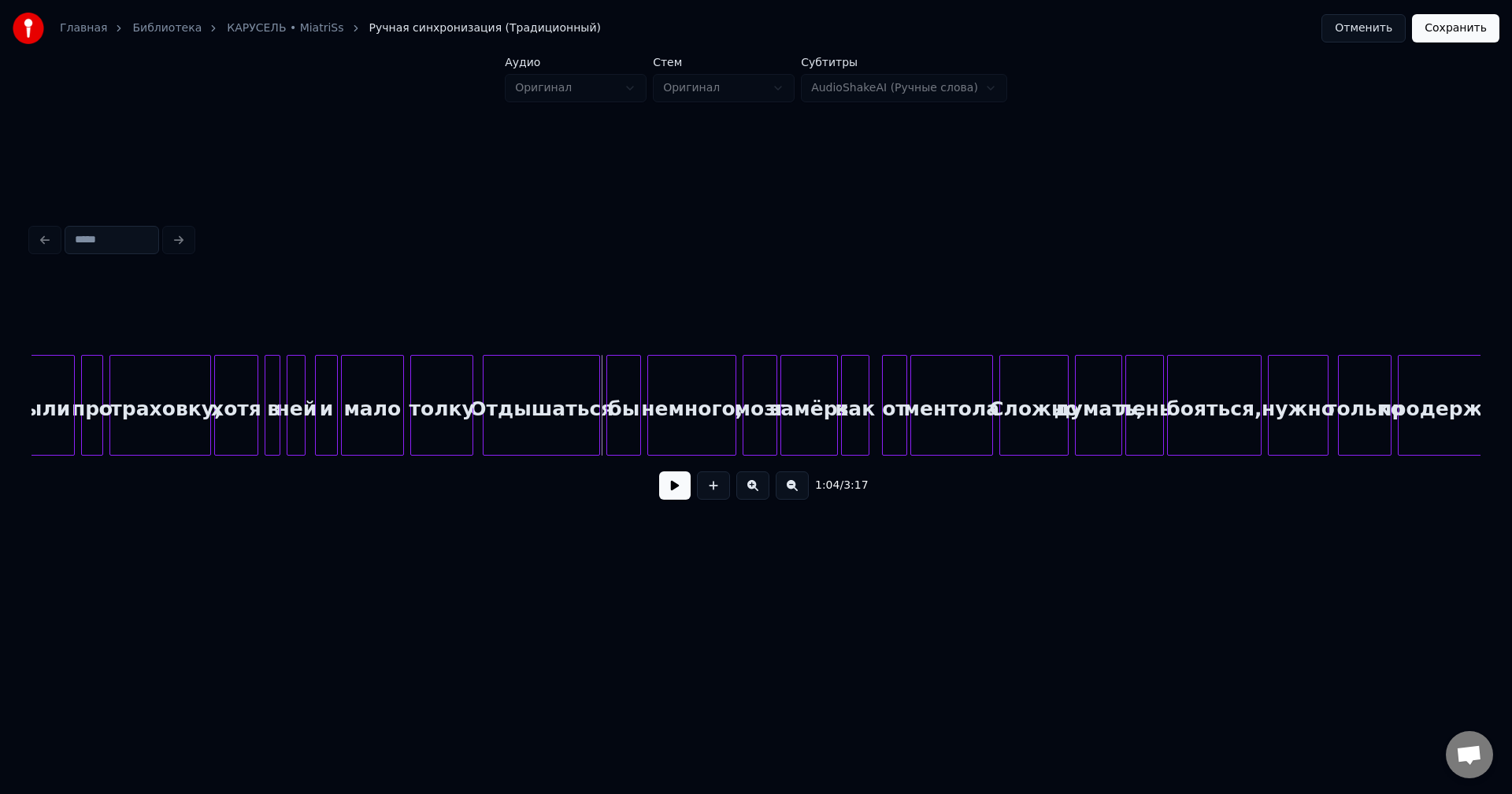
click at [451, 412] on div "толку" at bounding box center [441, 409] width 61 height 107
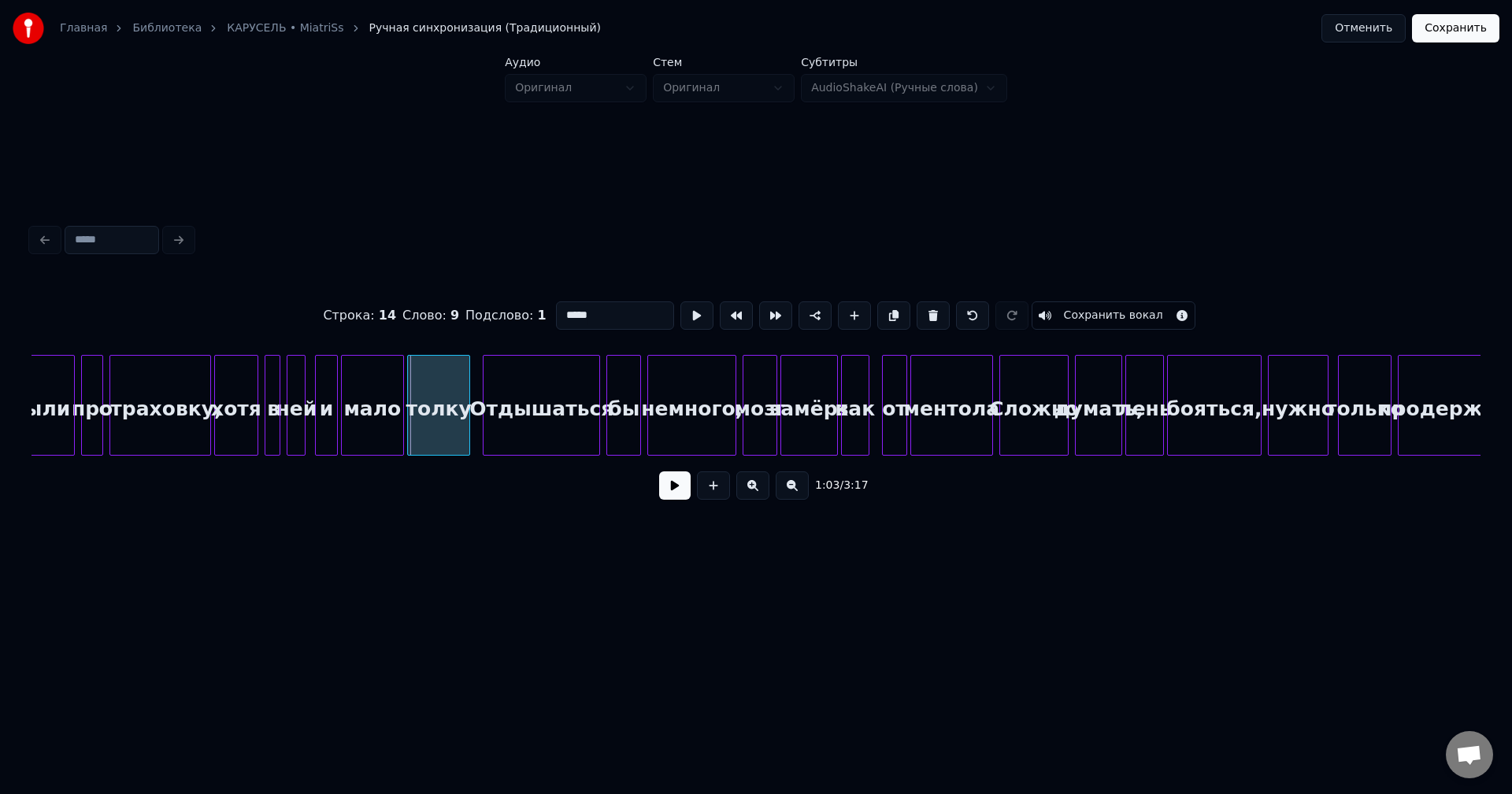
click at [446, 412] on div "толку" at bounding box center [438, 409] width 61 height 107
click at [533, 412] on div "Отдышаться" at bounding box center [534, 409] width 116 height 107
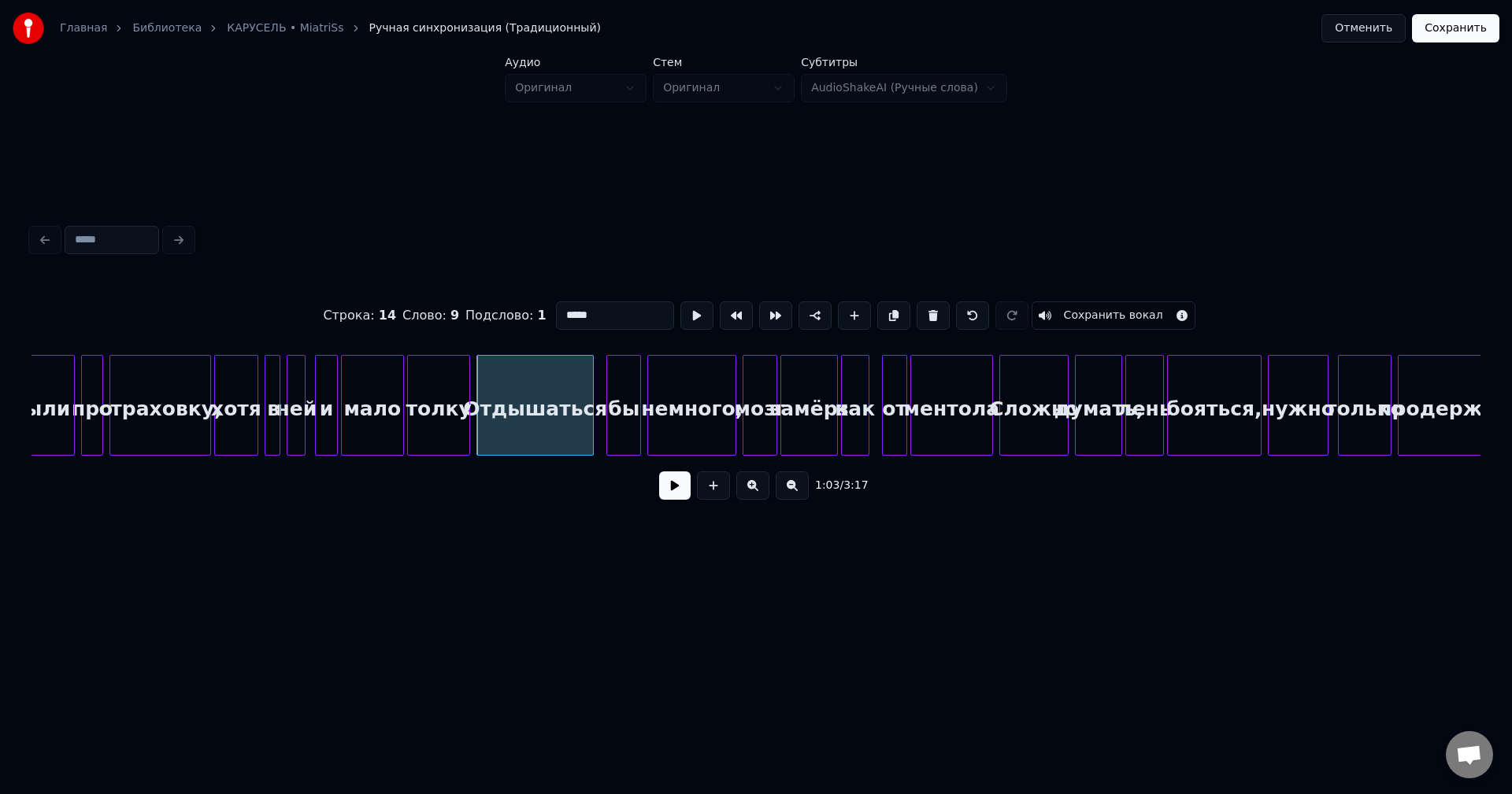
click at [384, 405] on div "мало" at bounding box center [372, 409] width 61 height 107
type input "****"
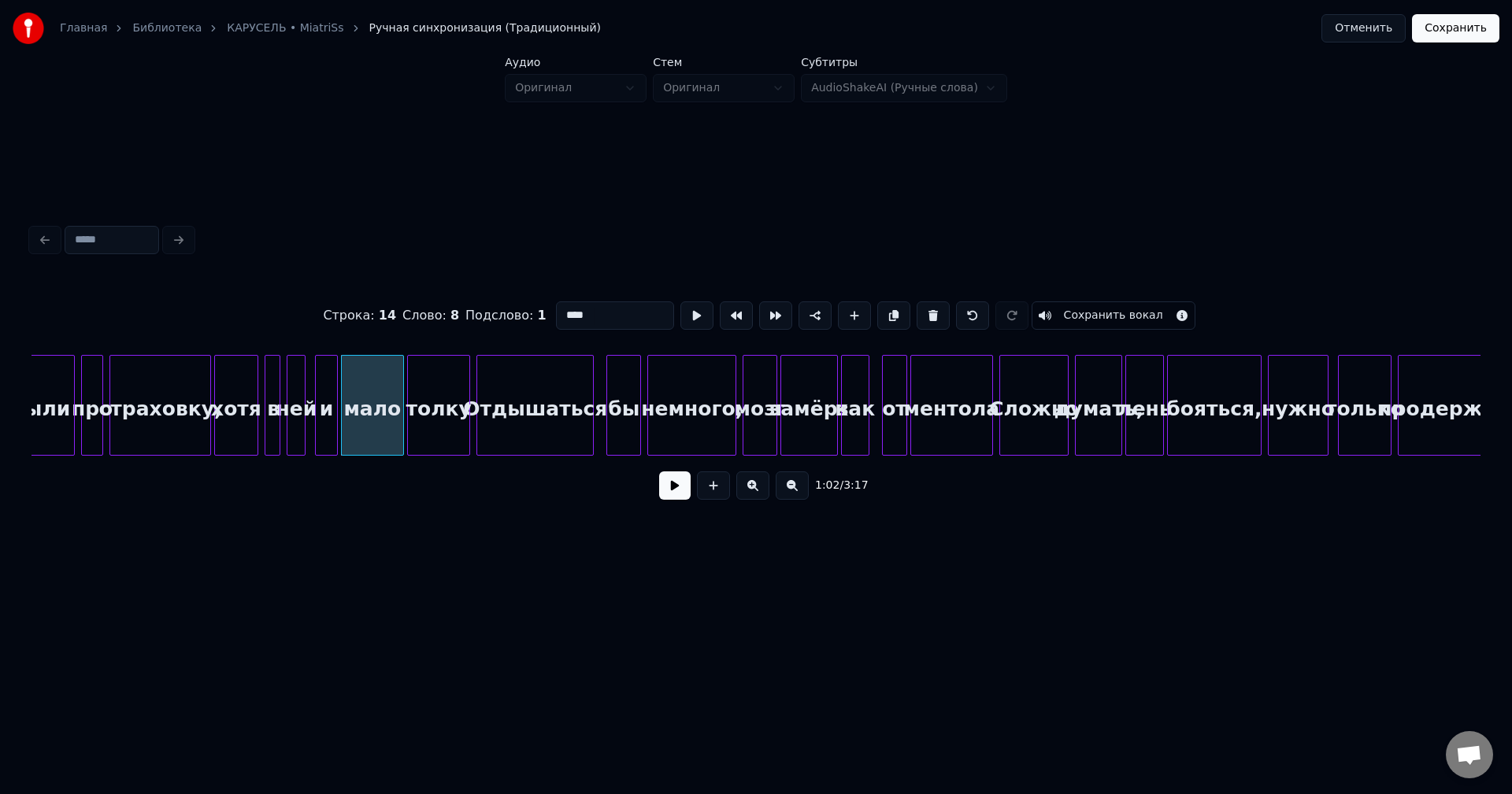
click at [665, 480] on button at bounding box center [674, 485] width 31 height 28
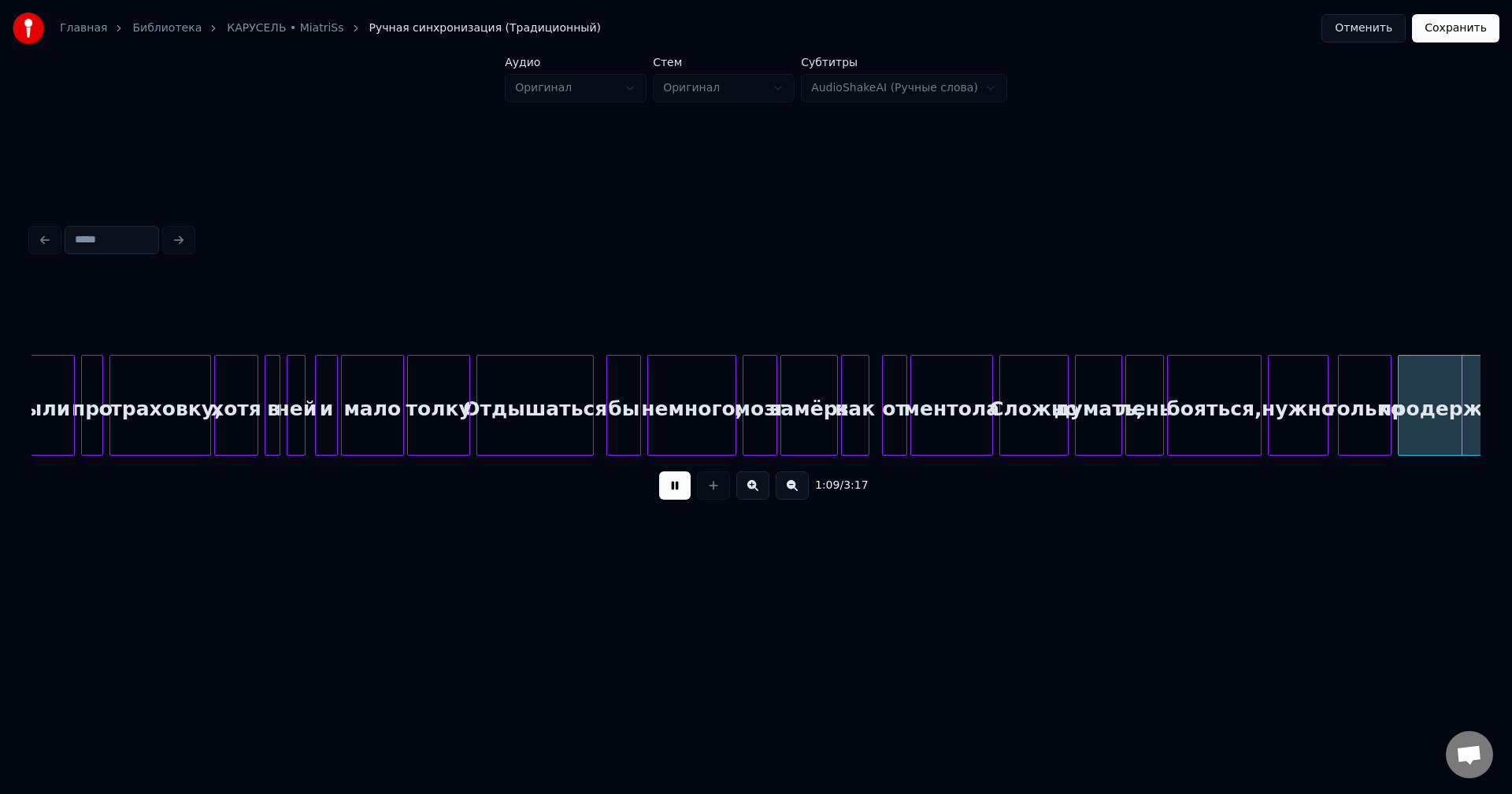
scroll to position [0, 11037]
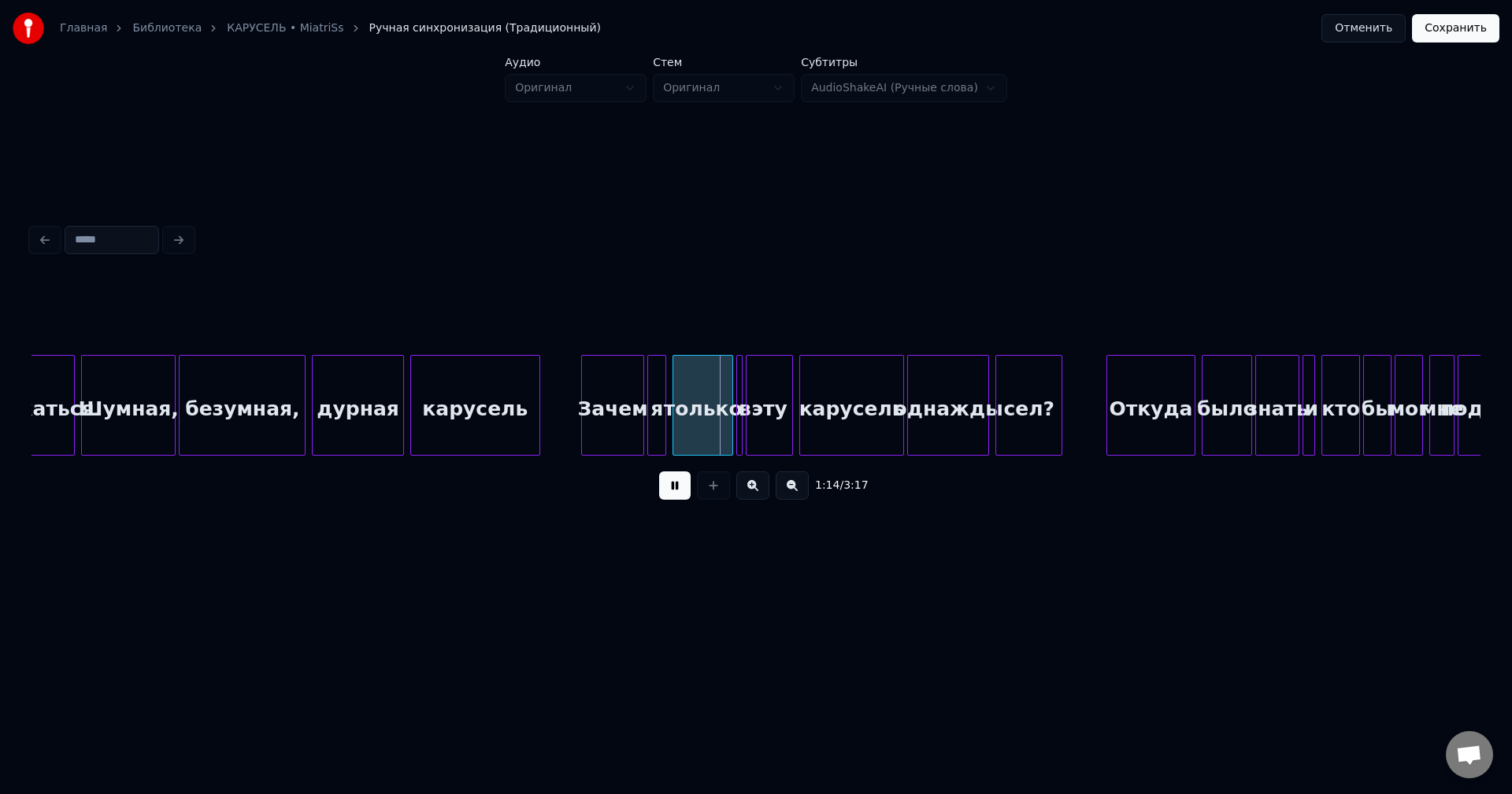
click at [647, 480] on div "1:14 / 3:17" at bounding box center [756, 485] width 1424 height 35
click at [657, 484] on div "1:14 / 3:17" at bounding box center [756, 485] width 1424 height 35
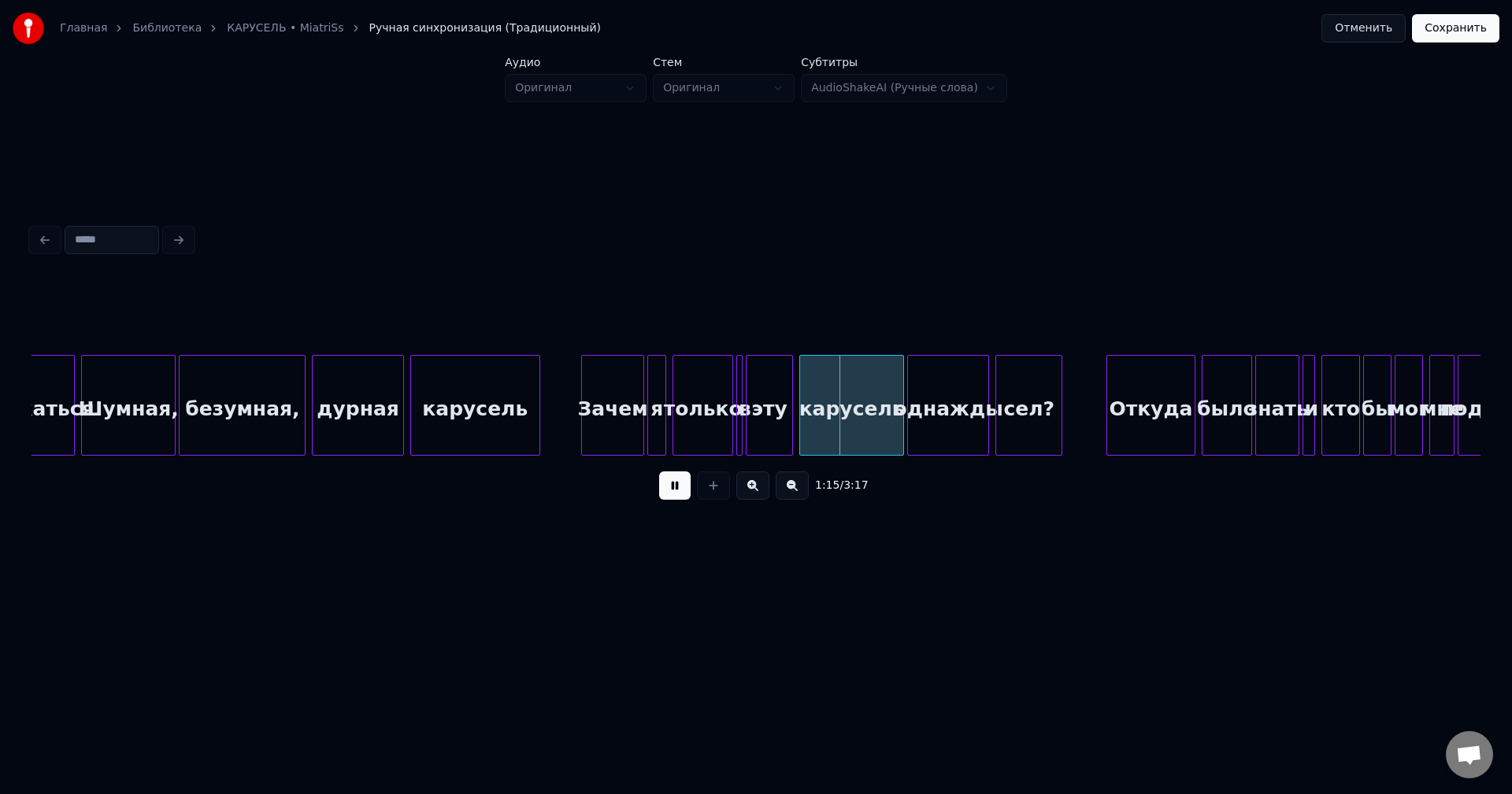
click at [667, 491] on button at bounding box center [674, 485] width 31 height 28
click at [567, 415] on div "Зачем" at bounding box center [587, 409] width 61 height 107
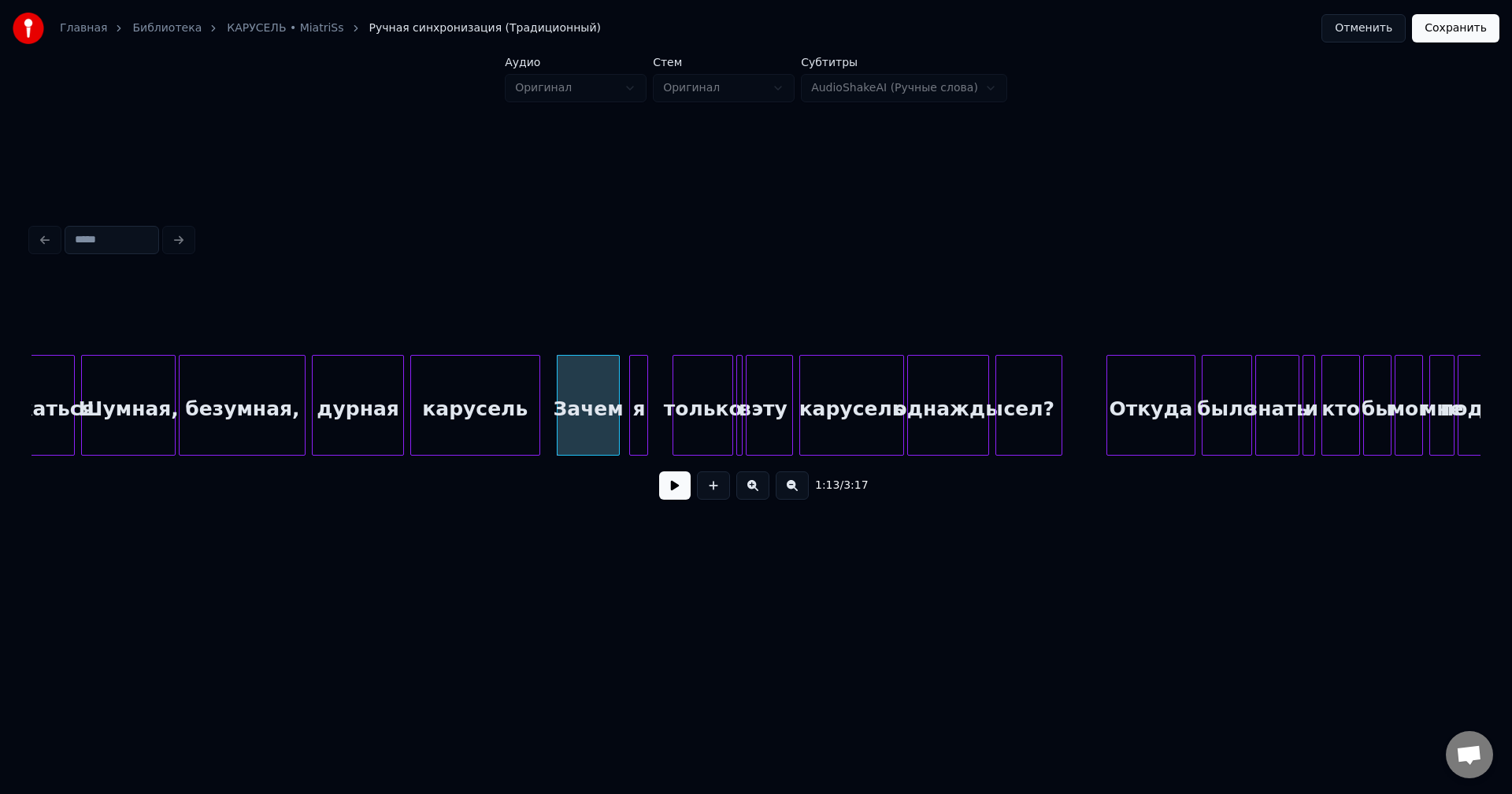
click at [641, 416] on div "я" at bounding box center [638, 409] width 17 height 107
click at [672, 416] on div "только" at bounding box center [685, 409] width 58 height 107
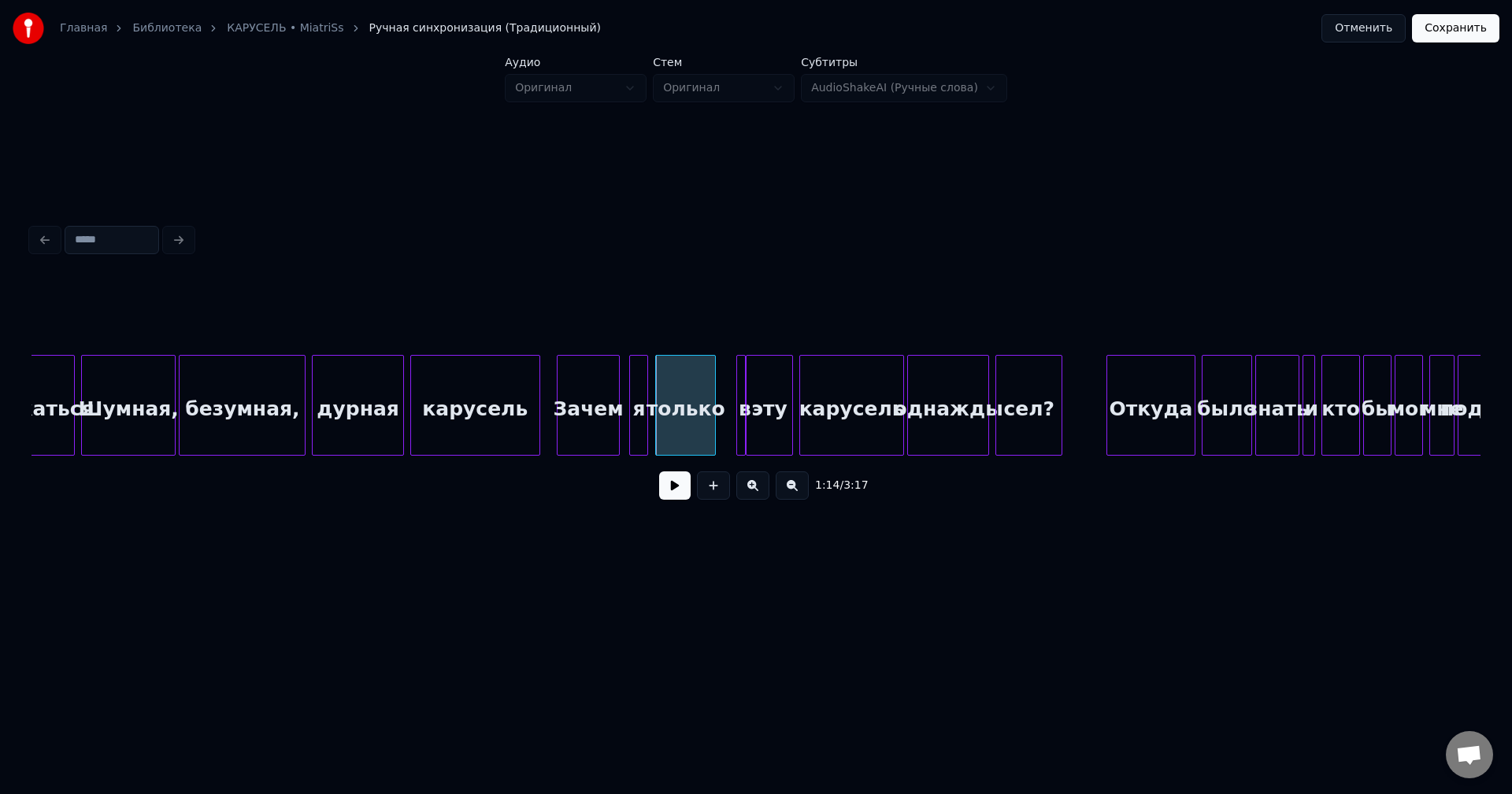
click at [736, 414] on div "в" at bounding box center [740, 405] width 9 height 101
click at [725, 405] on div "в" at bounding box center [730, 405] width 9 height 101
click at [751, 407] on div "эту" at bounding box center [763, 409] width 46 height 107
click at [817, 413] on div "карусель" at bounding box center [844, 409] width 103 height 107
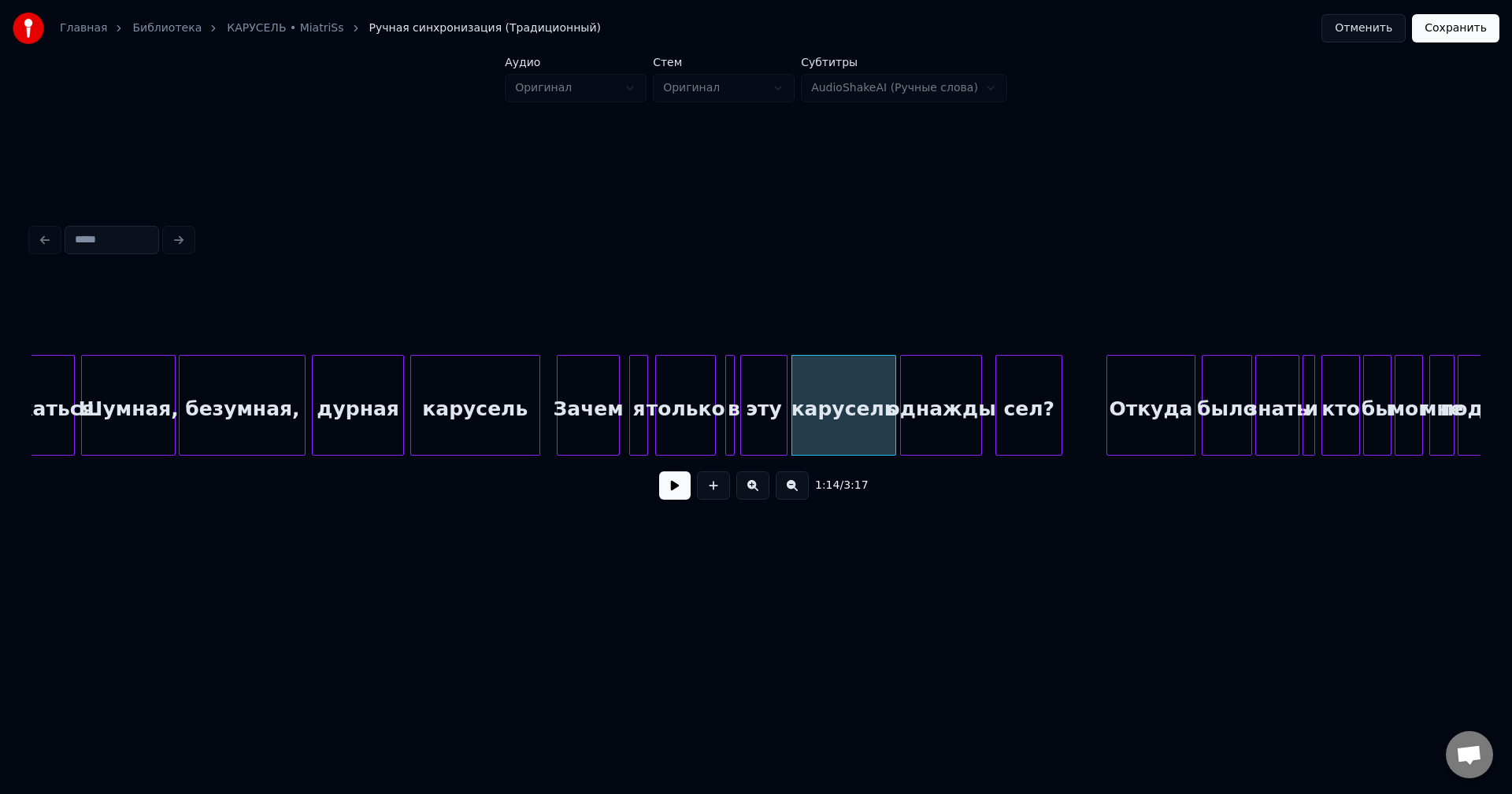
click at [919, 410] on div "однажды" at bounding box center [941, 409] width 81 height 107
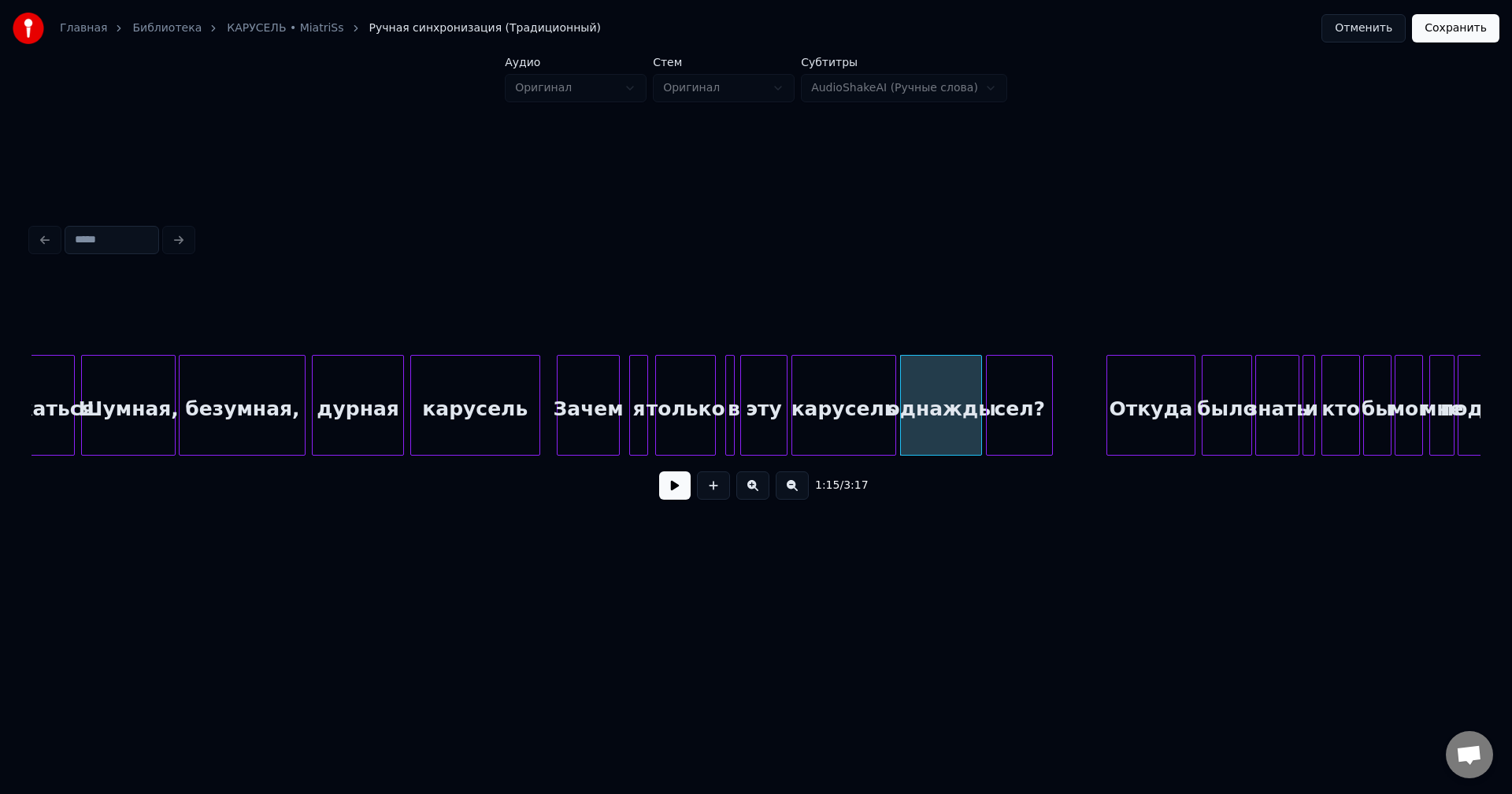
click at [1006, 408] on div "сел?" at bounding box center [1019, 409] width 65 height 107
click at [580, 407] on div "Зачем" at bounding box center [587, 409] width 61 height 107
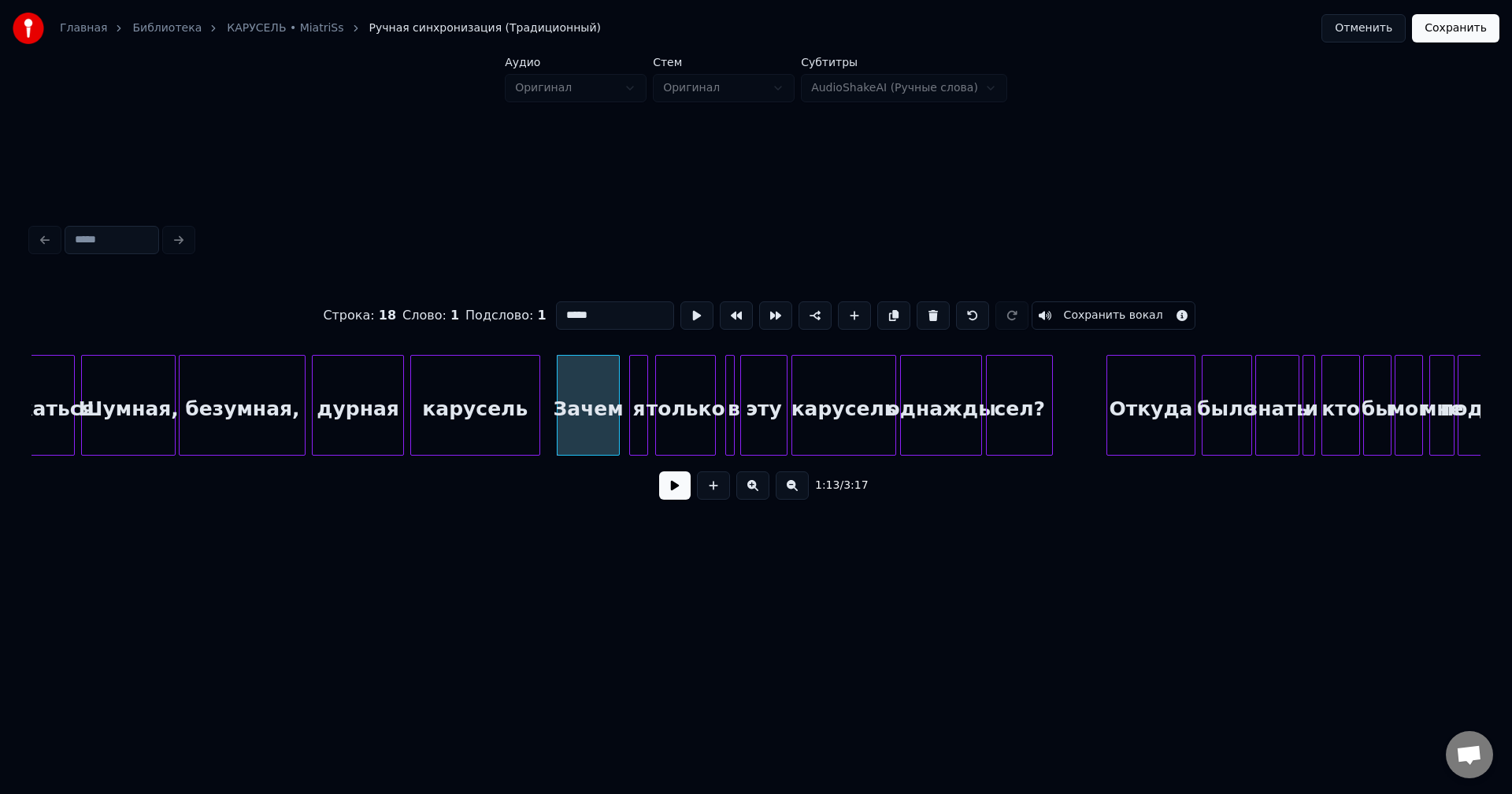
click at [677, 494] on button at bounding box center [674, 485] width 31 height 28
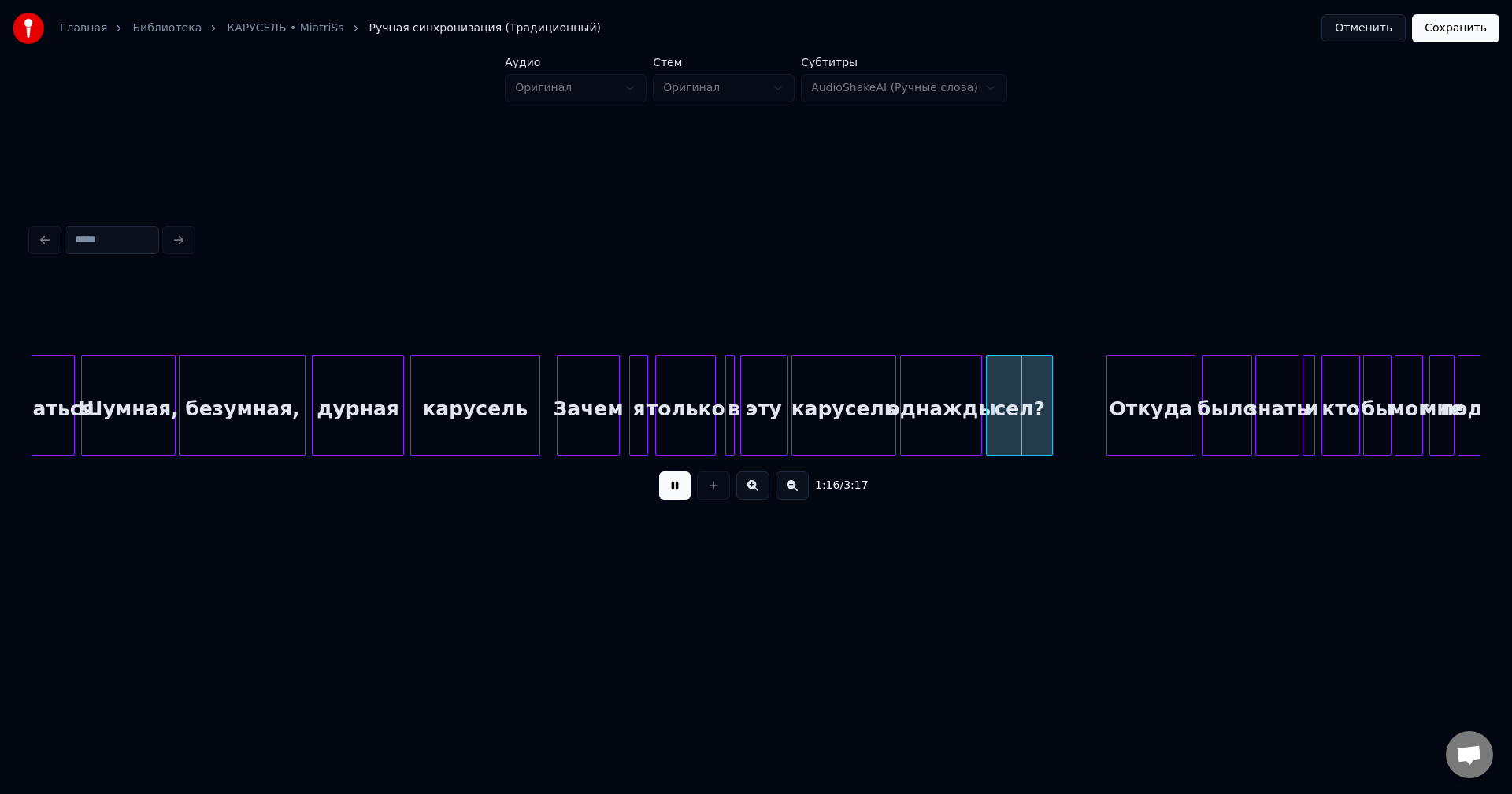
click at [689, 493] on button at bounding box center [674, 485] width 31 height 28
click at [955, 408] on div "однажды" at bounding box center [938, 409] width 81 height 107
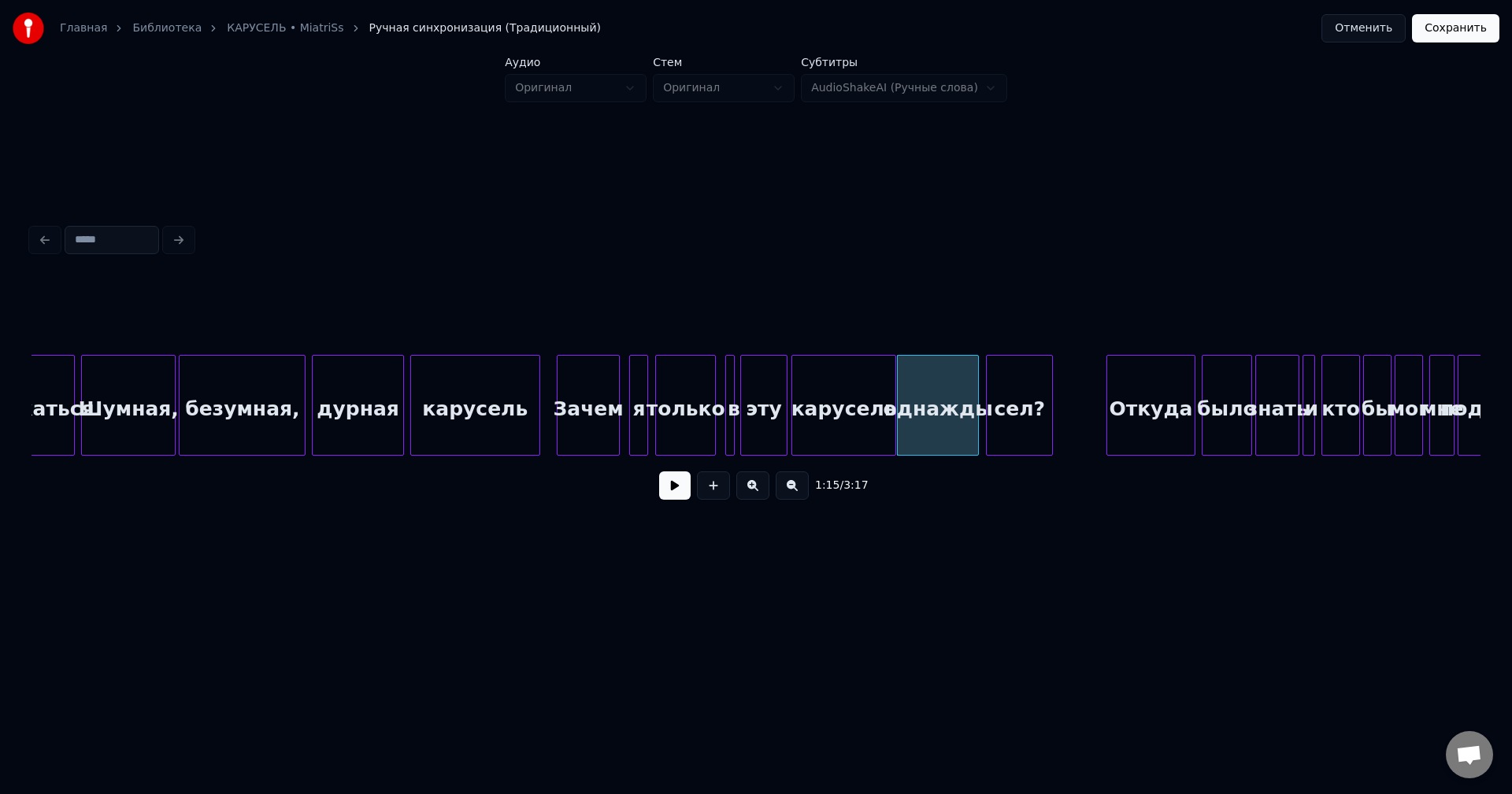
click at [1040, 407] on div "сел?" at bounding box center [1019, 409] width 65 height 107
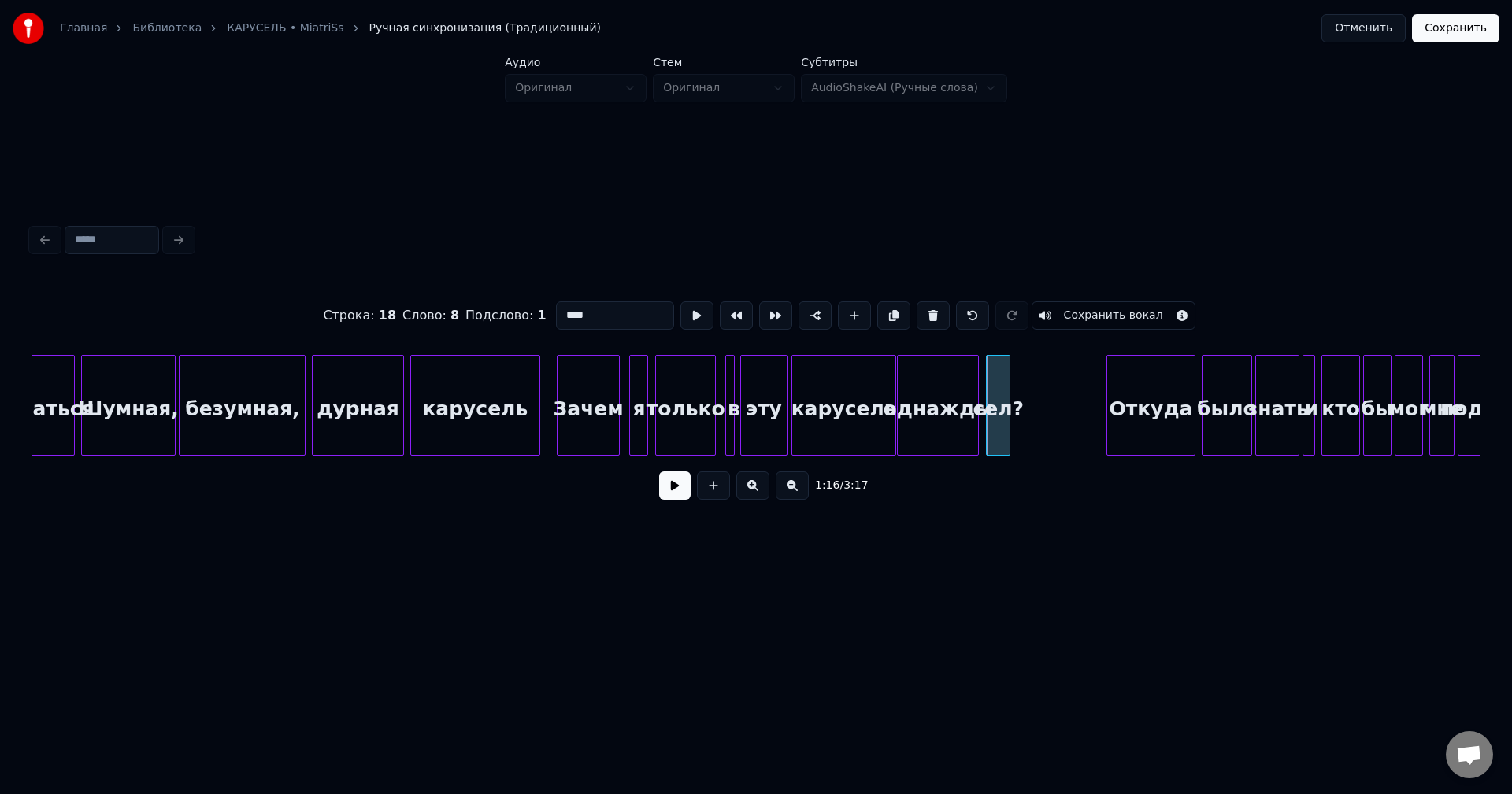
click at [1005, 404] on div at bounding box center [1007, 405] width 5 height 99
click at [674, 487] on button at bounding box center [674, 485] width 31 height 28
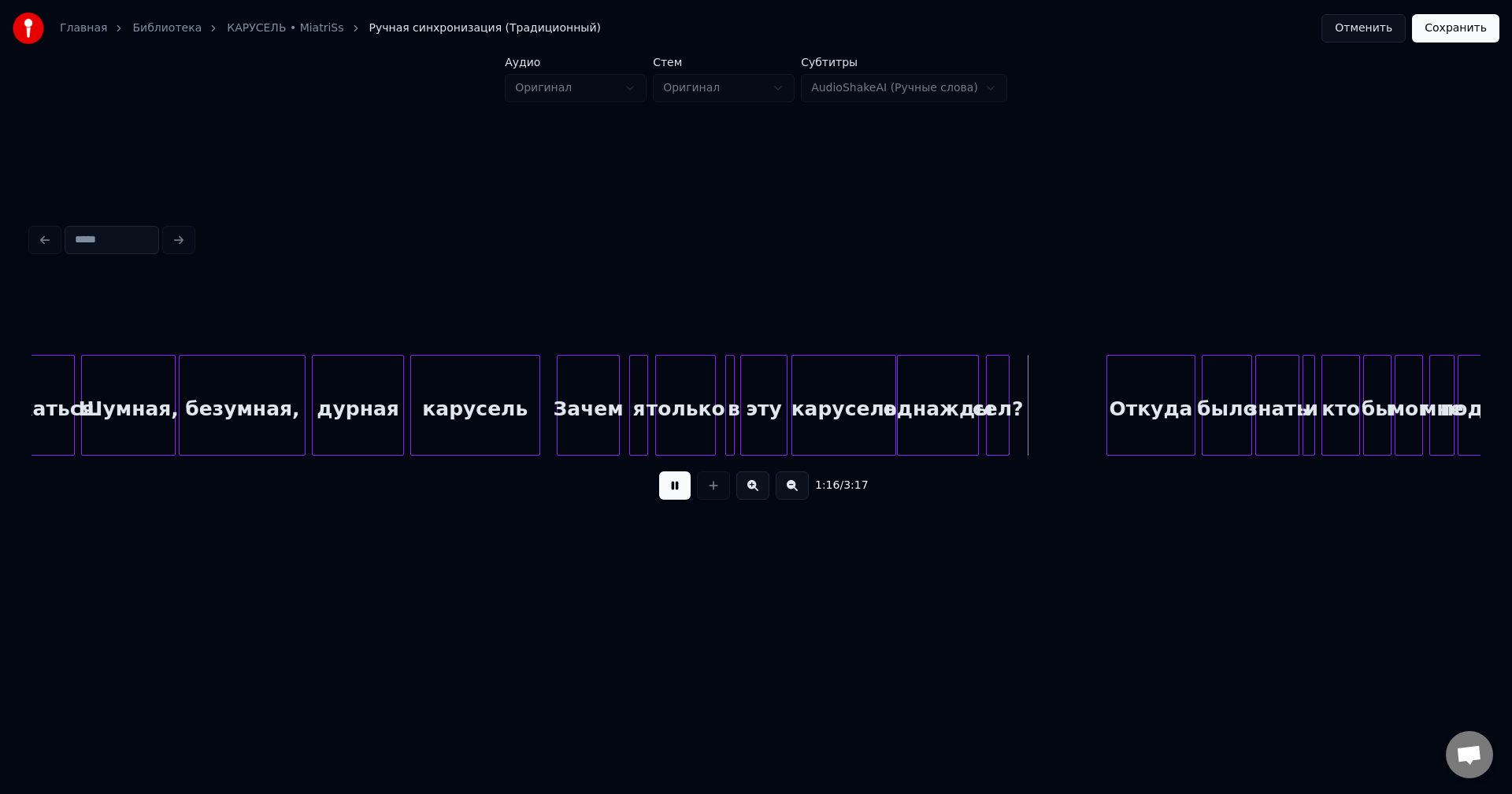
click at [591, 423] on div "Зачем" at bounding box center [587, 409] width 61 height 107
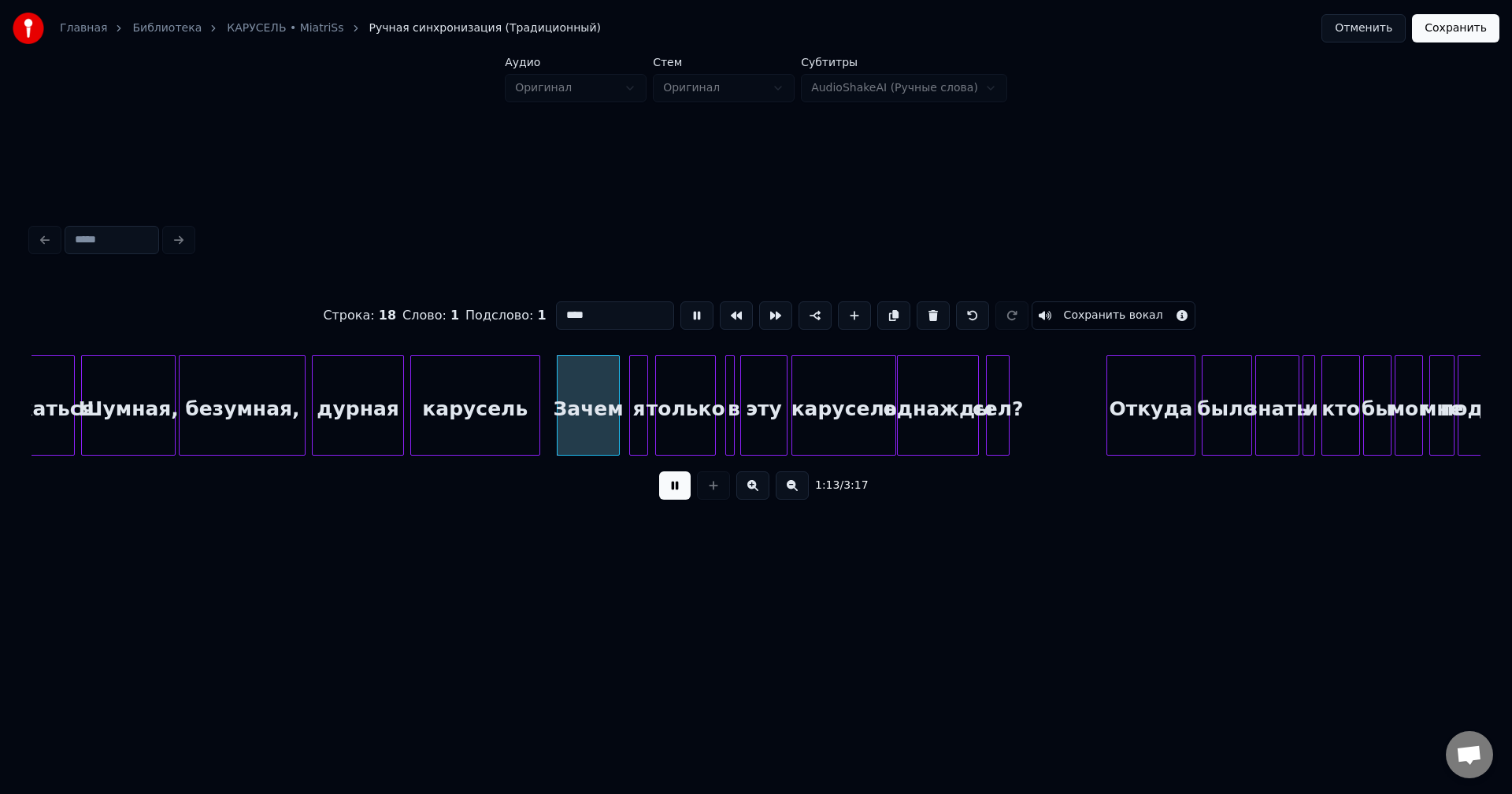
type input "*****"
click at [665, 485] on button at bounding box center [674, 485] width 31 height 28
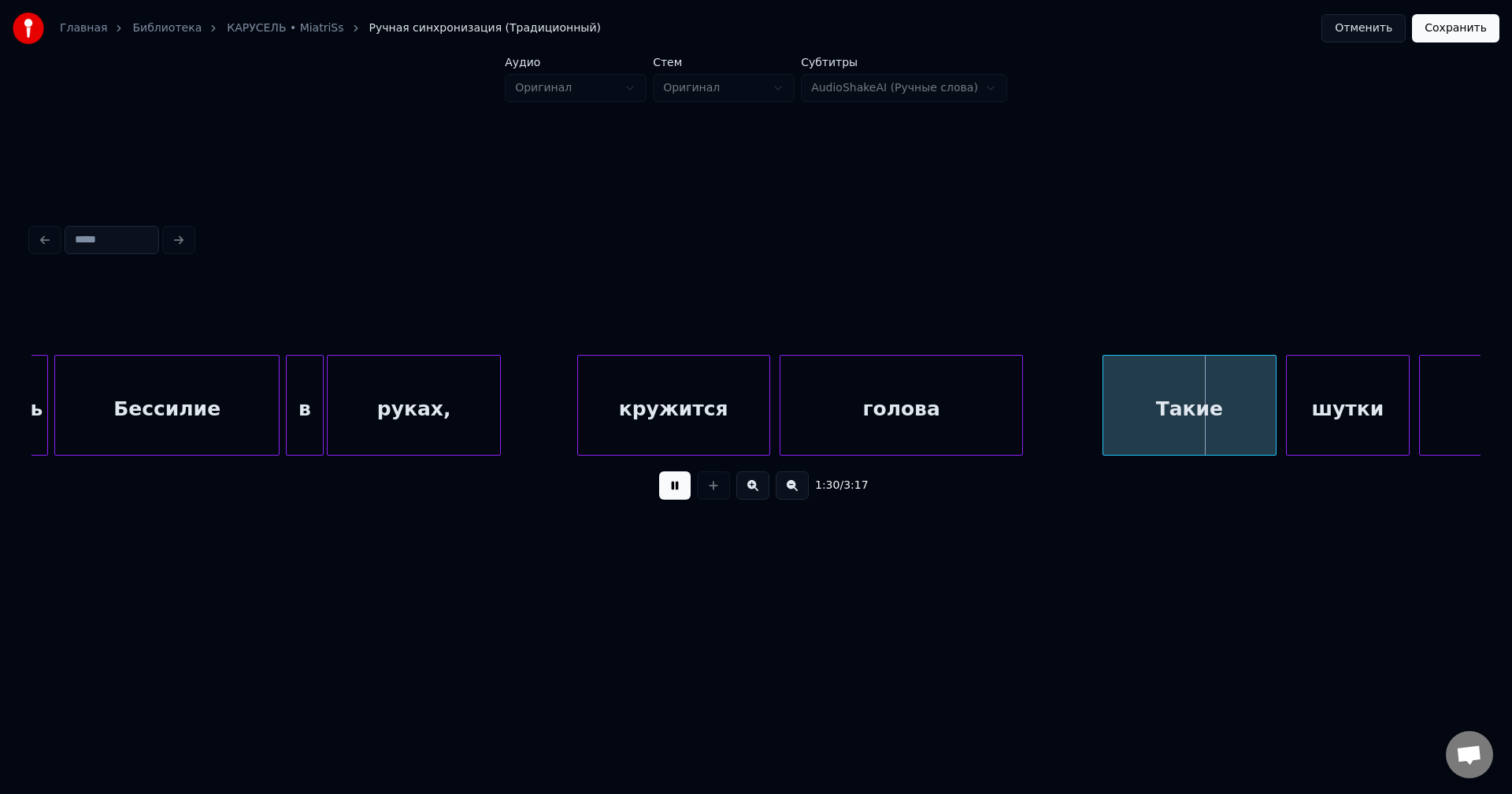
scroll to position [0, 13116]
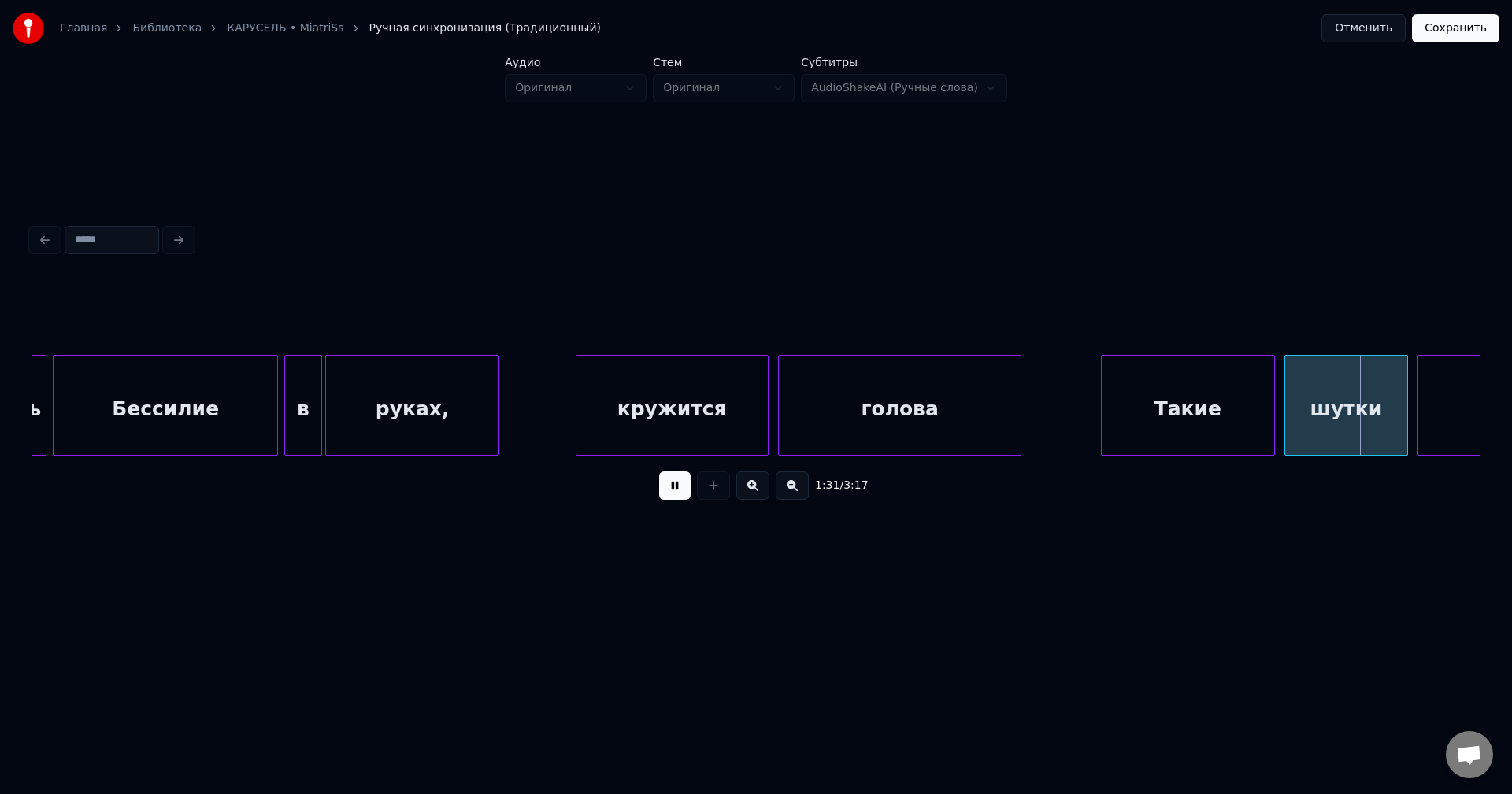
click at [661, 483] on button at bounding box center [674, 485] width 31 height 28
click at [1134, 396] on div "Такие" at bounding box center [1114, 409] width 172 height 107
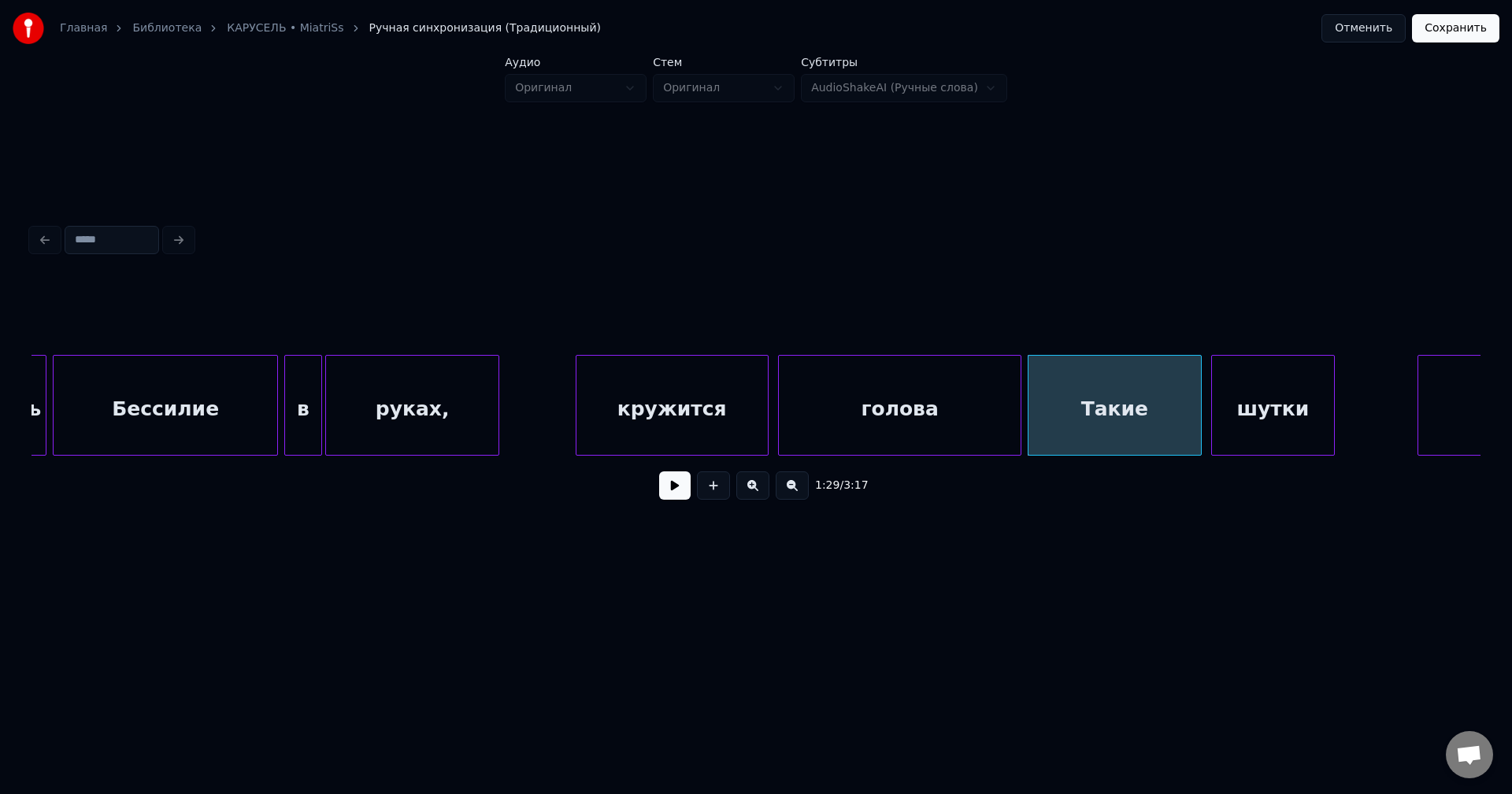
click at [1282, 398] on div "шутки" at bounding box center [1273, 409] width 122 height 107
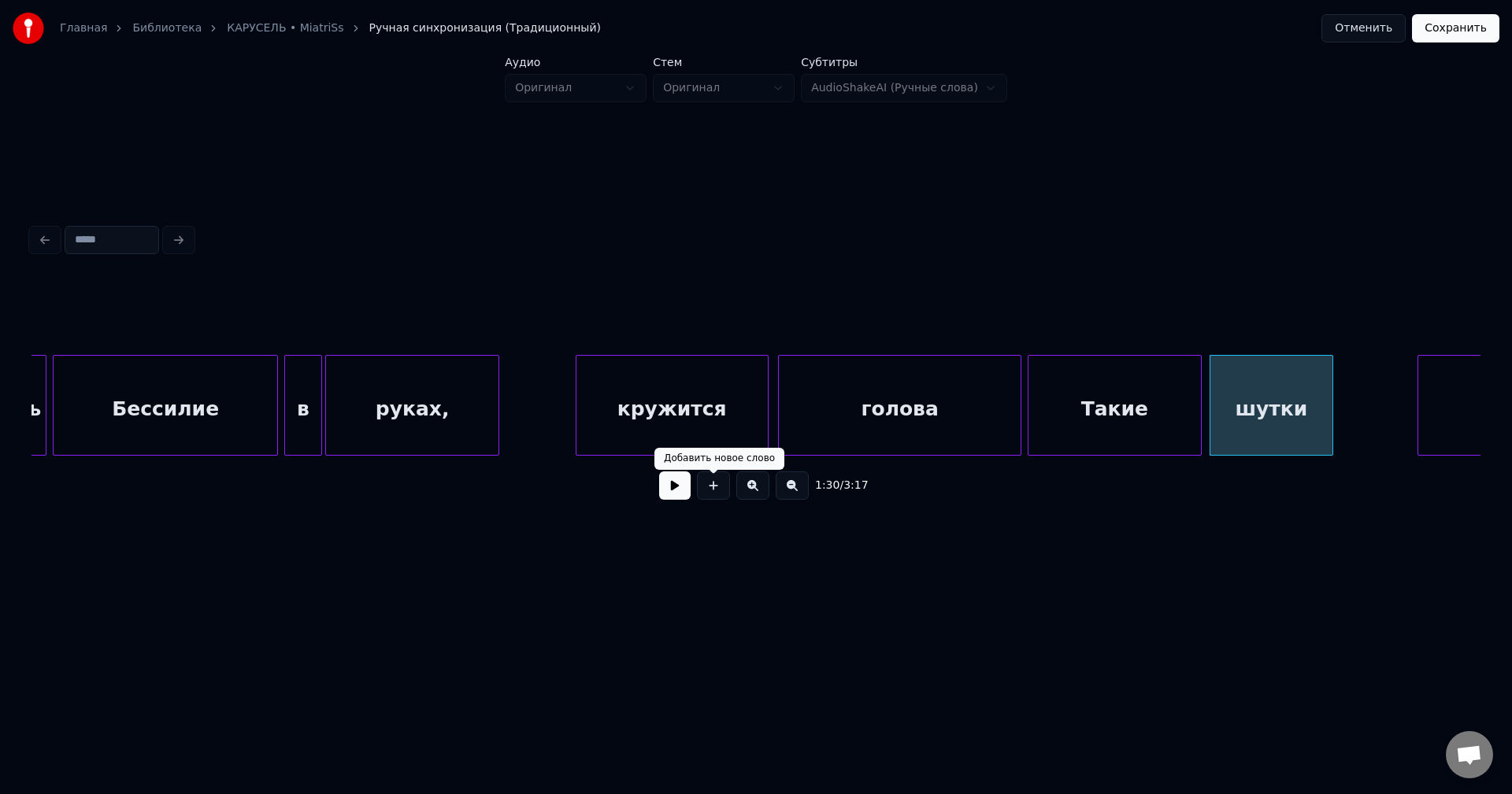
click at [700, 433] on div "кружится" at bounding box center [672, 409] width 191 height 107
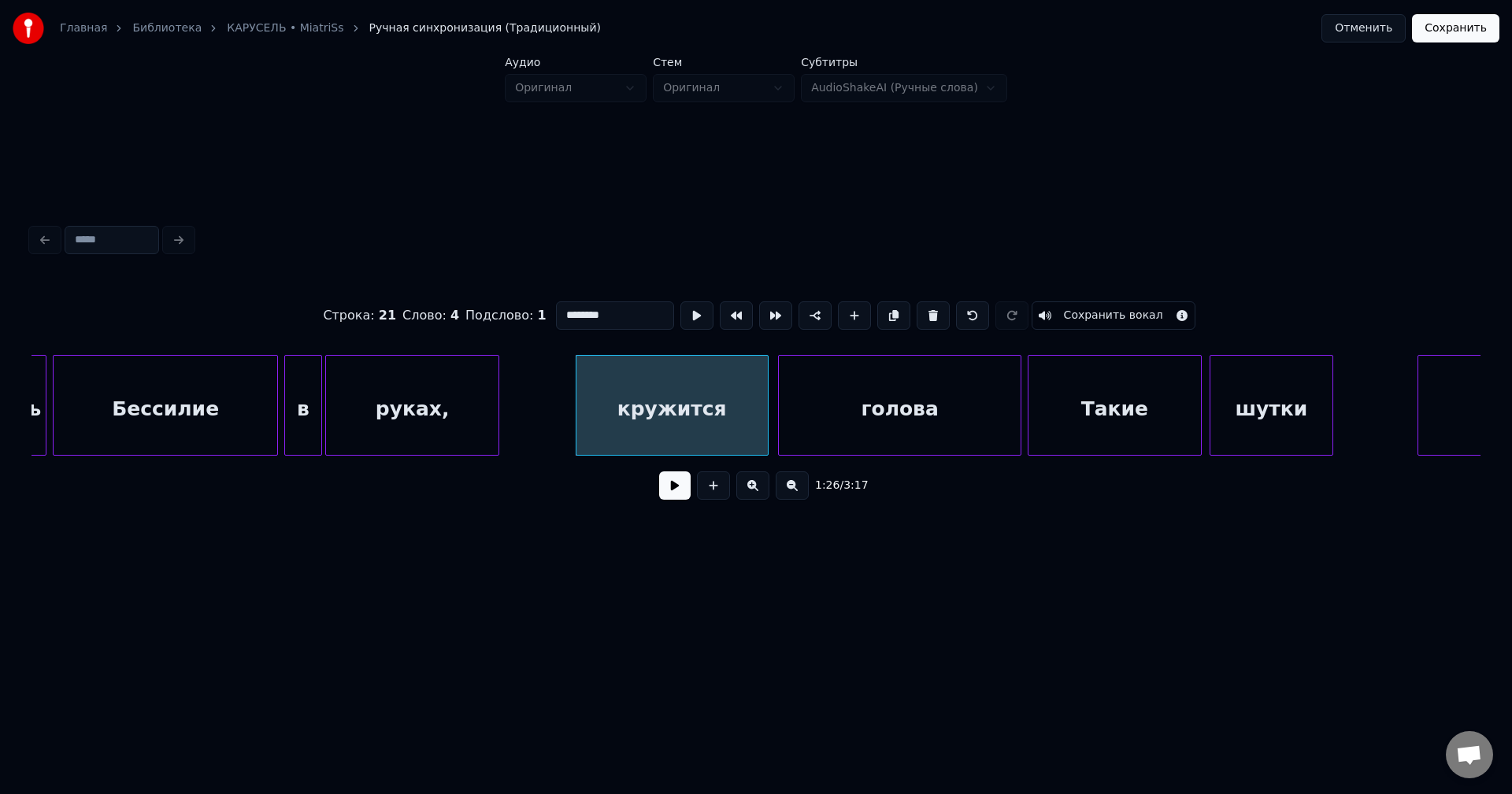
click at [674, 499] on button at bounding box center [674, 485] width 31 height 28
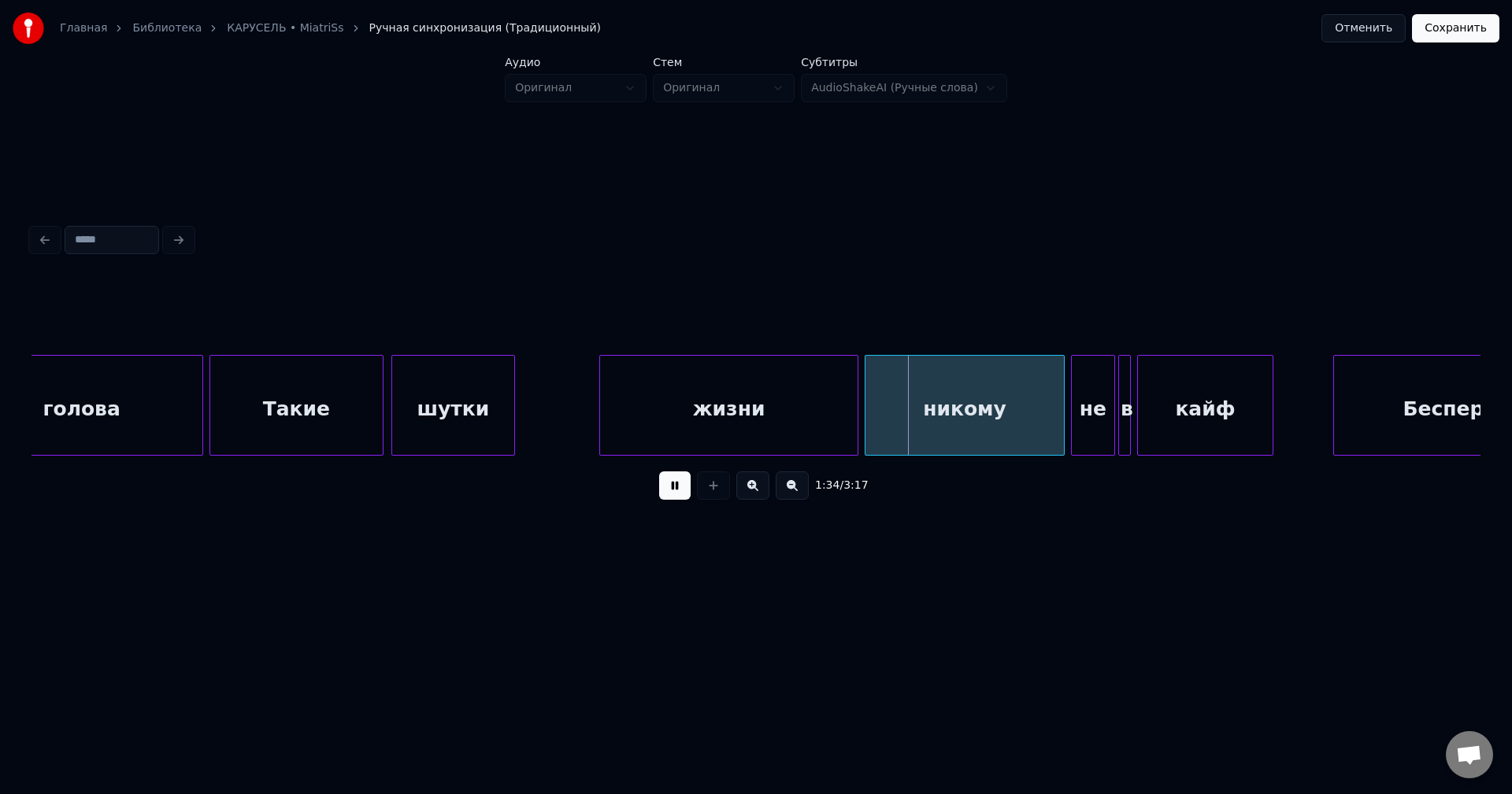
scroll to position [0, 13950]
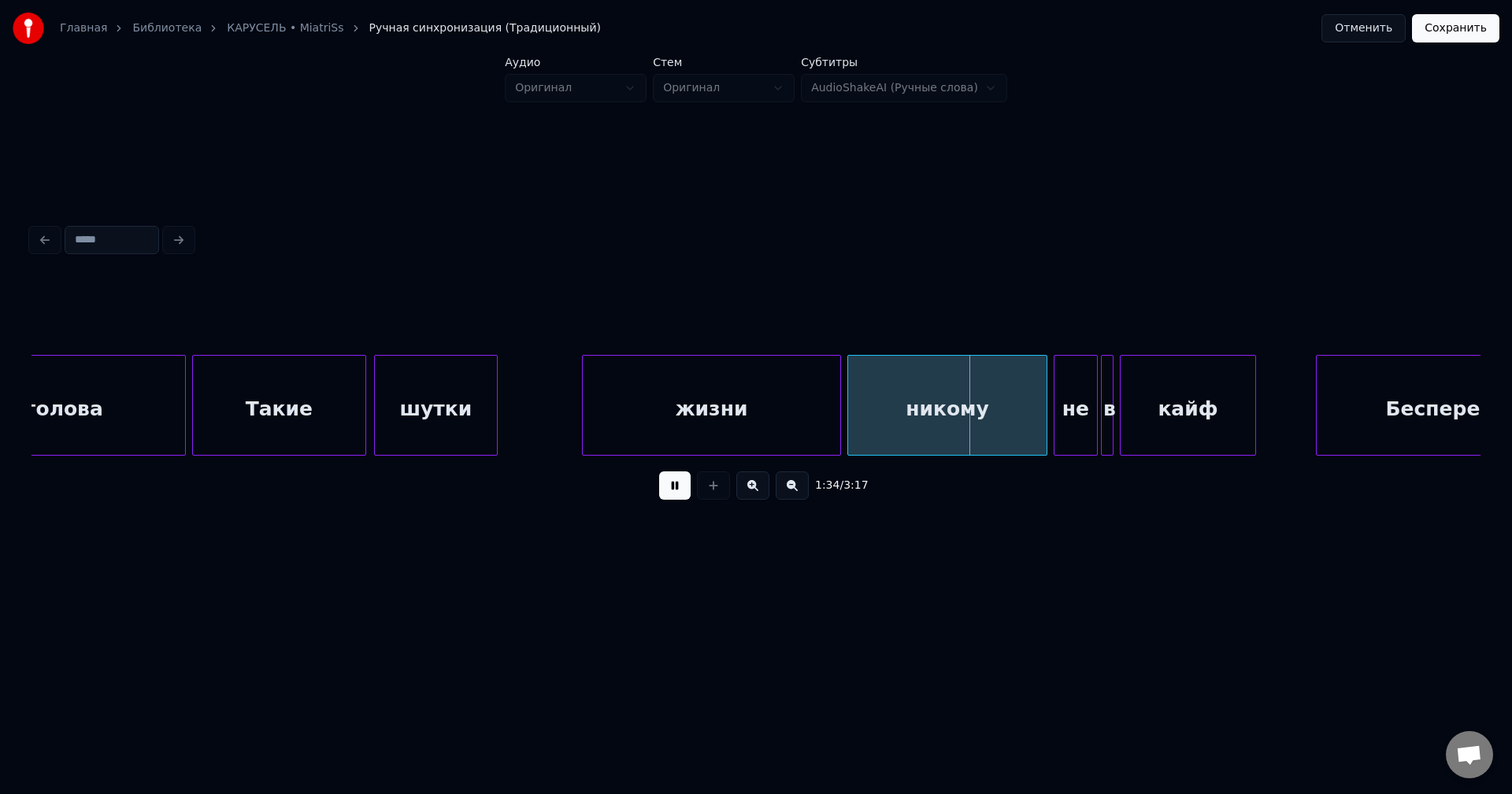
click at [728, 395] on div "жизни" at bounding box center [711, 409] width 258 height 107
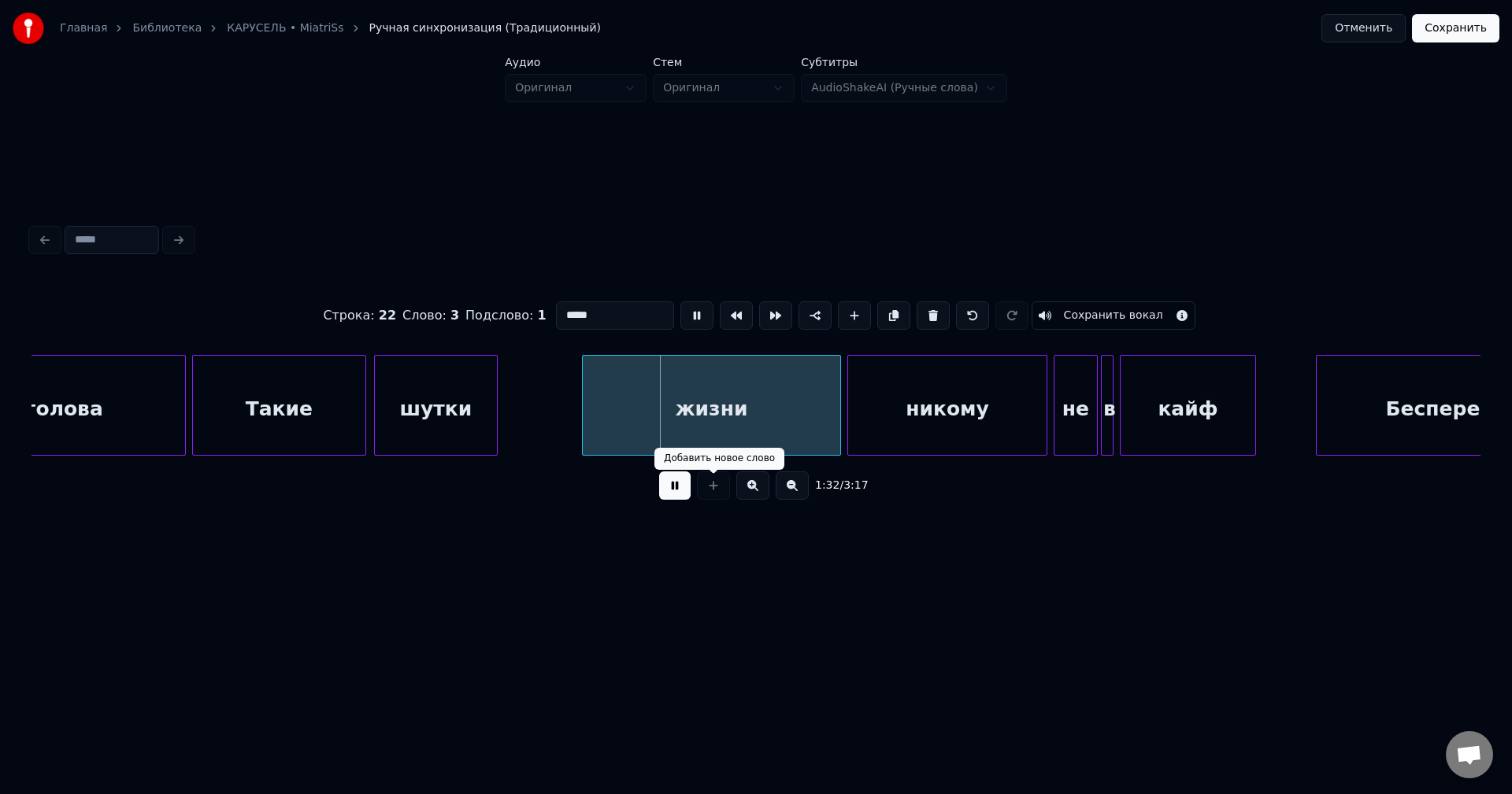
click at [685, 497] on button at bounding box center [674, 485] width 31 height 28
click at [660, 427] on div "жизни" at bounding box center [686, 409] width 258 height 107
click at [668, 490] on button at bounding box center [674, 485] width 31 height 28
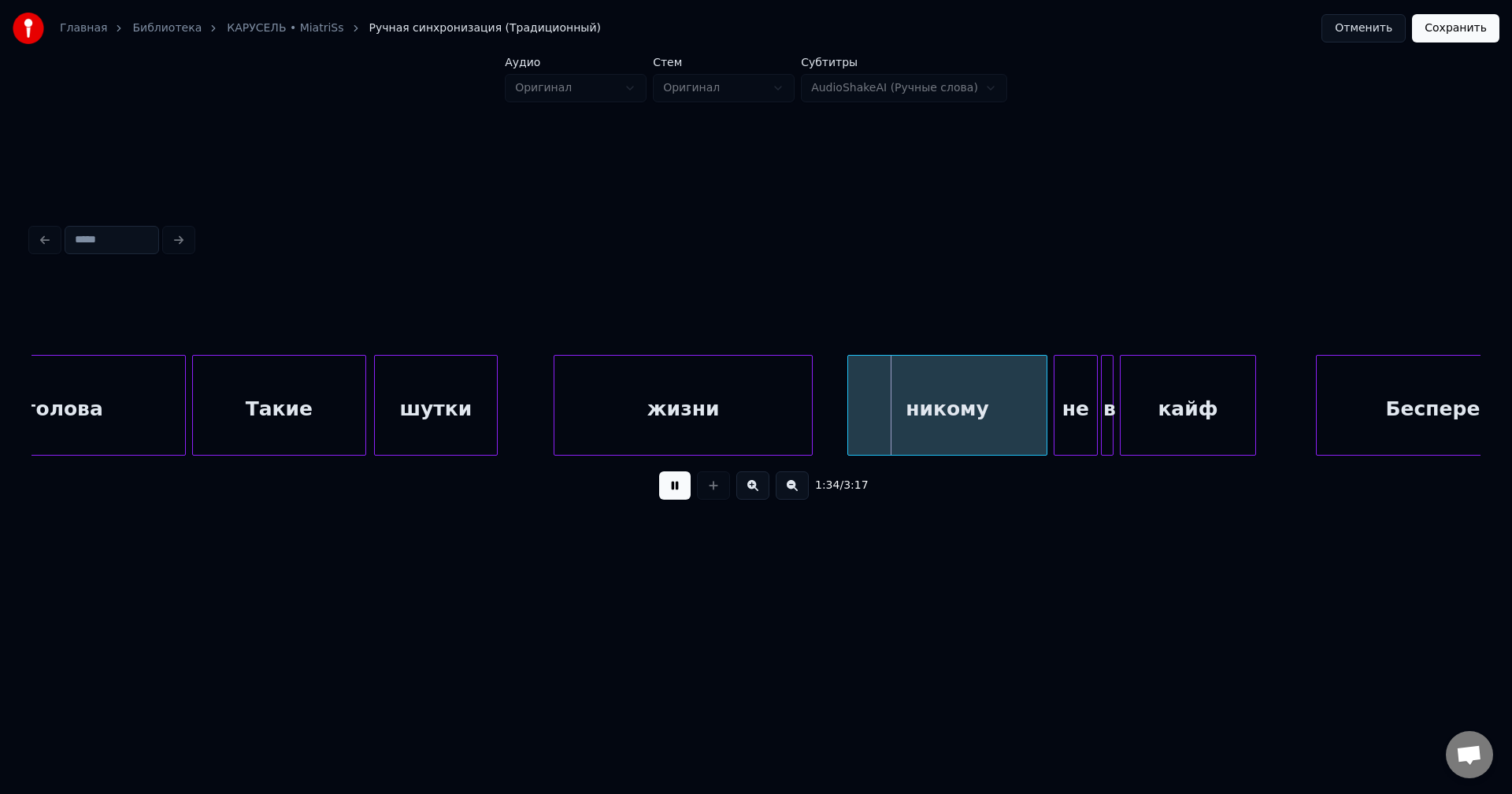
click at [669, 490] on button at bounding box center [674, 485] width 31 height 28
click at [873, 411] on div "никому" at bounding box center [917, 409] width 198 height 107
click at [1026, 415] on div "не" at bounding box center [1042, 409] width 42 height 107
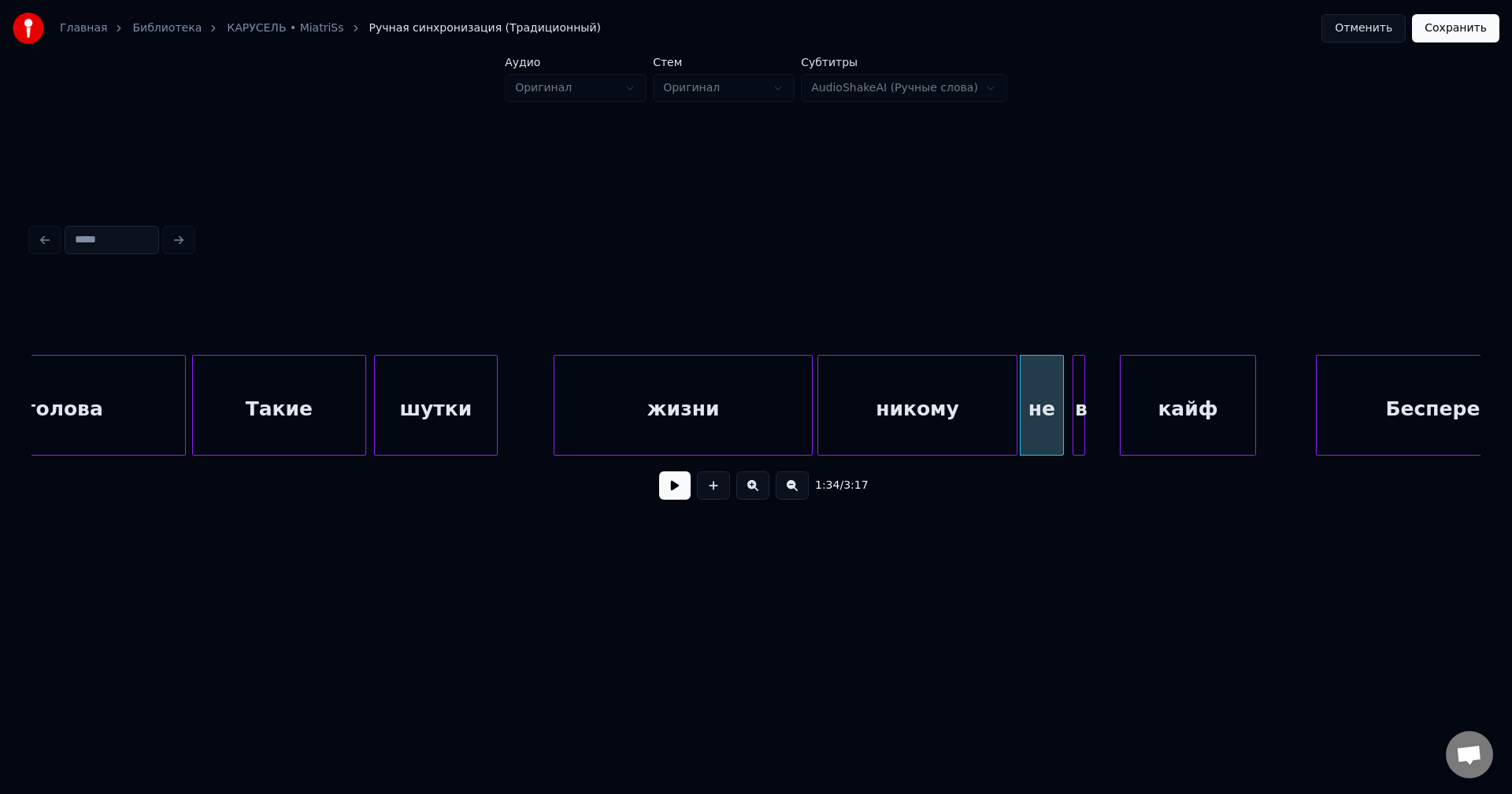
click at [1078, 418] on div "в" at bounding box center [1081, 409] width 16 height 107
click at [1152, 418] on div "кайф" at bounding box center [1159, 409] width 135 height 107
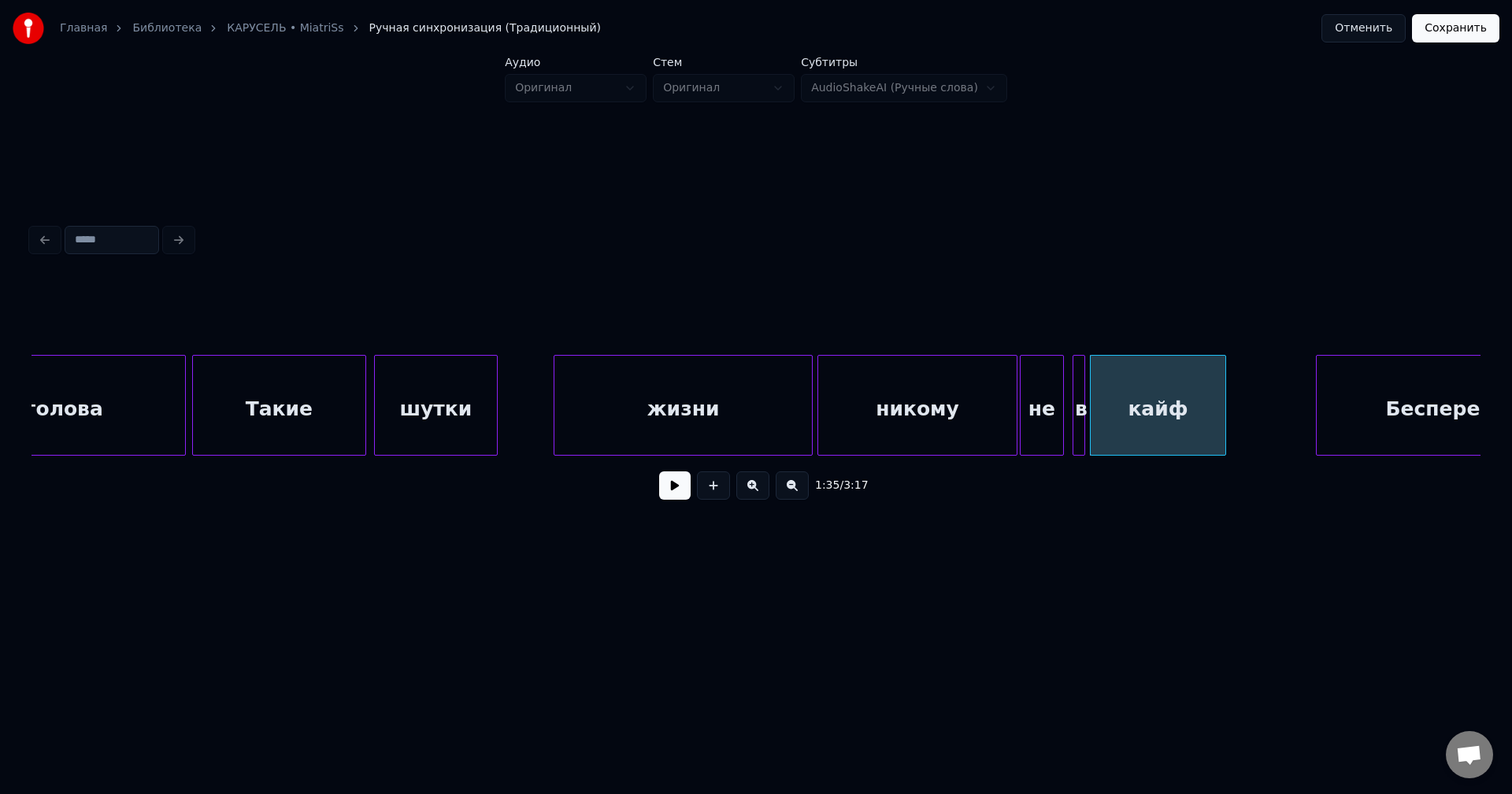
click at [710, 427] on div "жизни" at bounding box center [683, 409] width 258 height 107
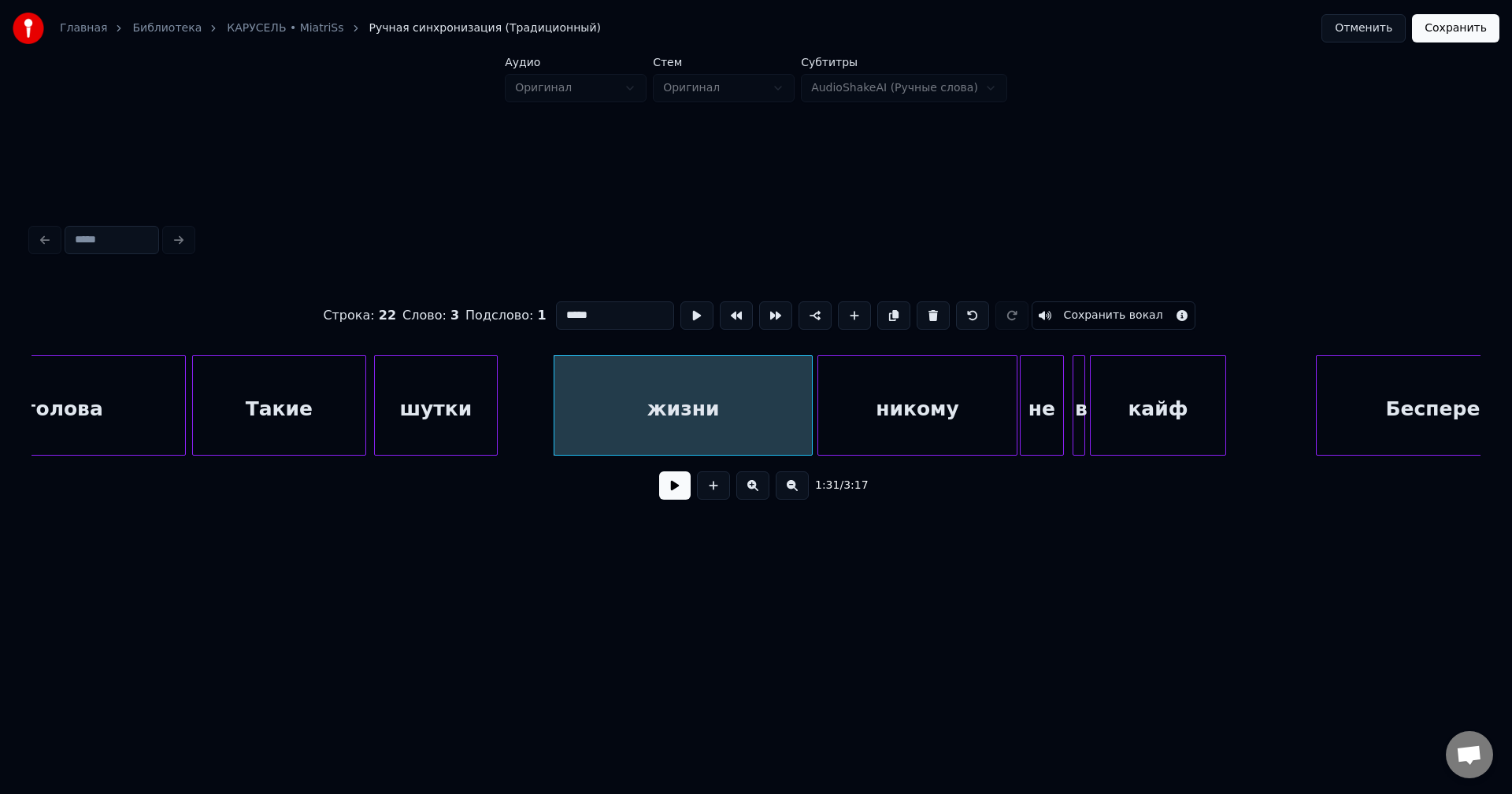
click at [675, 491] on button at bounding box center [674, 485] width 31 height 28
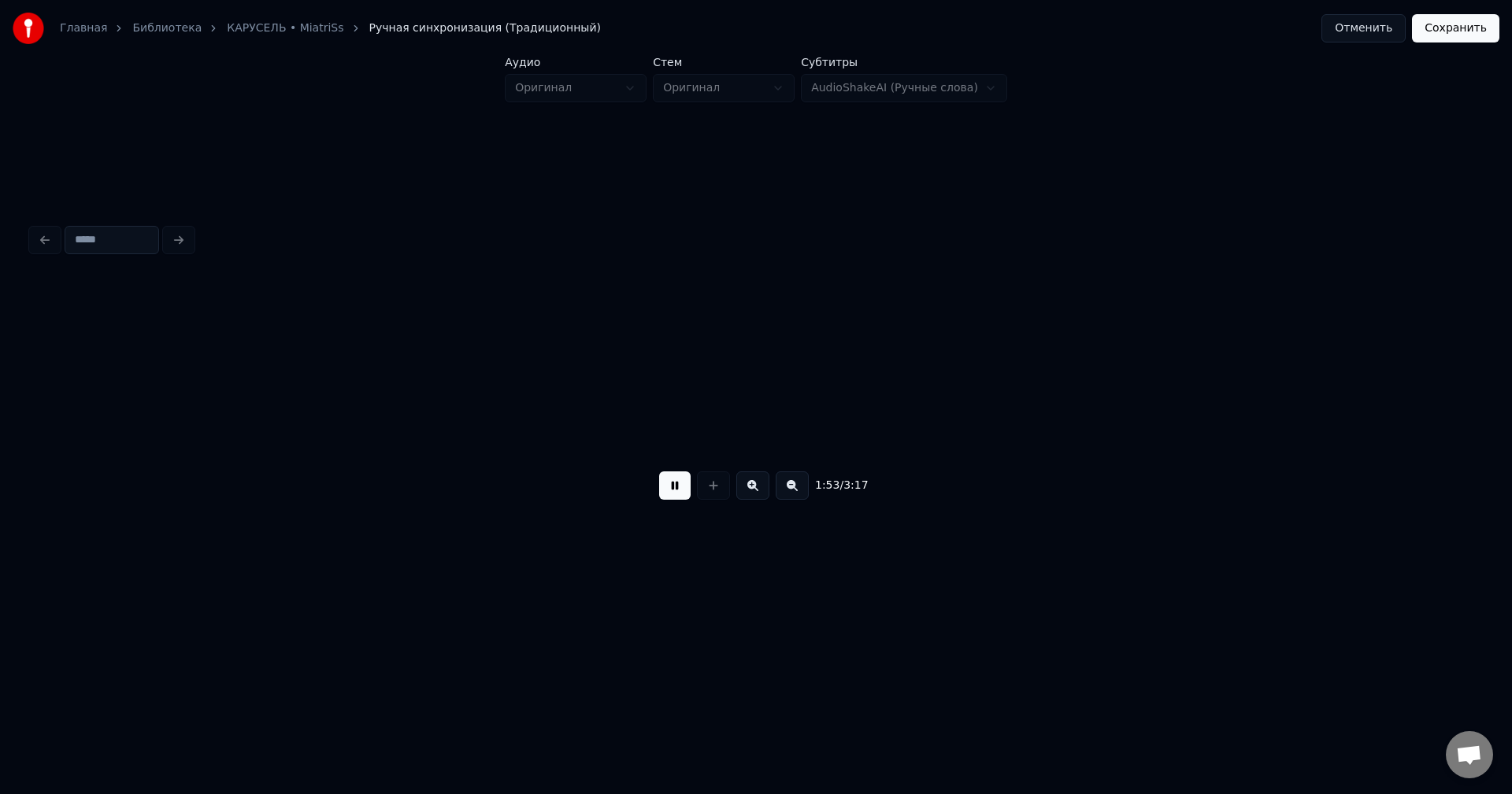
scroll to position [0, 17811]
click at [674, 492] on button at bounding box center [674, 485] width 31 height 28
click at [1470, 36] on button "Сохранить" at bounding box center [1455, 28] width 88 height 28
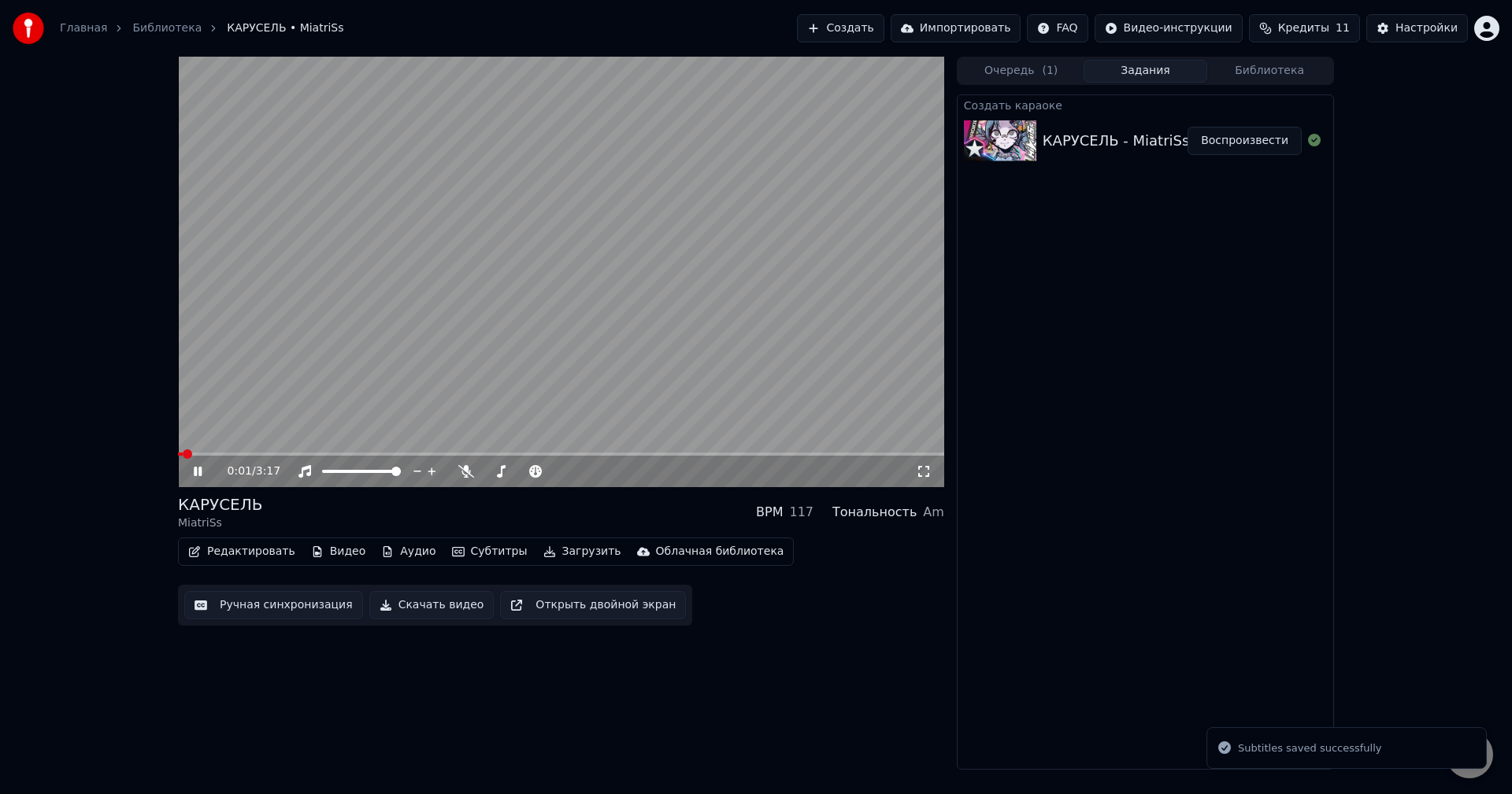
click at [203, 470] on icon at bounding box center [209, 471] width 37 height 12
click at [259, 553] on button "Редактировать" at bounding box center [241, 551] width 119 height 22
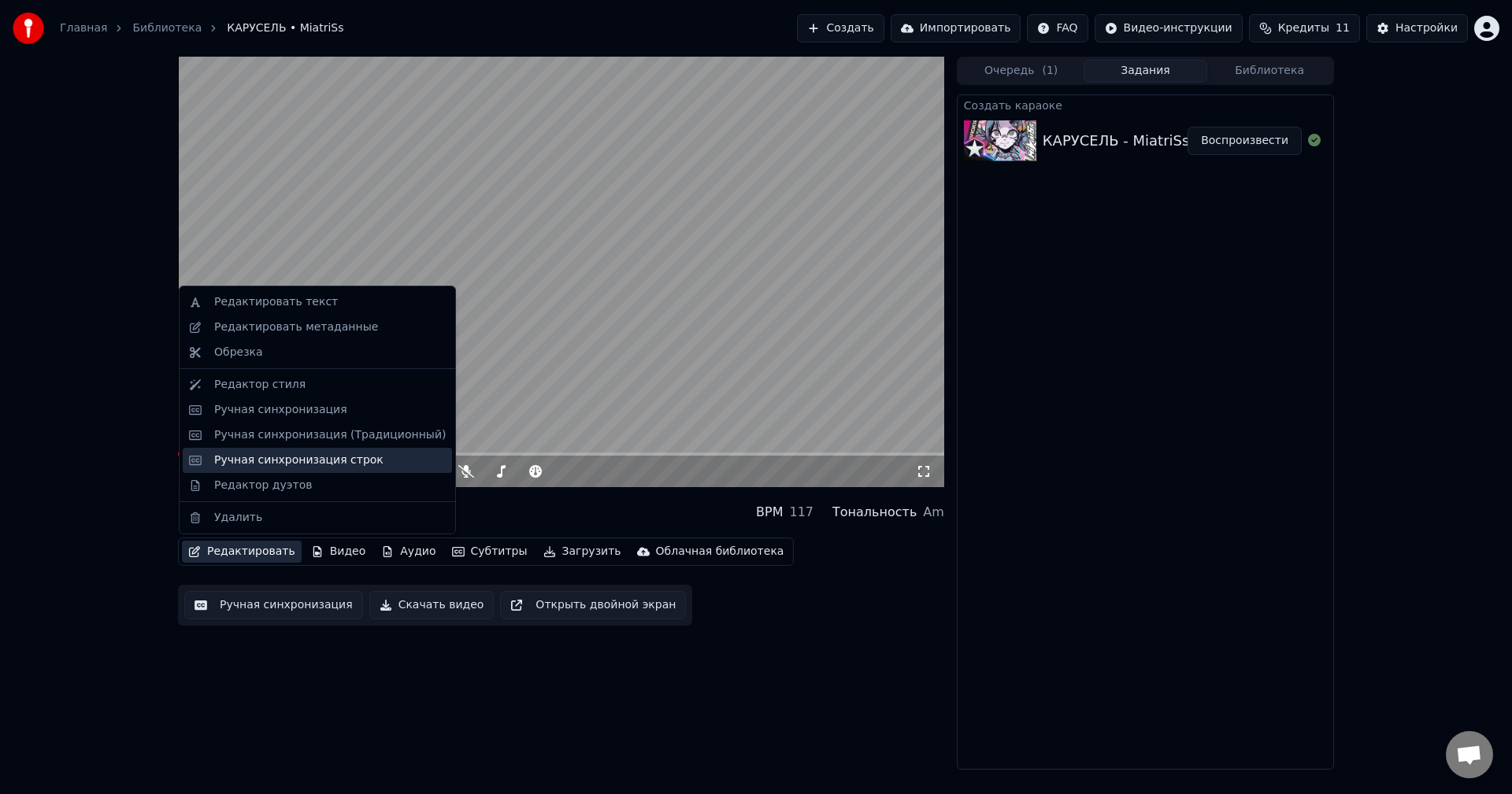
click at [302, 461] on div "Ручная синхронизация строк" at bounding box center [299, 460] width 169 height 16
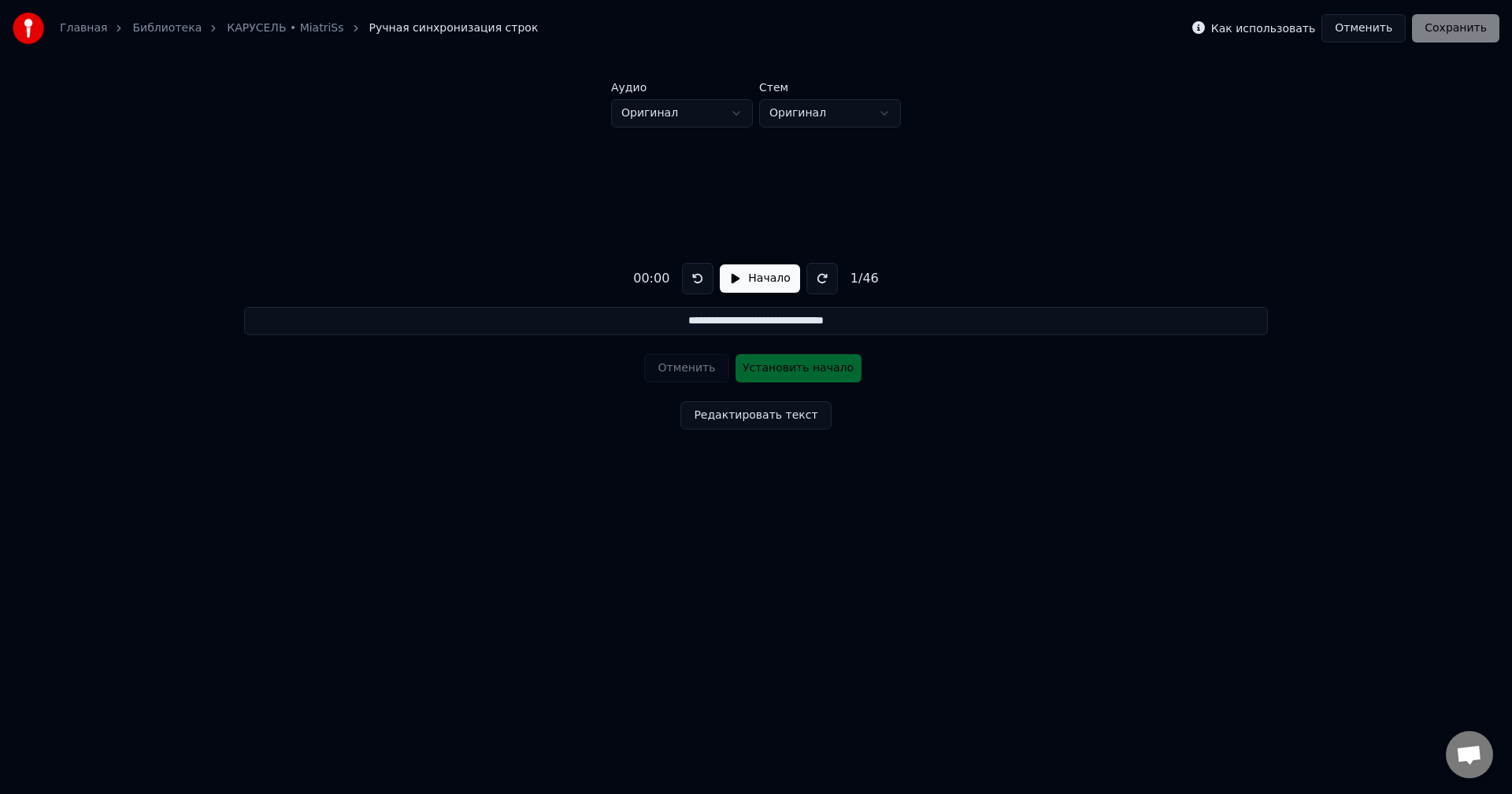
click at [760, 284] on button "Начало" at bounding box center [759, 278] width 80 height 28
click at [253, 24] on link "КАРУСЕЛЬ • MiatriSs" at bounding box center [285, 28] width 117 height 16
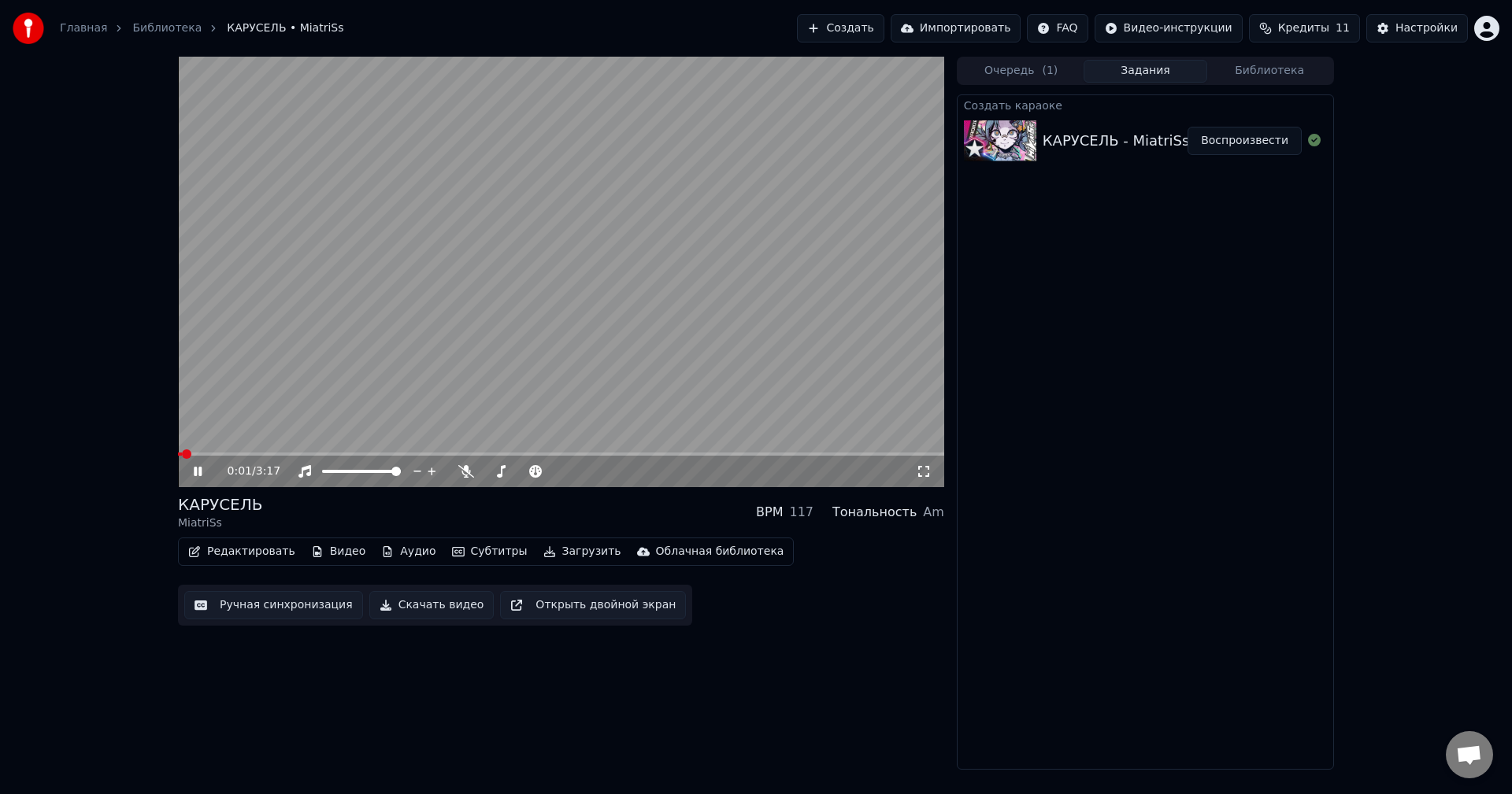
click at [270, 601] on button "Ручная синхронизация" at bounding box center [274, 605] width 179 height 28
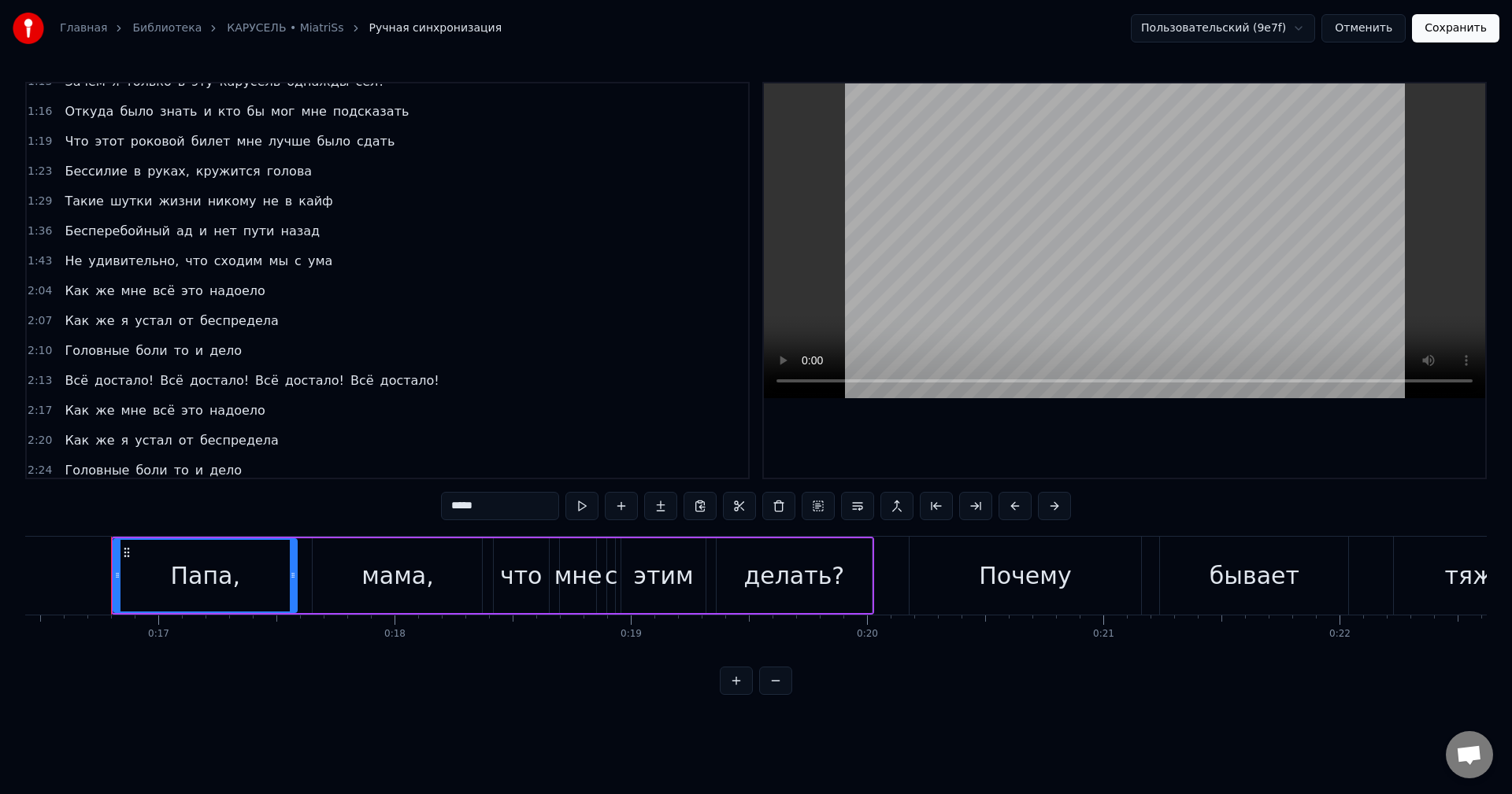
scroll to position [0, 3890]
click at [192, 376] on span "достало!" at bounding box center [219, 380] width 62 height 18
type input "********"
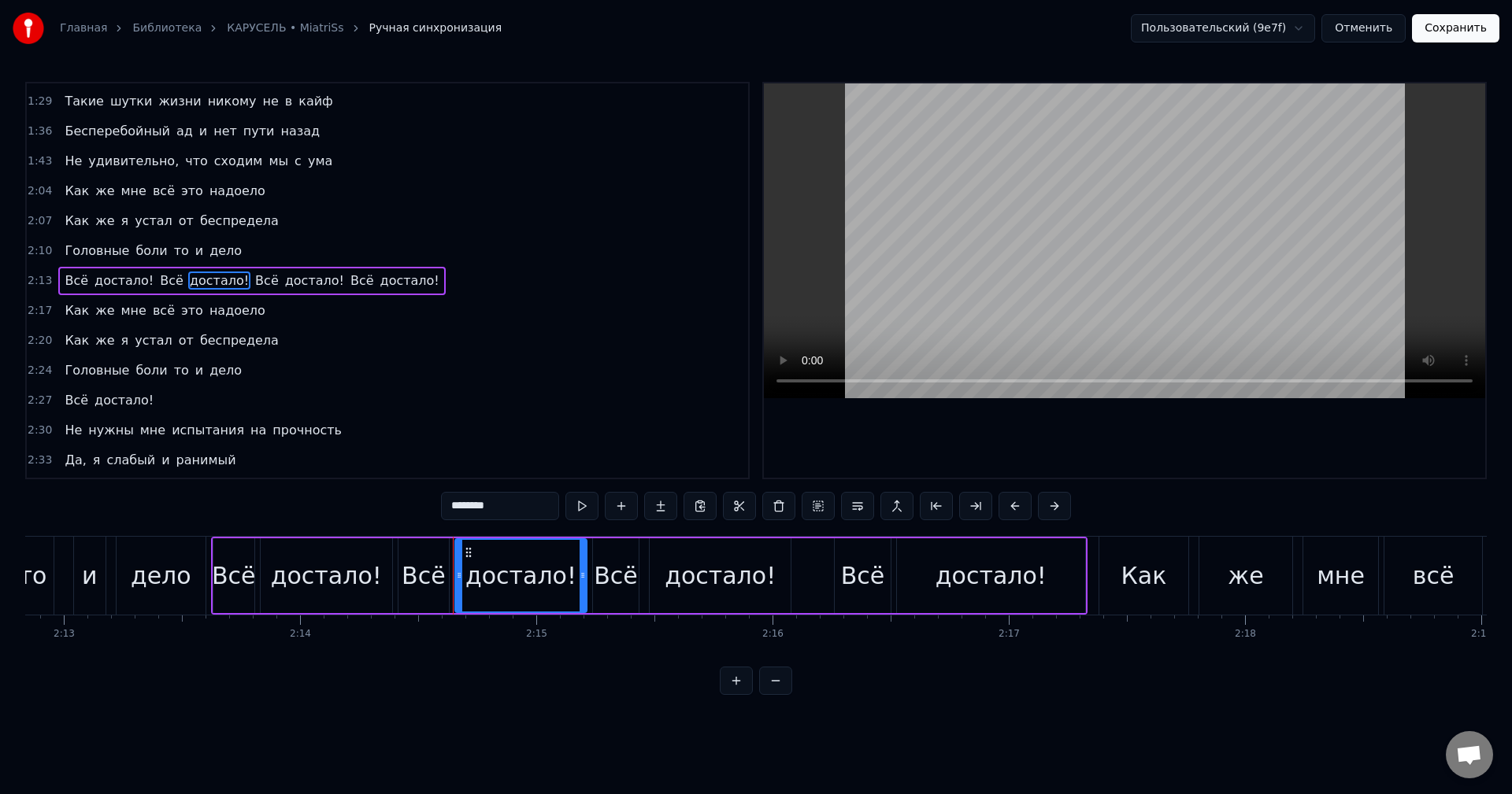
scroll to position [0, 31727]
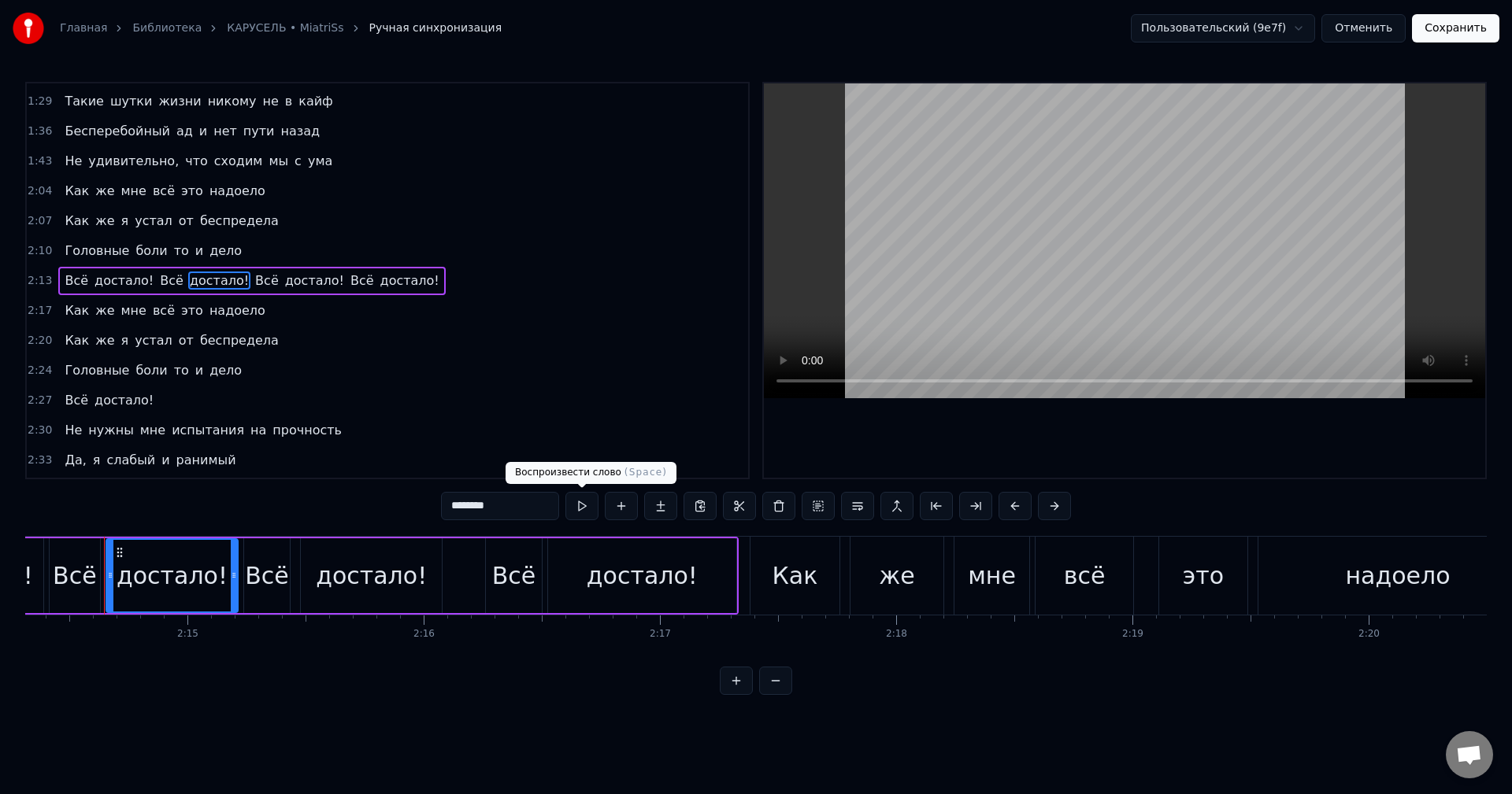
click at [590, 506] on button at bounding box center [581, 506] width 33 height 28
click at [292, 24] on link "КАРУСЕЛЬ • MiatriSs" at bounding box center [285, 28] width 117 height 16
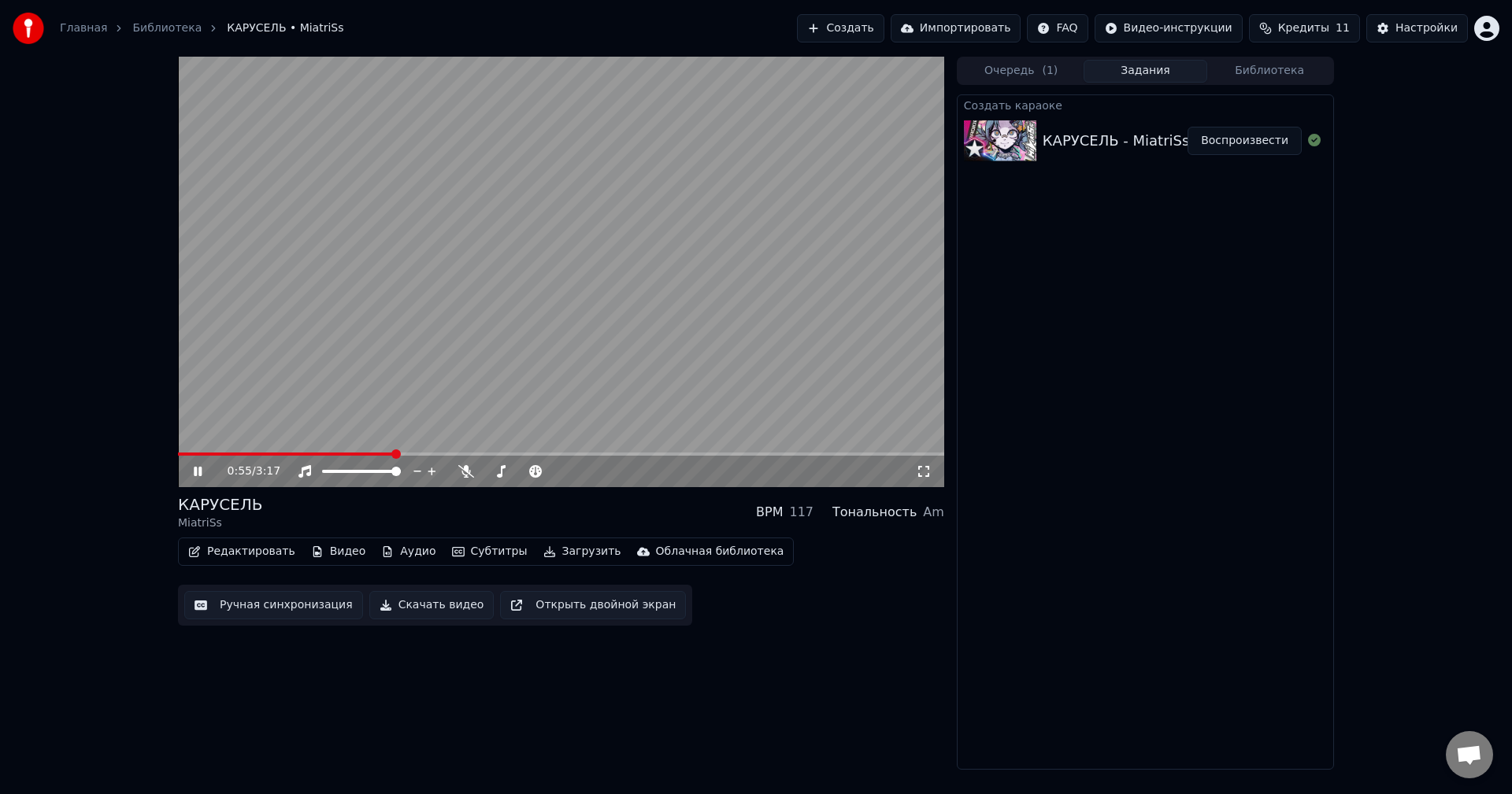
click at [197, 472] on icon at bounding box center [198, 471] width 8 height 9
click at [428, 605] on button "Скачать видео" at bounding box center [431, 605] width 125 height 28
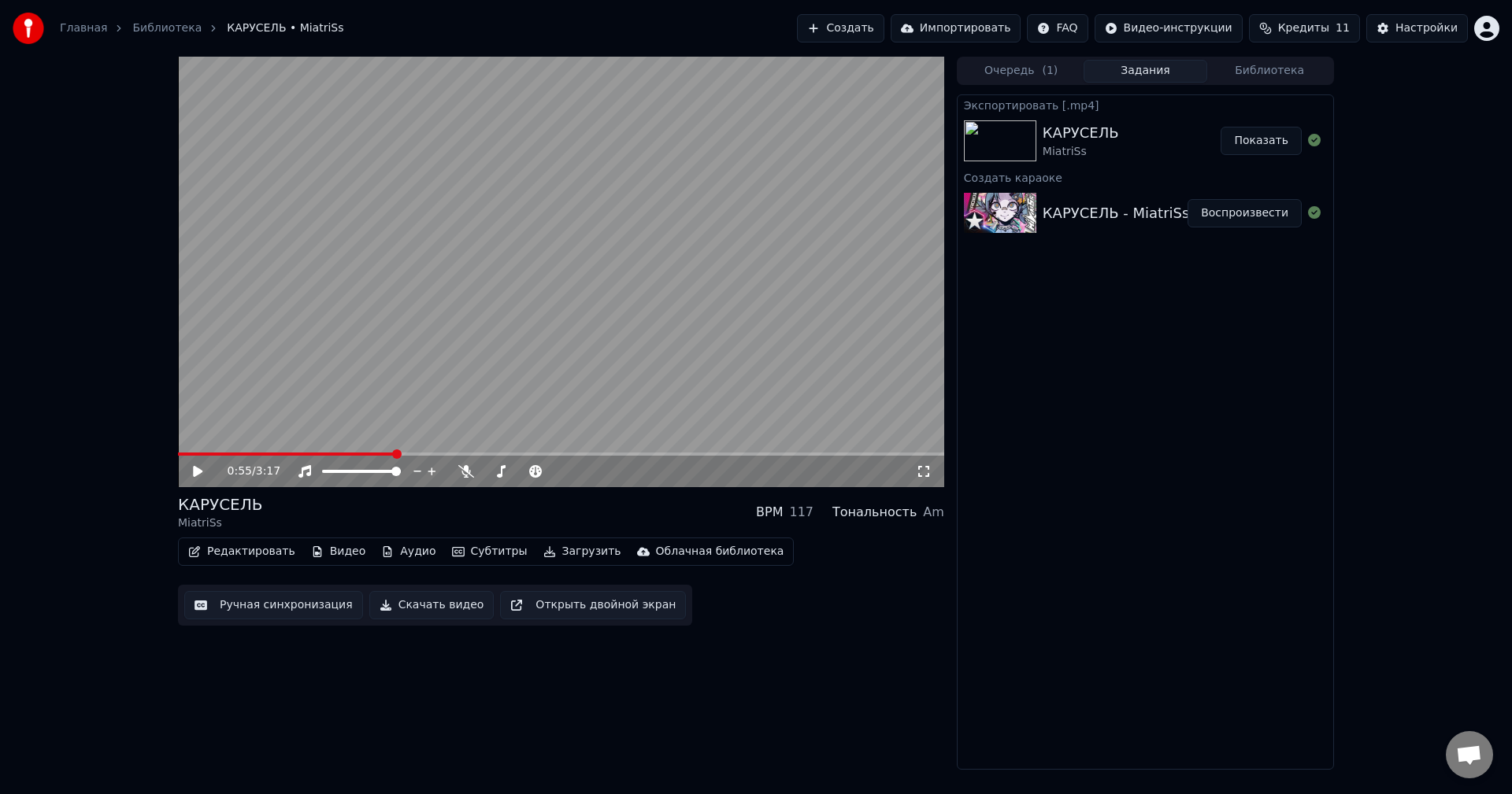
click at [1265, 136] on button "Показать" at bounding box center [1261, 141] width 81 height 28
